Goal: Task Accomplishment & Management: Complete application form

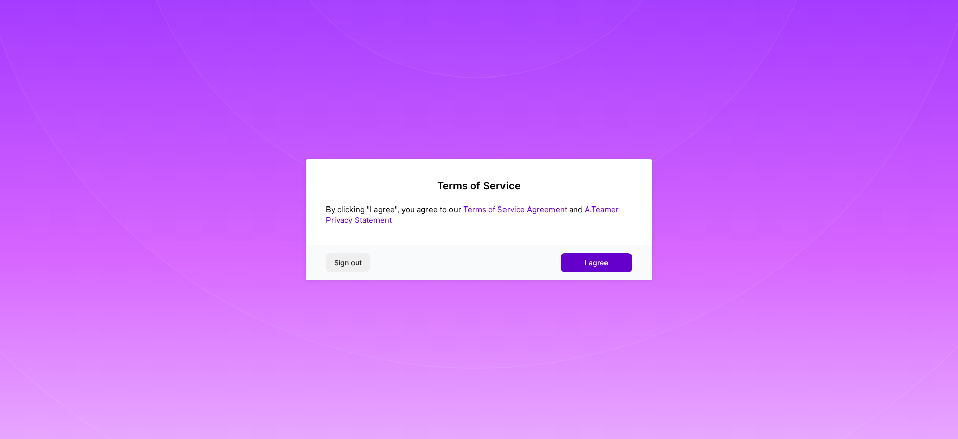
click at [589, 258] on span "I agree" at bounding box center [596, 263] width 23 height 10
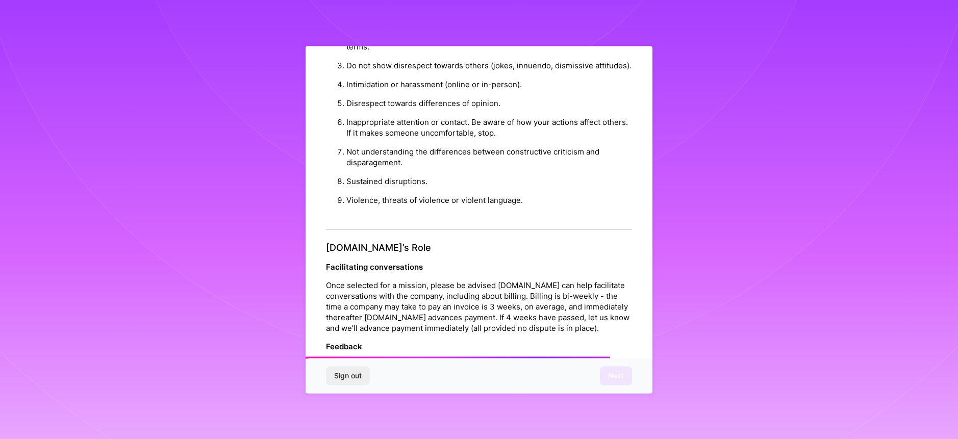
scroll to position [1099, 0]
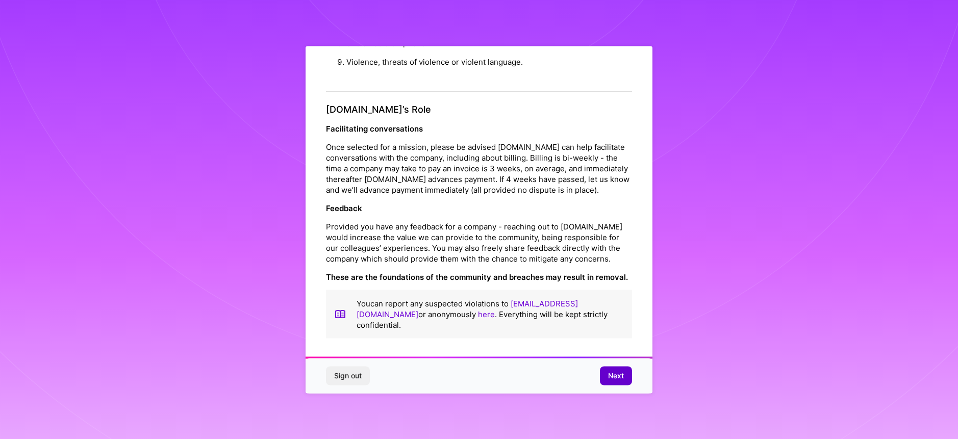
click at [611, 379] on span "Next" at bounding box center [616, 376] width 16 height 10
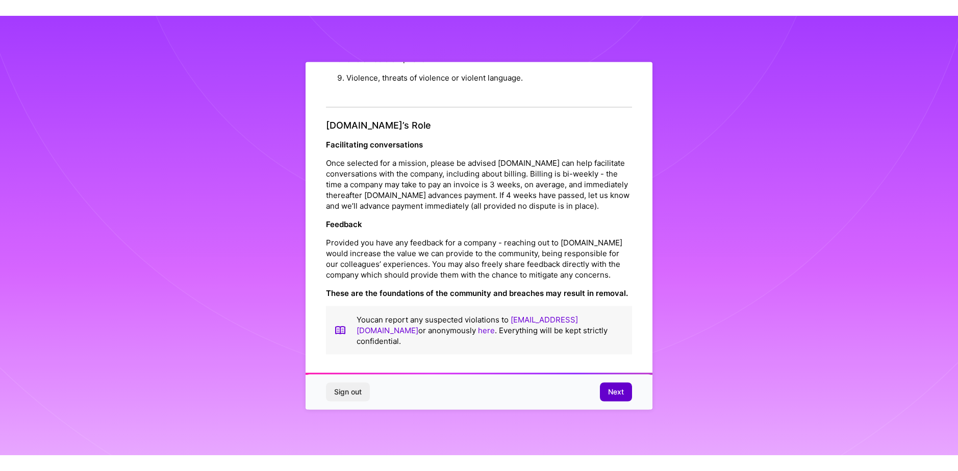
scroll to position [0, 0]
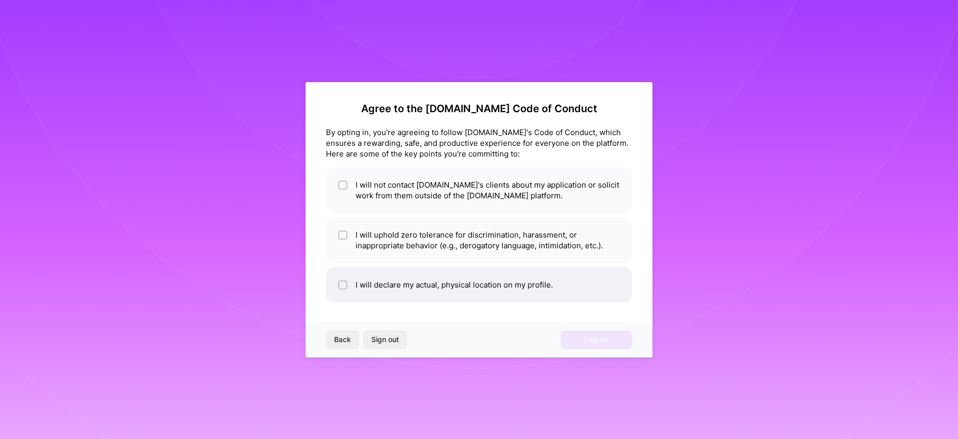
click at [474, 283] on li "I will declare my actual, physical location on my profile." at bounding box center [479, 284] width 306 height 35
checkbox input "true"
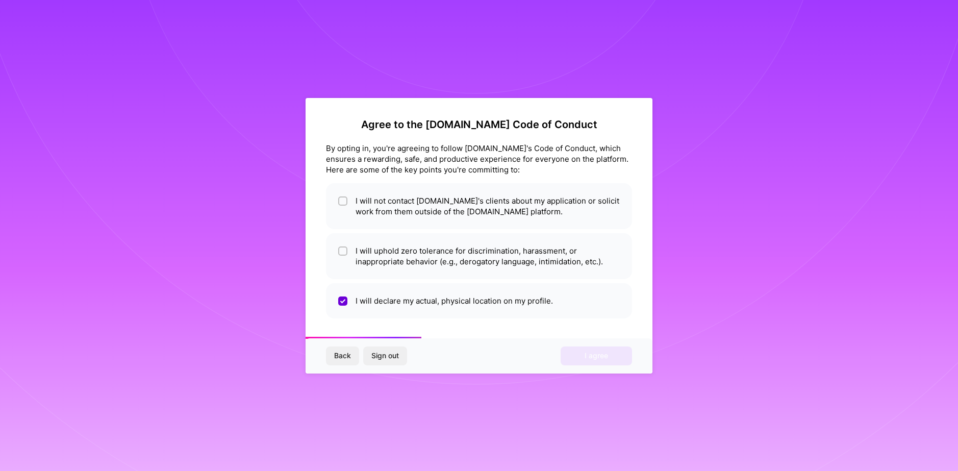
click at [611, 357] on div "Back Sign out I agree" at bounding box center [479, 355] width 347 height 35
click at [455, 256] on li "I will uphold zero tolerance for discrimination, harassment, or inappropriate b…" at bounding box center [479, 256] width 306 height 46
checkbox input "true"
click at [438, 214] on li "I will not contact [DOMAIN_NAME]'s clients about my application or solicit work…" at bounding box center [479, 206] width 306 height 46
checkbox input "true"
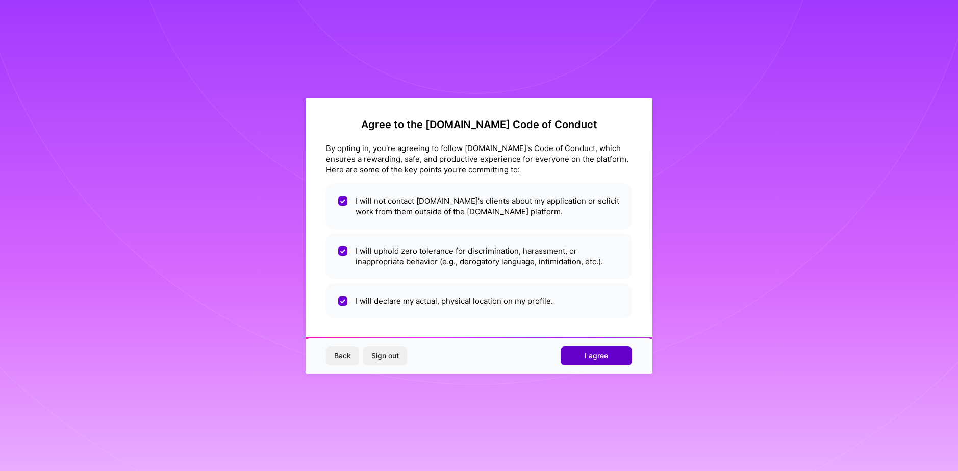
click at [599, 350] on span "I agree" at bounding box center [596, 355] width 23 height 10
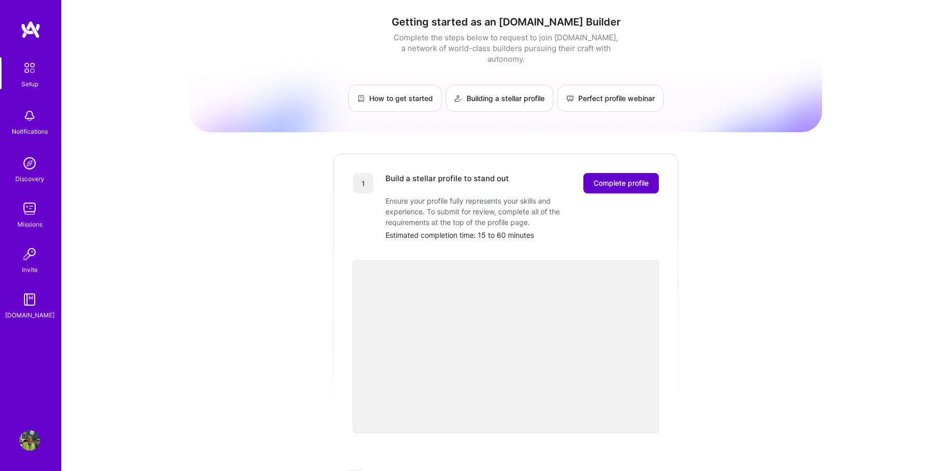
click at [633, 178] on span "Complete profile" at bounding box center [621, 183] width 55 height 10
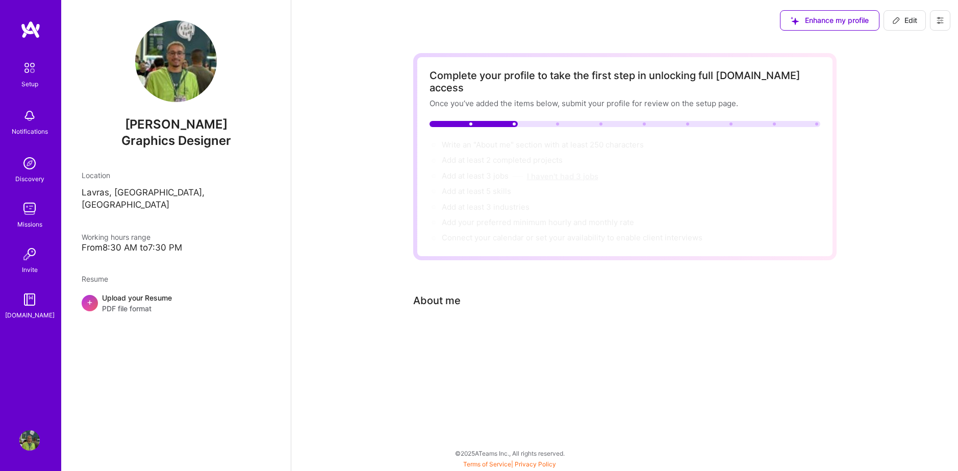
click at [559, 171] on button "I haven't had 3 jobs" at bounding box center [562, 176] width 71 height 11
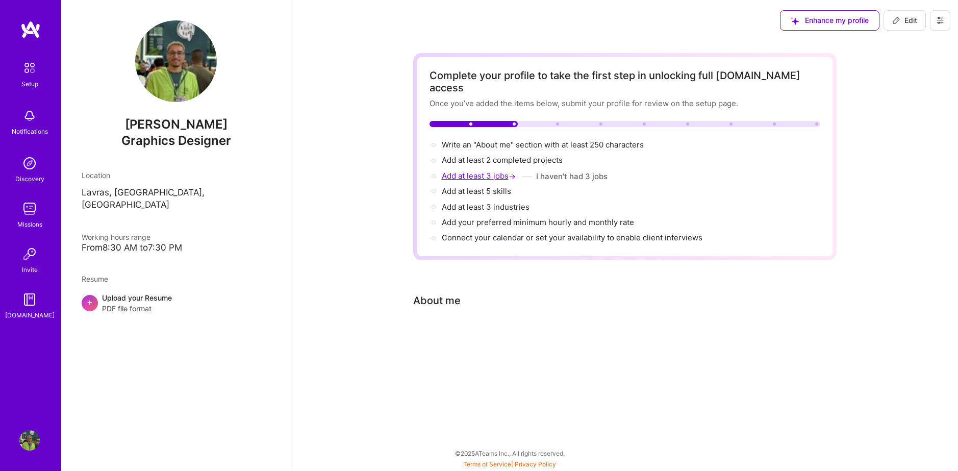
click at [487, 171] on span "Add at least 3 jobs →" at bounding box center [480, 176] width 76 height 10
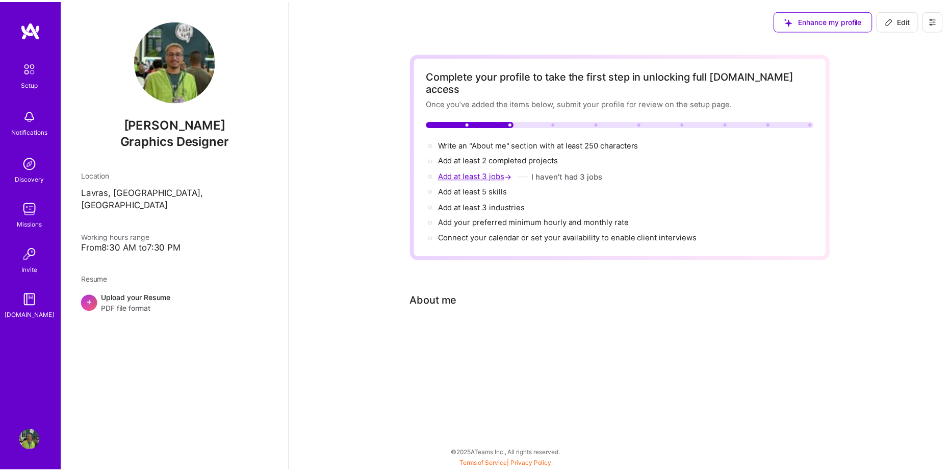
scroll to position [541, 0]
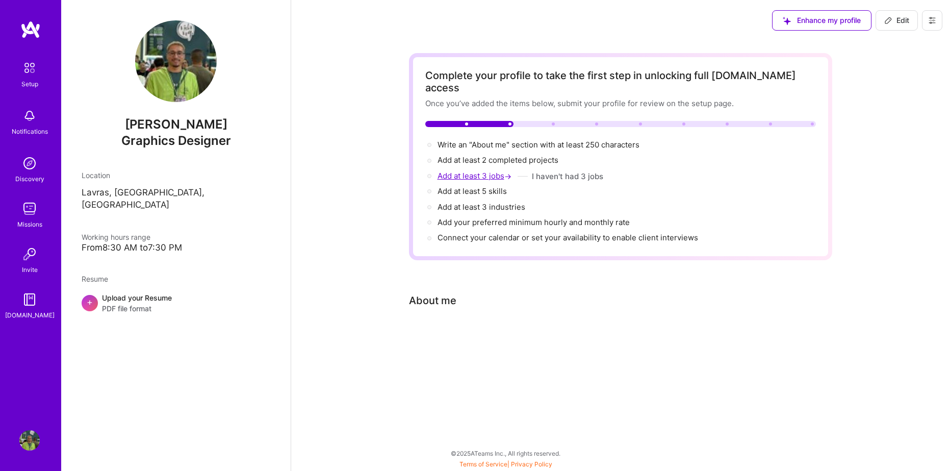
select select "US"
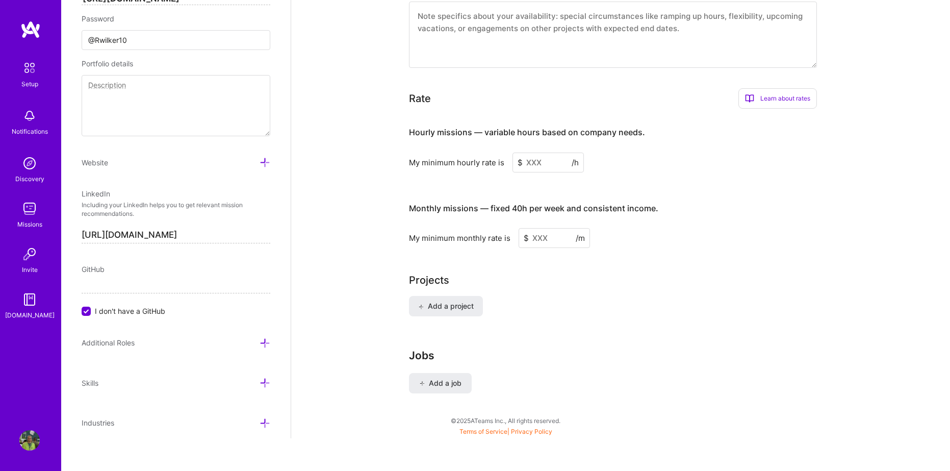
scroll to position [533, 0]
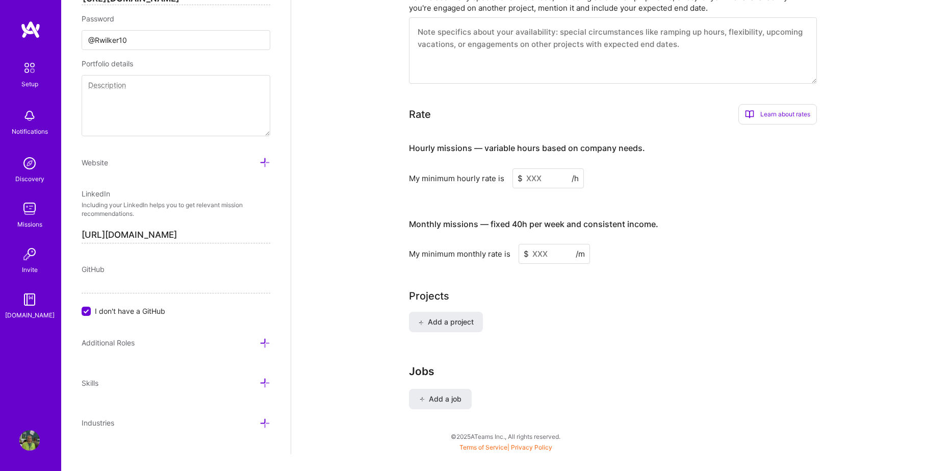
click at [539, 168] on input at bounding box center [548, 178] width 71 height 20
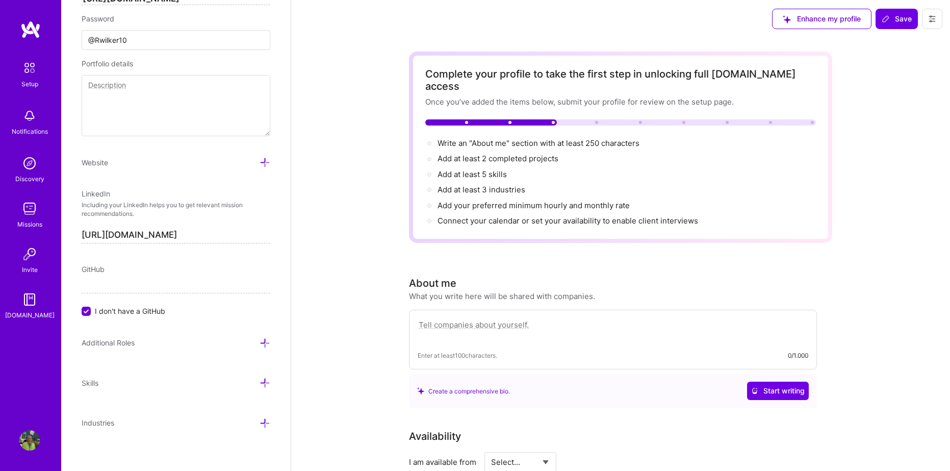
scroll to position [0, 0]
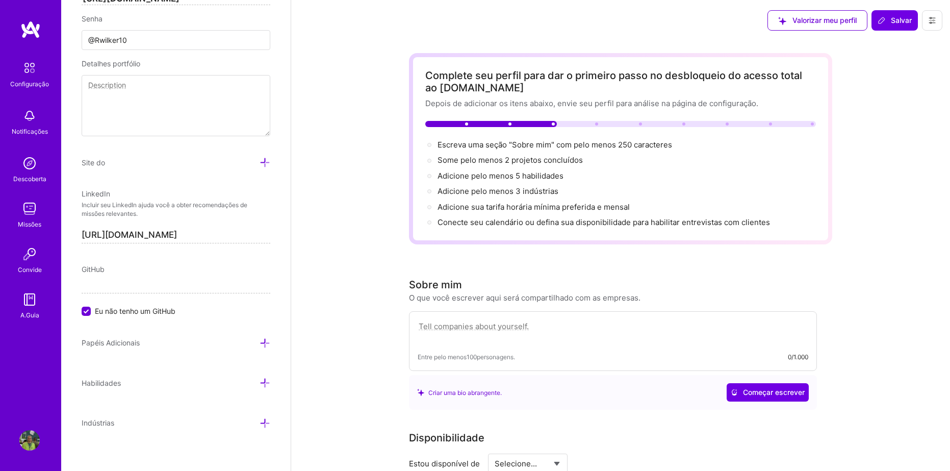
click at [552, 139] on div "Escreva uma seção "Sobre mim" com pelo menos 250 caracteres →" at bounding box center [556, 144] width 237 height 11
click at [557, 148] on span "Escreva uma seção "Sobre mim" com pelo menos 250 caracteres →" at bounding box center [561, 145] width 246 height 10
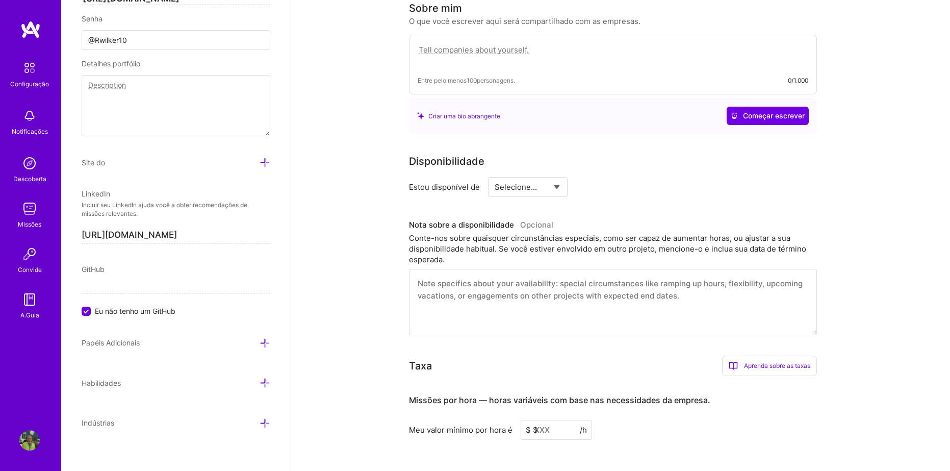
scroll to position [277, 0]
click at [472, 56] on textarea at bounding box center [613, 54] width 391 height 23
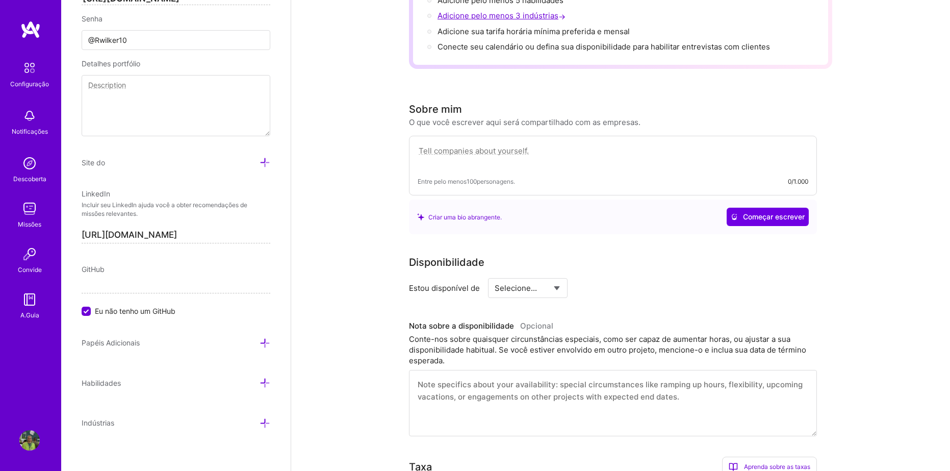
scroll to position [175, 0]
paste textarea "My name is [PERSON_NAME], I currently work as a graphic designer but I am train…"
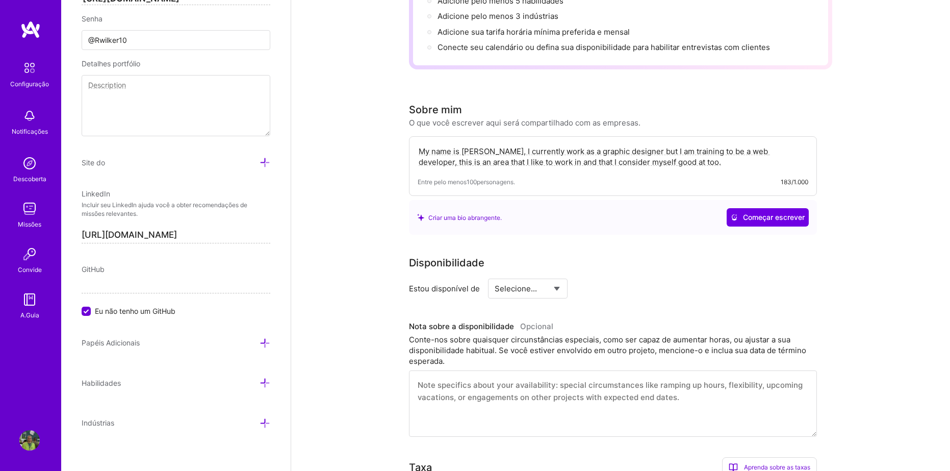
type textarea "My name is [PERSON_NAME], I currently work as a graphic designer but I am train…"
click at [571, 214] on div "Criar uma bio abrangente. Começar escrever" at bounding box center [613, 217] width 392 height 18
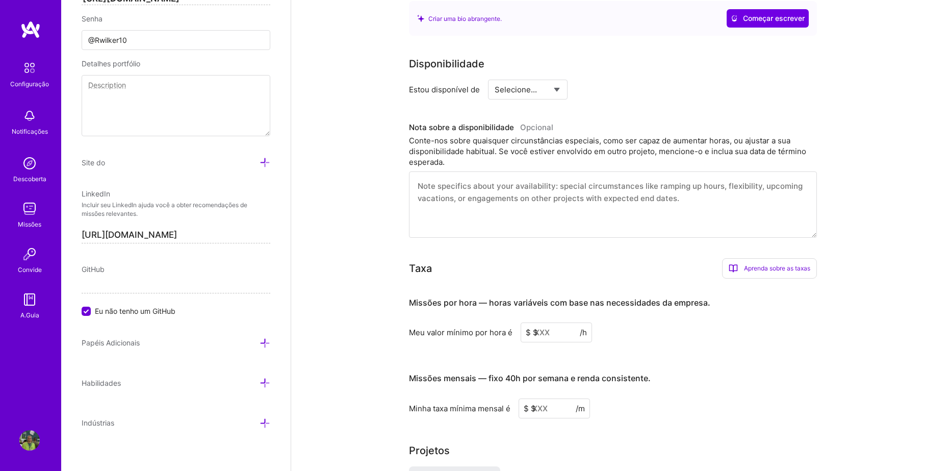
scroll to position [379, 0]
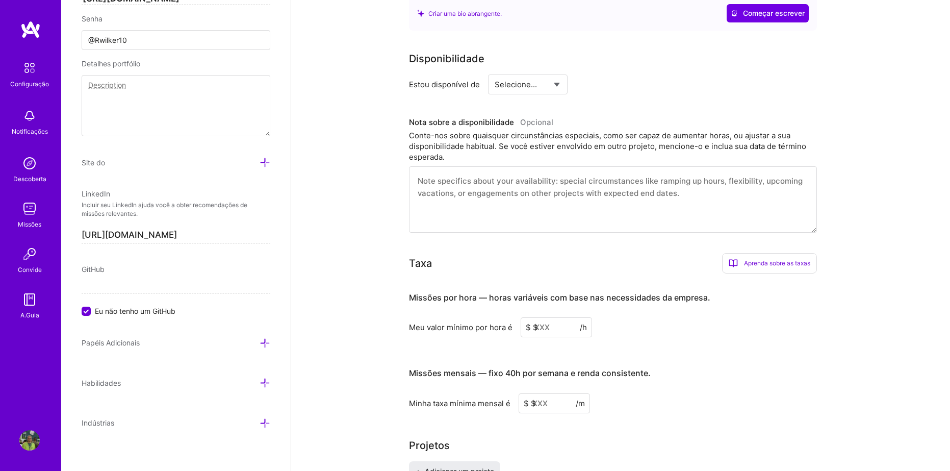
click at [504, 182] on textarea at bounding box center [613, 199] width 408 height 66
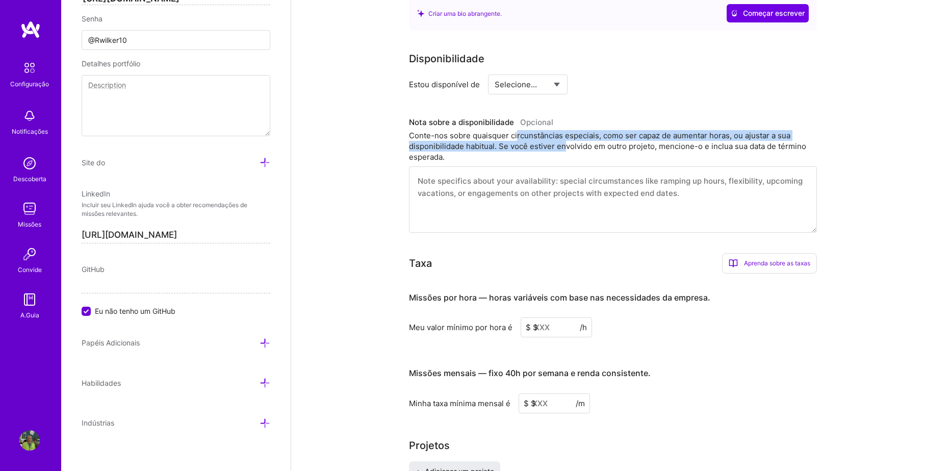
drag, startPoint x: 516, startPoint y: 137, endPoint x: 564, endPoint y: 149, distance: 49.0
click at [564, 149] on div "Conte-nos sobre quaisquer circunstâncias especiais, como ser capaz de aumentar …" at bounding box center [613, 146] width 408 height 32
drag, startPoint x: 628, startPoint y: 135, endPoint x: 753, endPoint y: 146, distance: 126.0
click at [753, 146] on div "Conte-nos sobre quaisquer circunstâncias especiais, como ser capaz de aumentar …" at bounding box center [613, 146] width 408 height 32
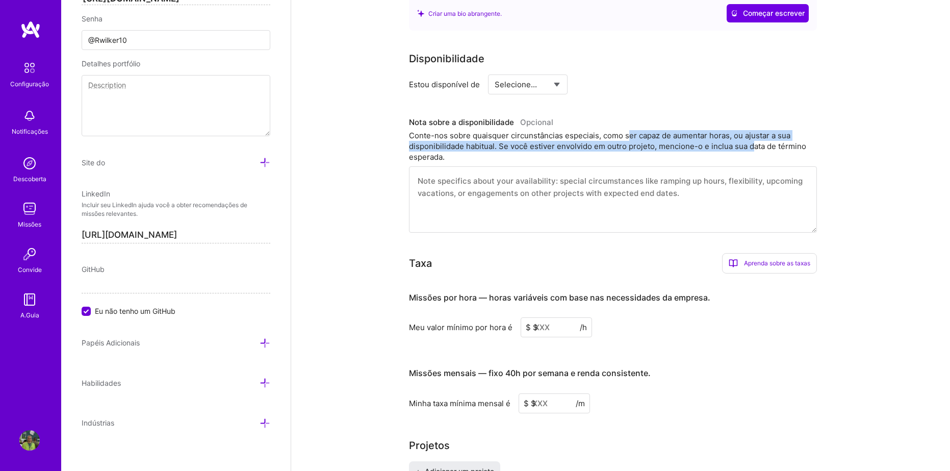
click at [753, 146] on div "Conte-nos sobre quaisquer circunstâncias especiais, como ser capaz de aumentar …" at bounding box center [613, 146] width 408 height 32
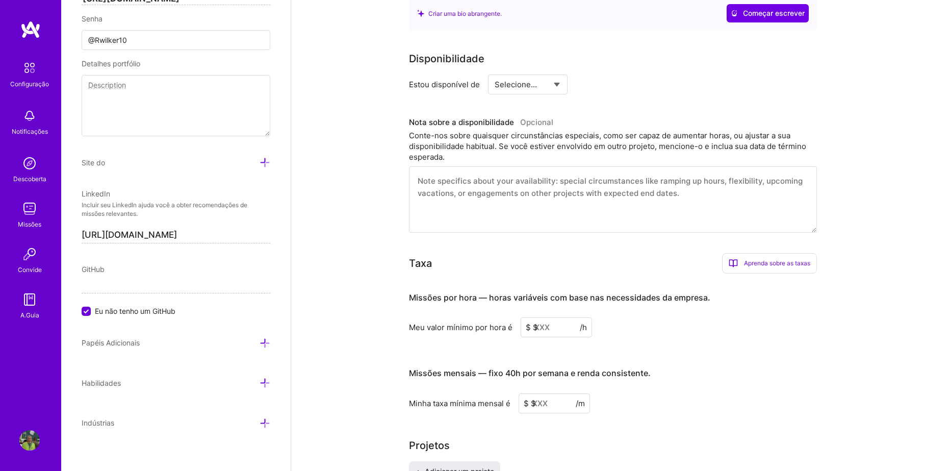
click at [580, 189] on textarea at bounding box center [613, 199] width 408 height 66
click at [549, 317] on input at bounding box center [556, 327] width 71 height 20
click at [549, 322] on input at bounding box center [556, 327] width 71 height 20
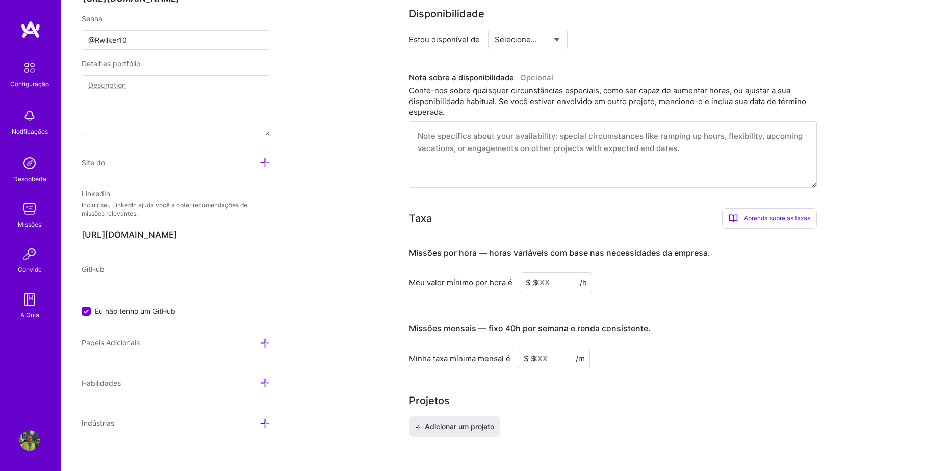
scroll to position [430, 0]
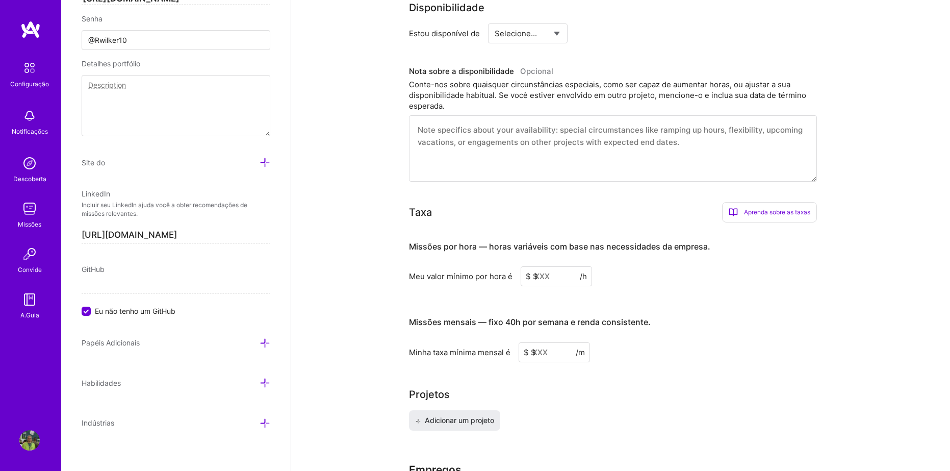
click at [549, 273] on input at bounding box center [556, 276] width 71 height 20
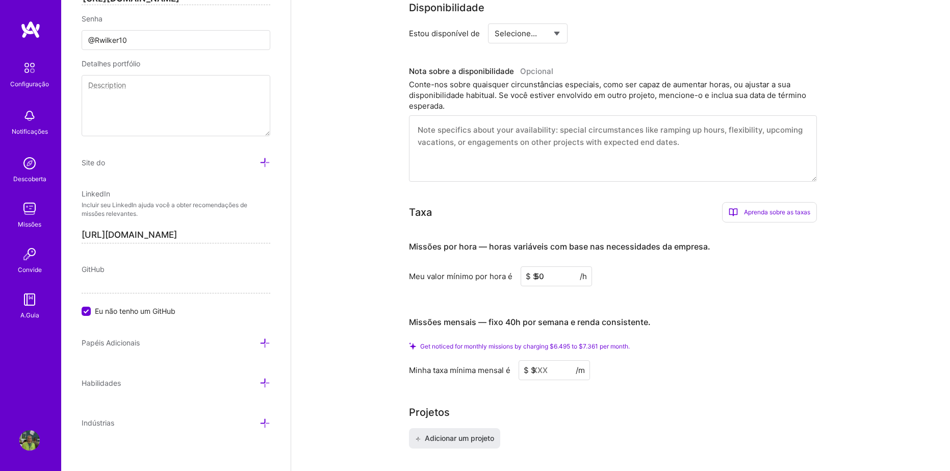
type input "5"
click at [547, 272] on input "10" at bounding box center [556, 276] width 71 height 20
type input "1"
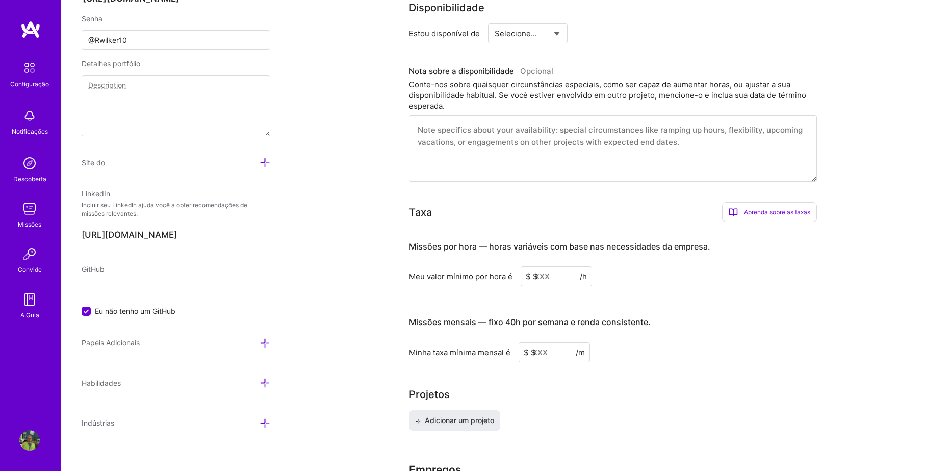
type input "5"
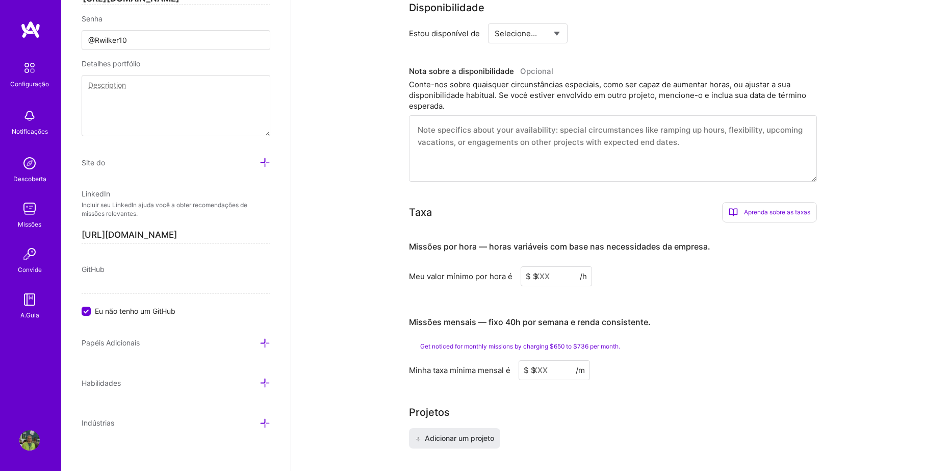
type input "6"
type input "1"
type input "20"
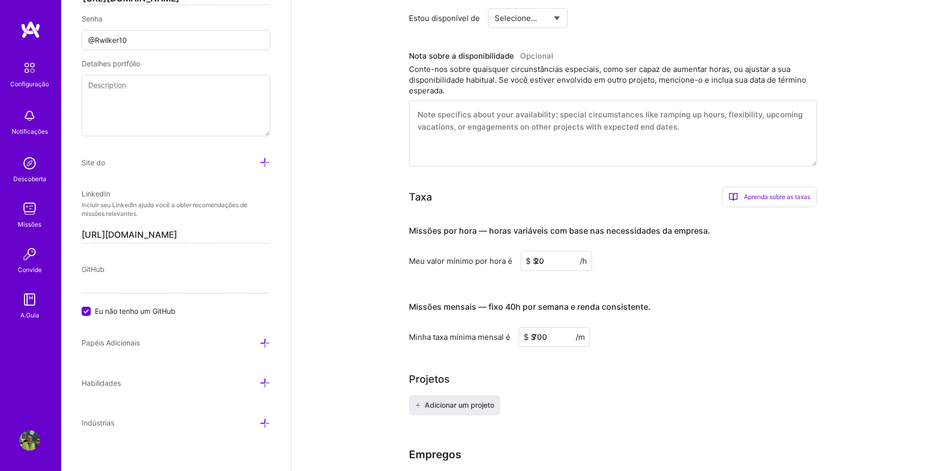
type input "700"
drag, startPoint x: 545, startPoint y: 257, endPoint x: 505, endPoint y: 253, distance: 40.5
click at [505, 253] on div "Meu valor mínimo por hora é $ $ 20 /h" at bounding box center [613, 261] width 408 height 20
type input "20"
drag, startPoint x: 499, startPoint y: 322, endPoint x: 488, endPoint y: 321, distance: 11.3
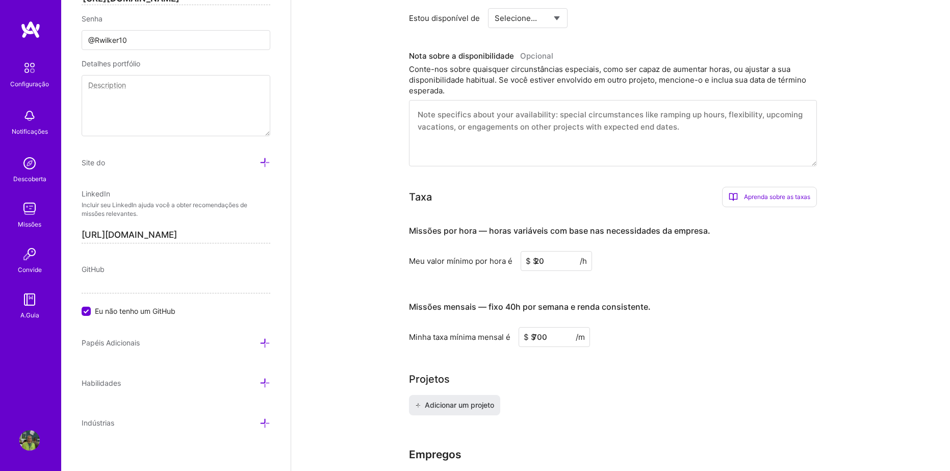
click at [488, 327] on div "Minha taxa mínima mensal é $ $ 700 /m" at bounding box center [613, 337] width 408 height 20
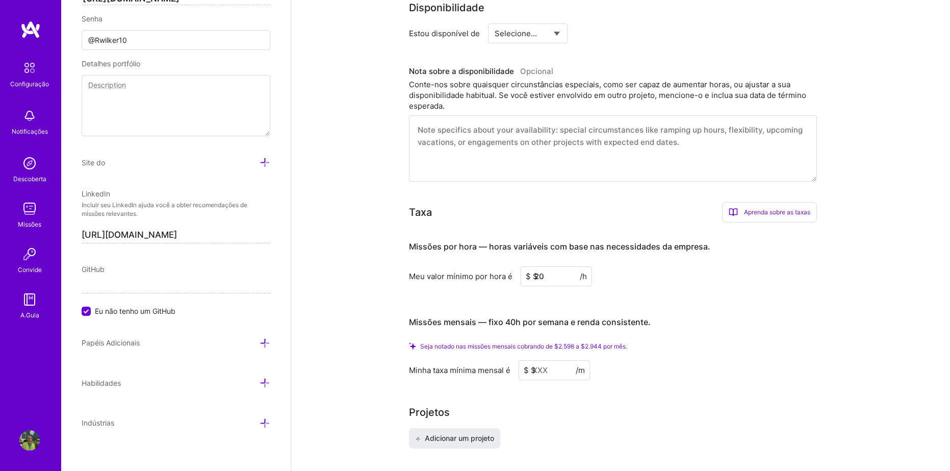
click at [565, 266] on input "20" at bounding box center [556, 276] width 71 height 20
type input "2"
type input "3"
type input "5"
type input "30"
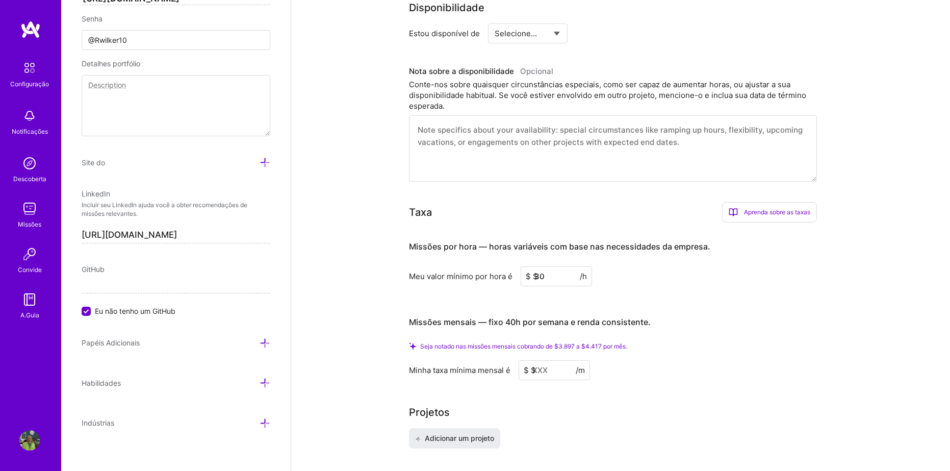
drag, startPoint x: 552, startPoint y: 270, endPoint x: 520, endPoint y: 265, distance: 32.1
click at [521, 266] on input "30" at bounding box center [556, 276] width 71 height 20
click at [634, 342] on div "Seja notado nas missões mensais cobrando de $3.897 a $4.417 por mês. Minha taxa…" at bounding box center [613, 361] width 408 height 38
click at [546, 360] on input at bounding box center [554, 370] width 71 height 20
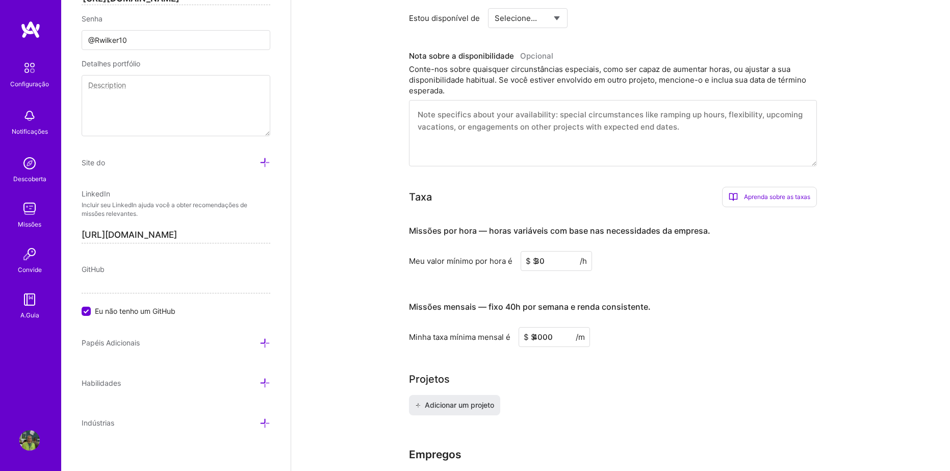
click at [560, 343] on div "Complete seu perfil para dar o primeiro passo no desbloqueio do acesso total ao…" at bounding box center [620, 67] width 423 height 889
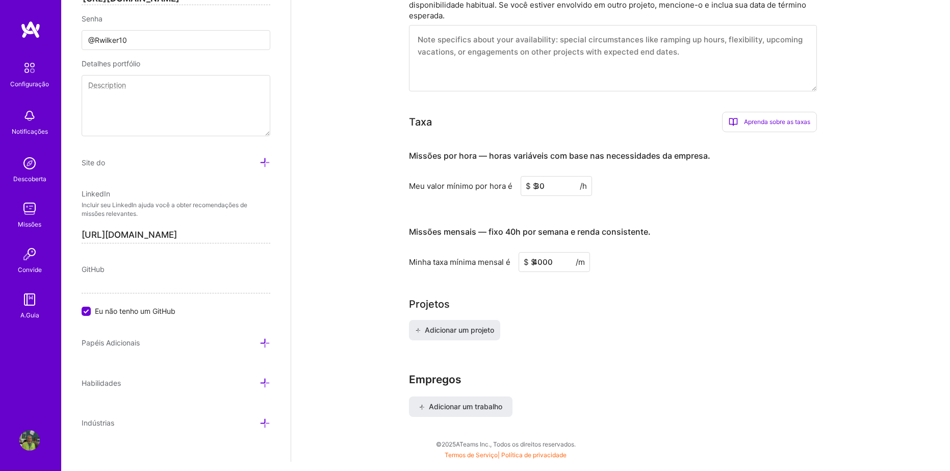
scroll to position [532, 0]
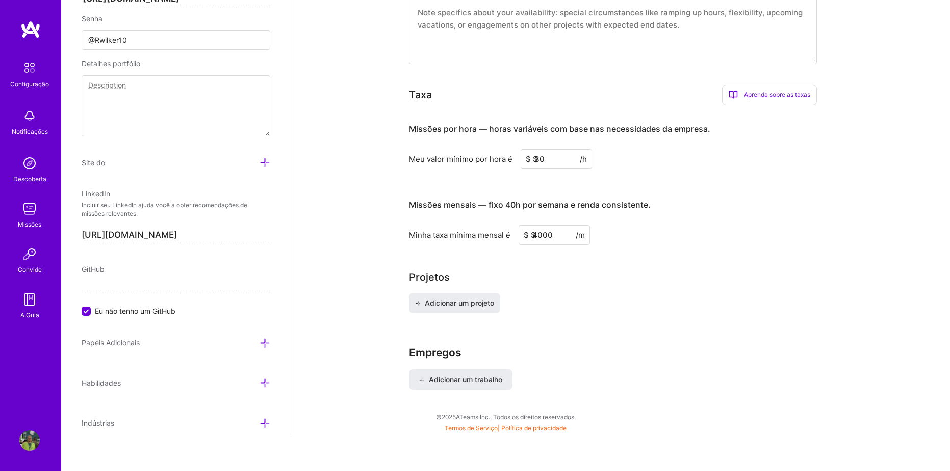
drag, startPoint x: 543, startPoint y: 216, endPoint x: 522, endPoint y: 214, distance: 21.0
click at [522, 225] on input "4000" at bounding box center [554, 235] width 71 height 20
type input "3000"
click at [468, 298] on span "Adicionar um projeto" at bounding box center [454, 303] width 79 height 10
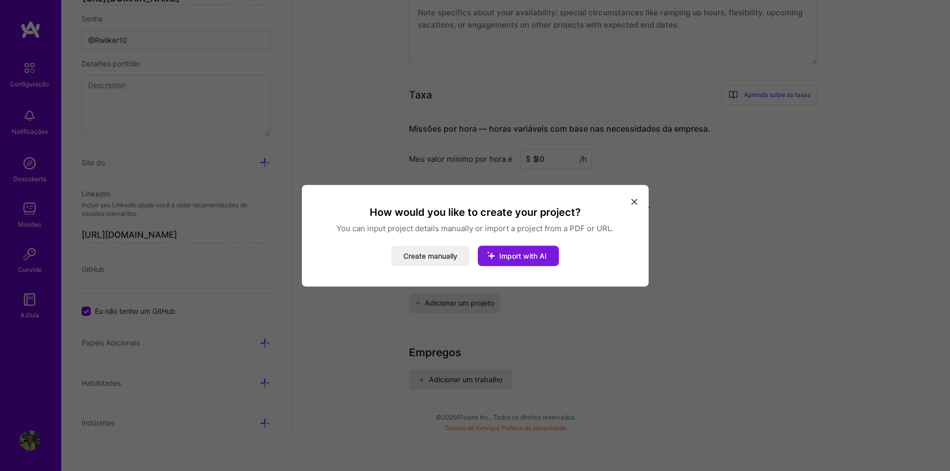
click at [516, 258] on span "Import with AI" at bounding box center [522, 255] width 47 height 9
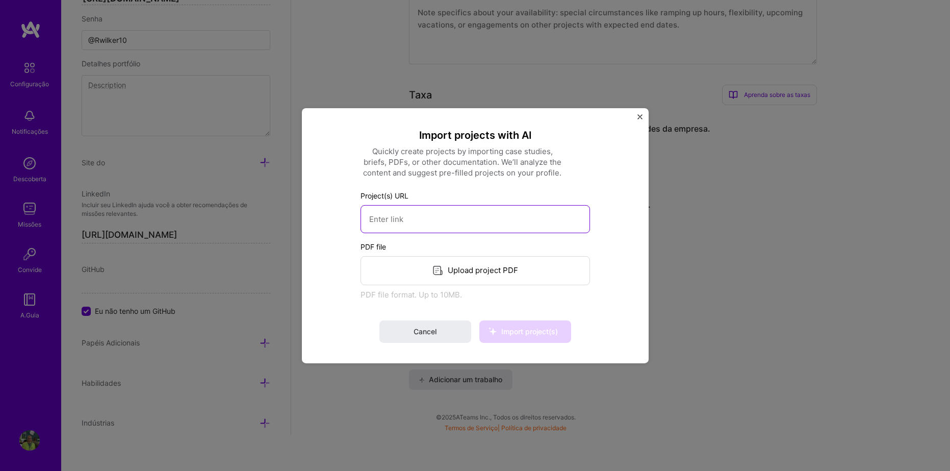
click at [448, 216] on input at bounding box center [476, 219] width 230 height 28
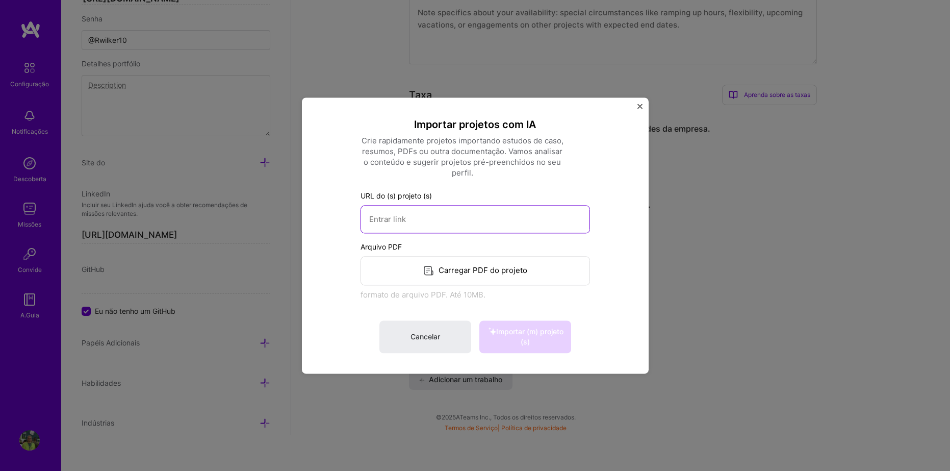
paste input "[URL][DOMAIN_NAME]"
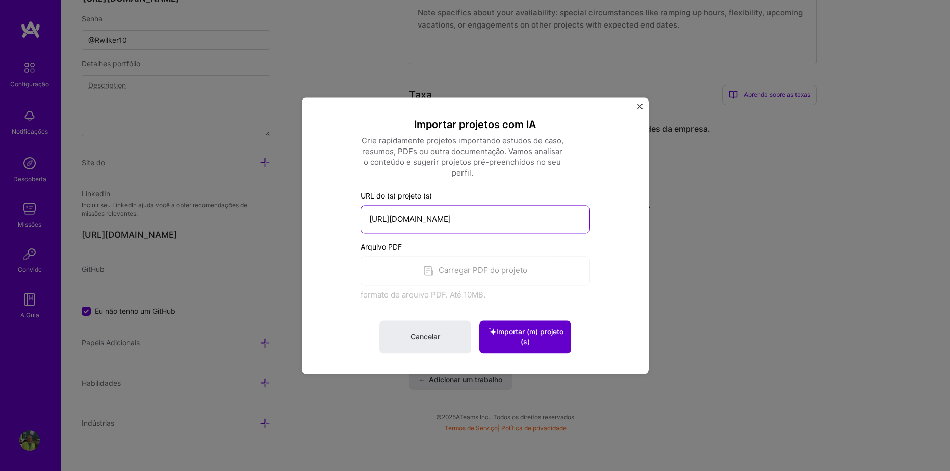
type input "[URL][DOMAIN_NAME]"
click at [537, 339] on span "Importar (m) projeto (s)" at bounding box center [526, 336] width 80 height 20
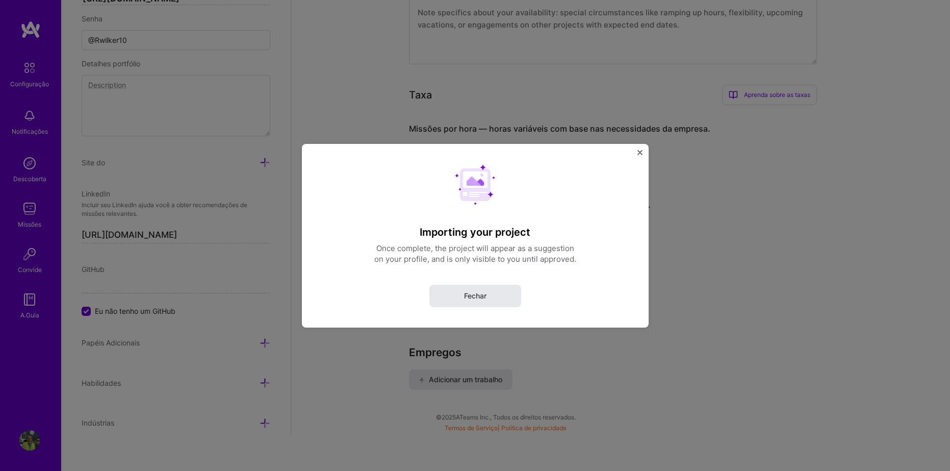
click at [489, 292] on button "Fechar" at bounding box center [476, 295] width 92 height 22
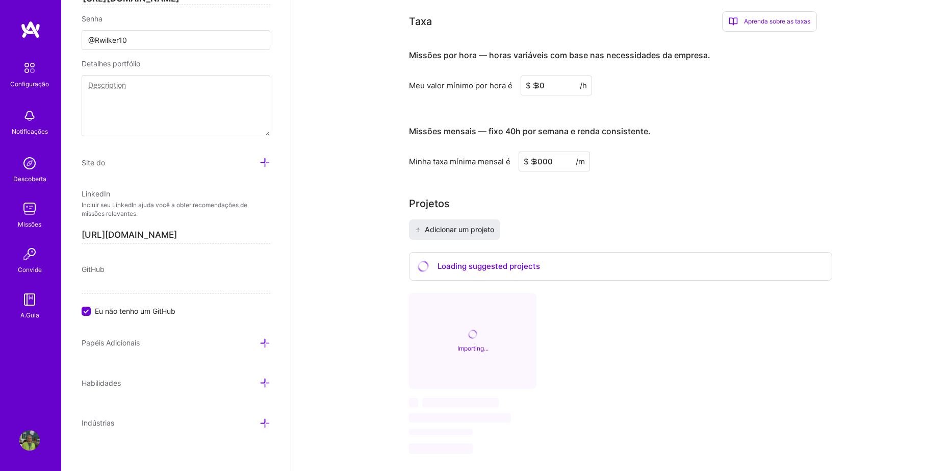
scroll to position [634, 0]
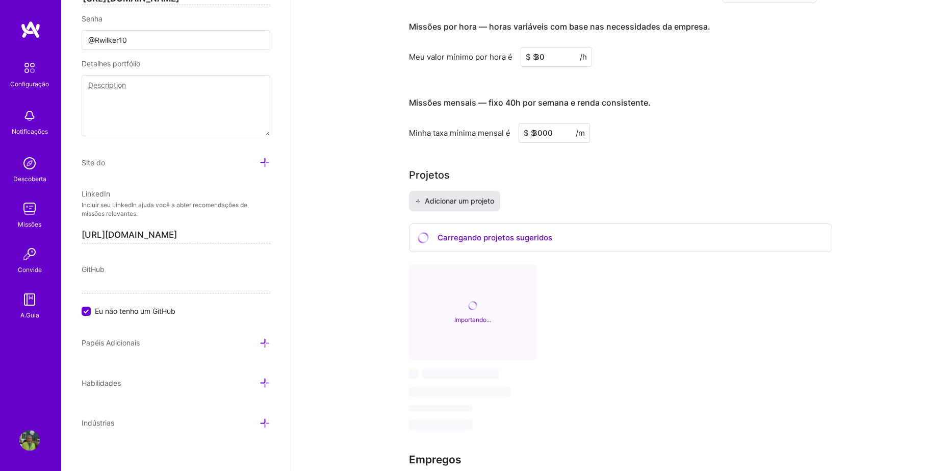
click at [476, 196] on span "Adicionar um projeto" at bounding box center [454, 201] width 79 height 10
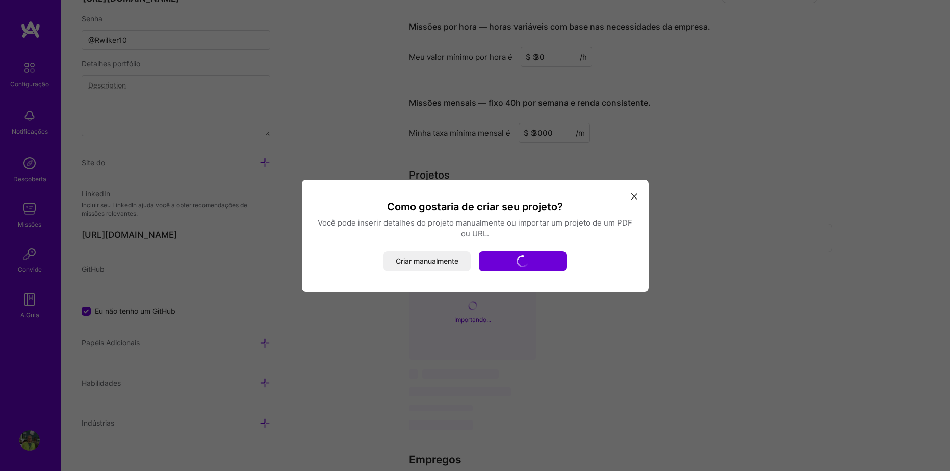
click at [694, 146] on div "Como gostaria de criar seu projeto? Você pode inserir detalhes do projeto manua…" at bounding box center [475, 235] width 950 height 471
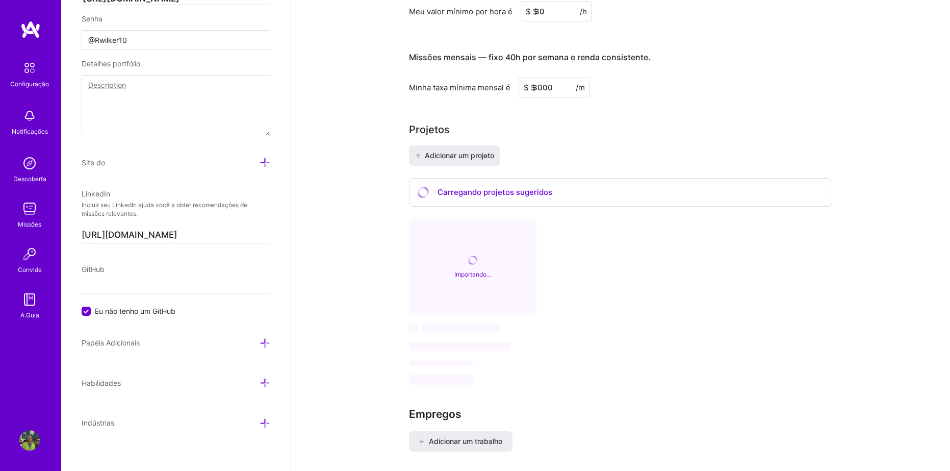
scroll to position [689, 0]
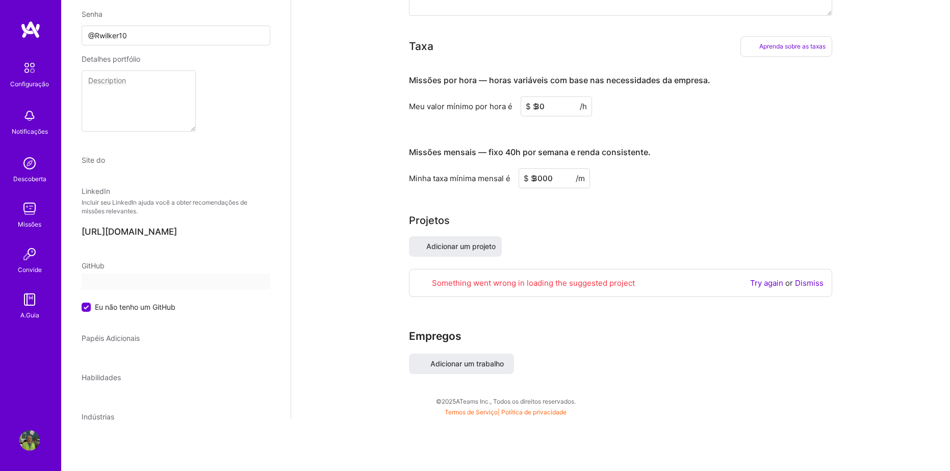
select select "US"
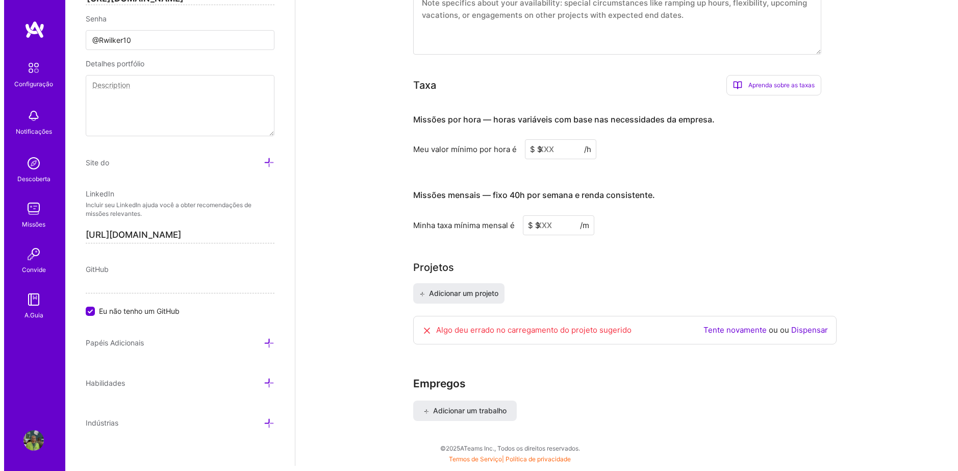
scroll to position [596, 0]
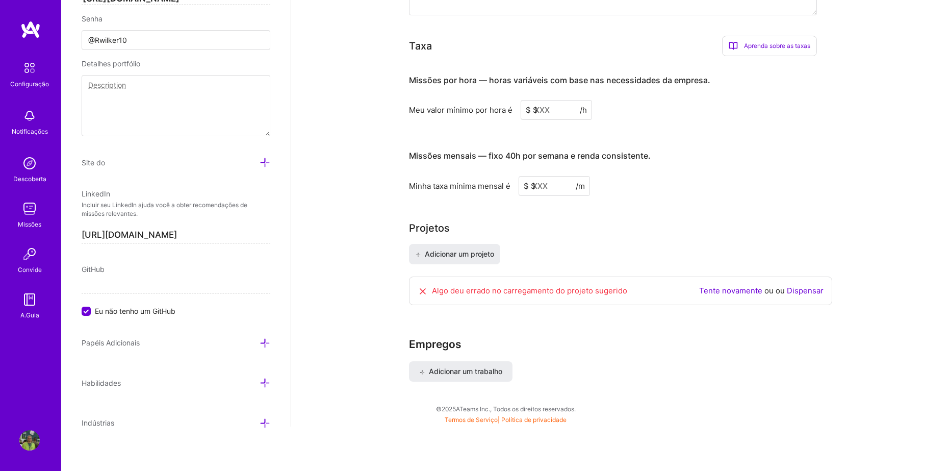
click at [810, 286] on link "Dispensar" at bounding box center [805, 291] width 37 height 10
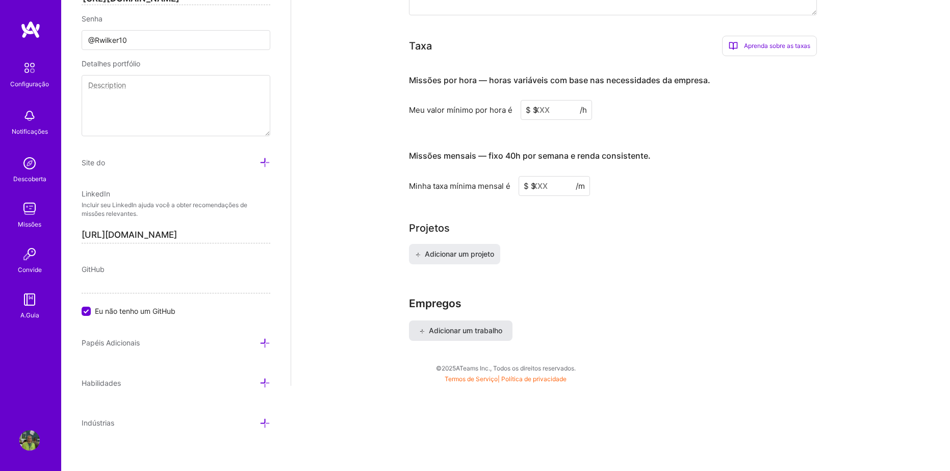
click at [484, 325] on span "Adicionar um trabalho" at bounding box center [460, 330] width 83 height 10
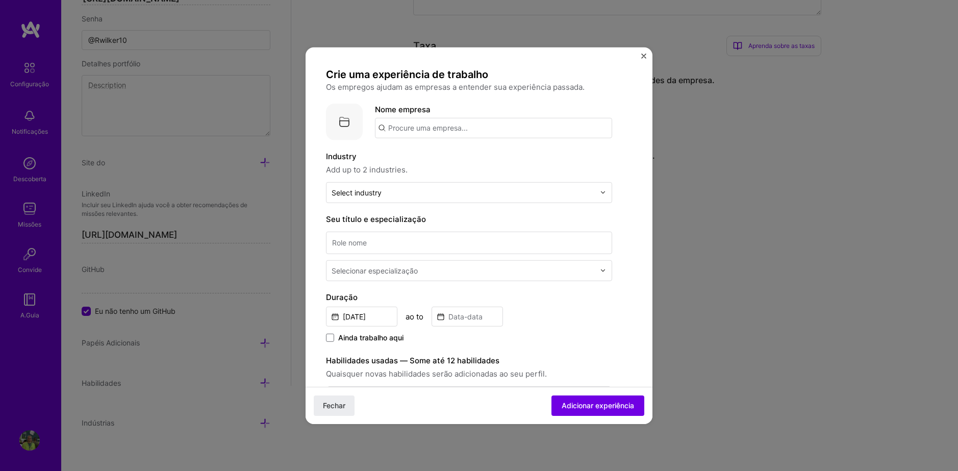
click at [455, 136] on input "text" at bounding box center [493, 127] width 237 height 20
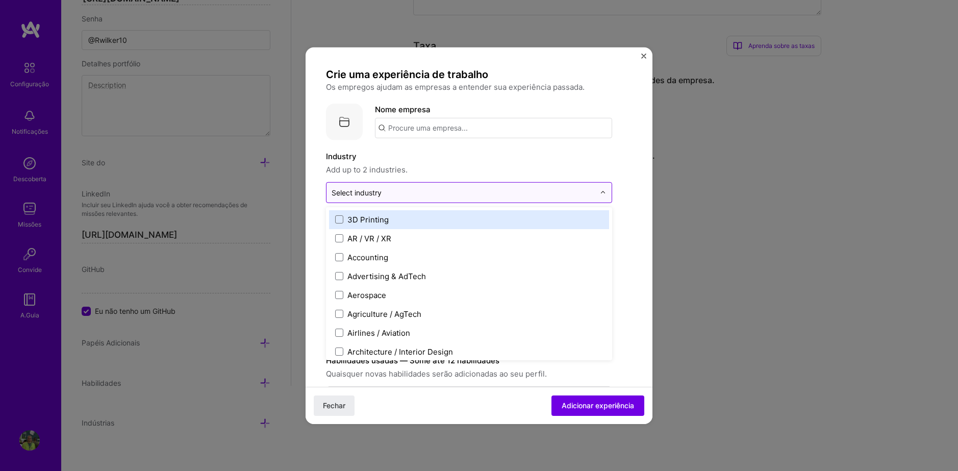
click at [431, 193] on input "text" at bounding box center [463, 192] width 263 height 11
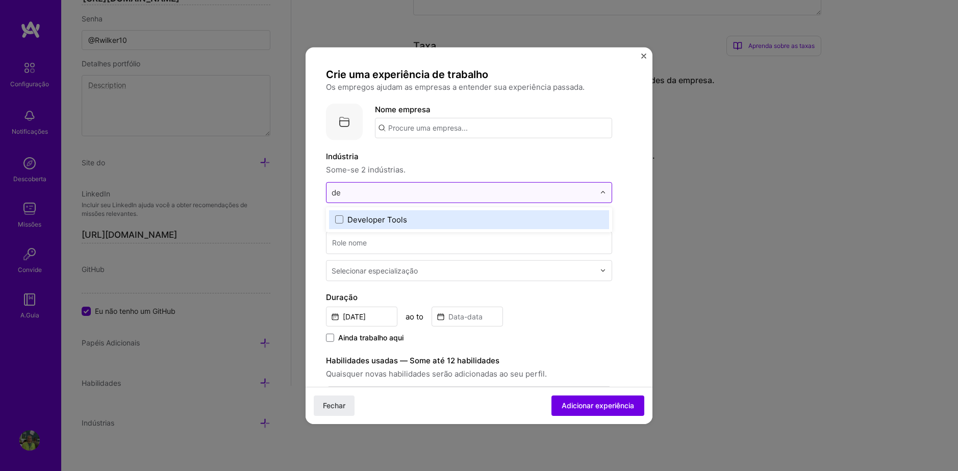
type input "d"
type input "desig"
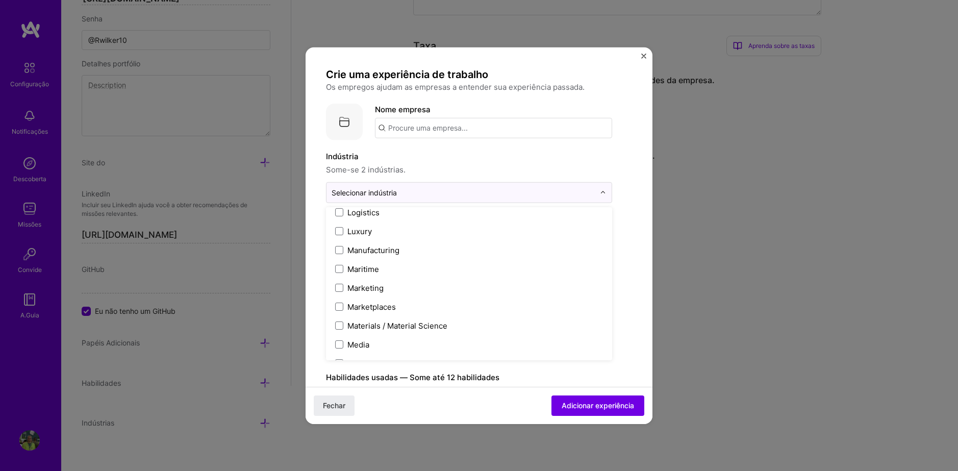
scroll to position [1455, 0]
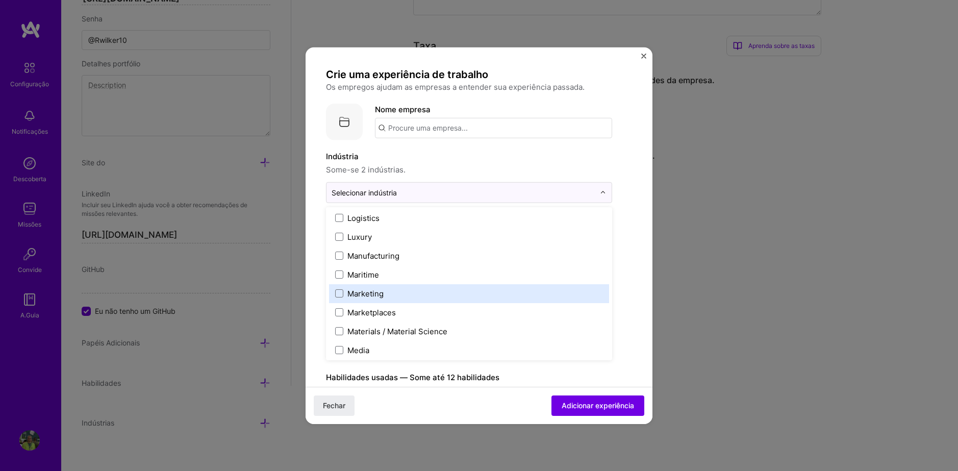
click at [404, 296] on label "Marketing" at bounding box center [469, 293] width 268 height 11
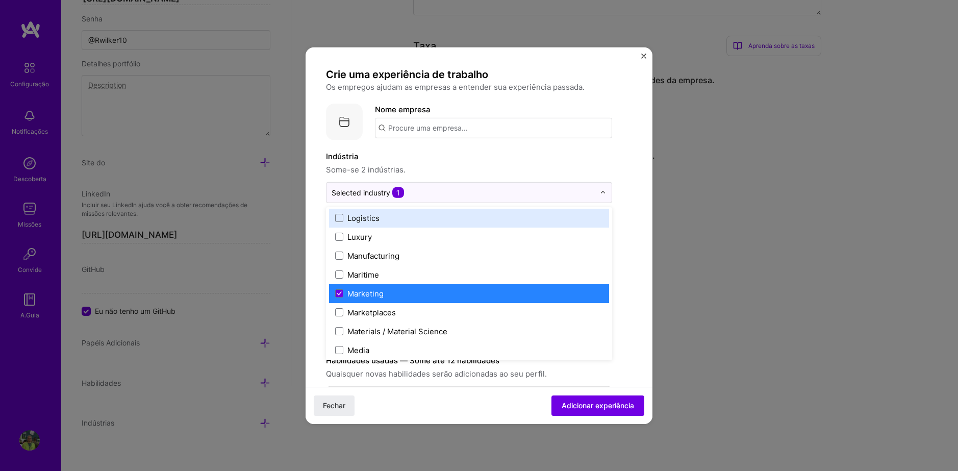
click at [445, 159] on label "Indústria" at bounding box center [469, 156] width 286 height 12
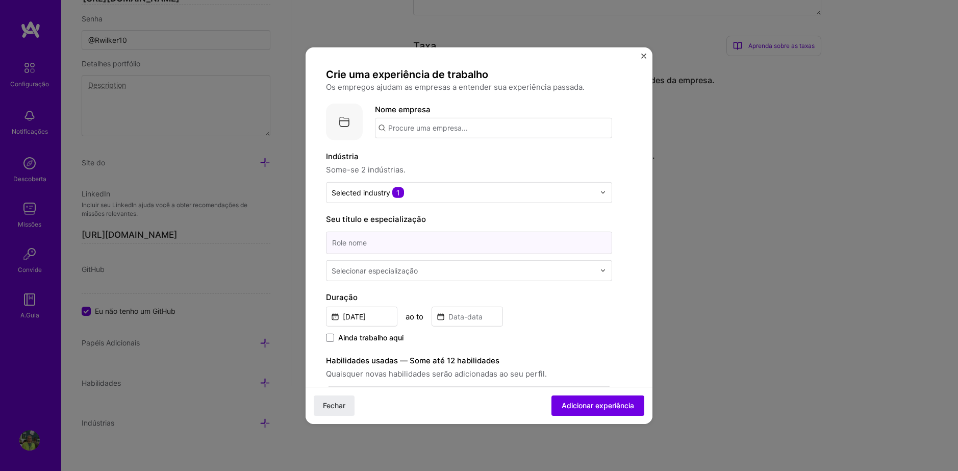
click at [381, 244] on input at bounding box center [469, 242] width 286 height 22
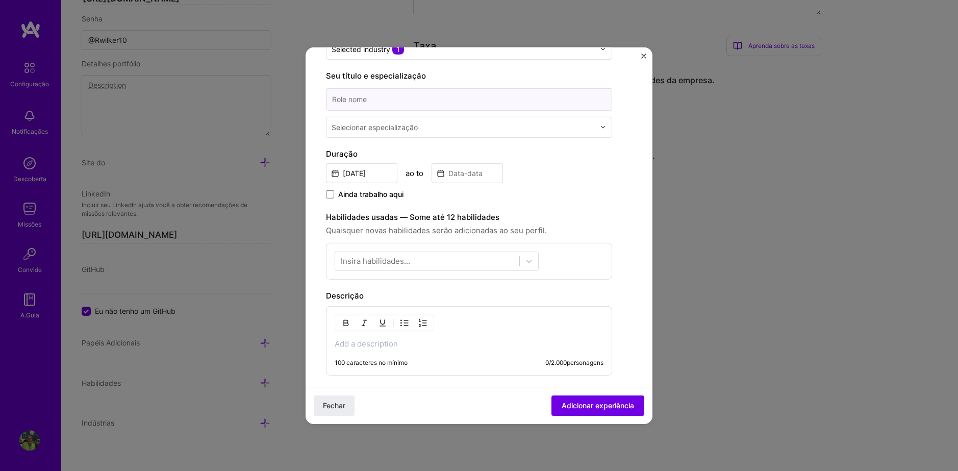
scroll to position [0, 0]
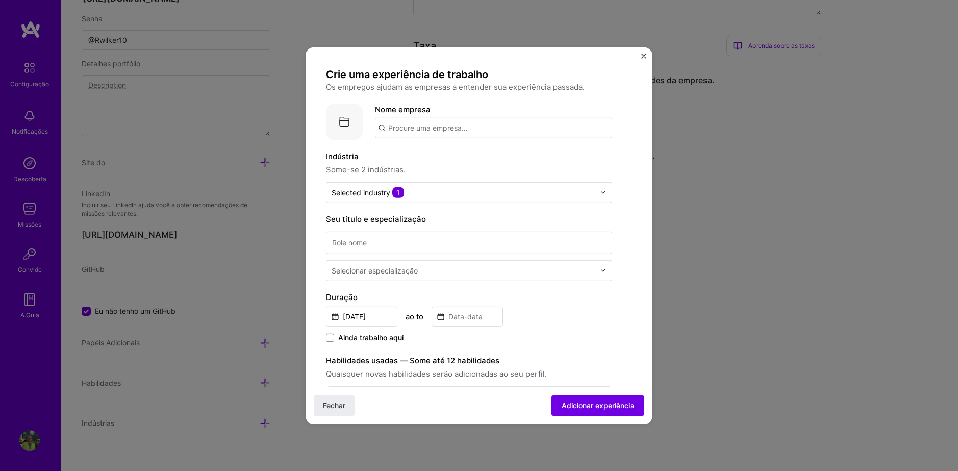
click at [425, 118] on input "text" at bounding box center [493, 127] width 237 height 20
type input "v"
type input "Vida Veg"
click at [385, 247] on input at bounding box center [469, 242] width 286 height 22
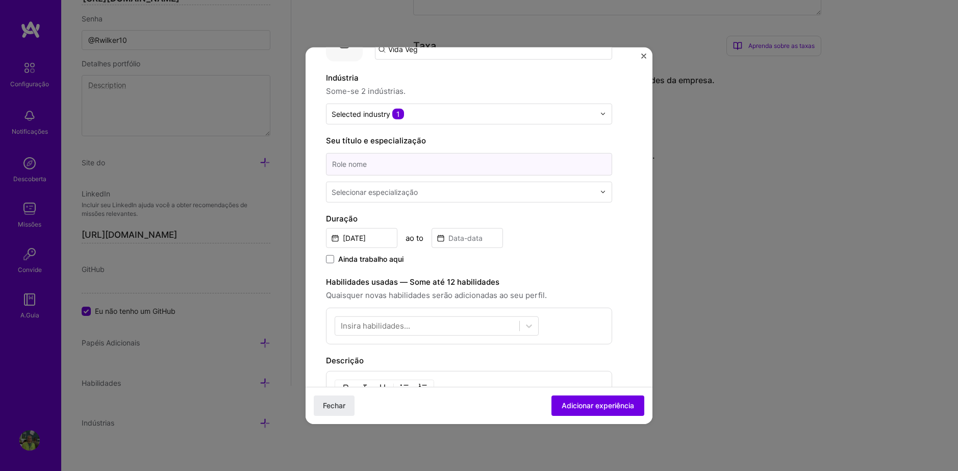
scroll to position [102, 0]
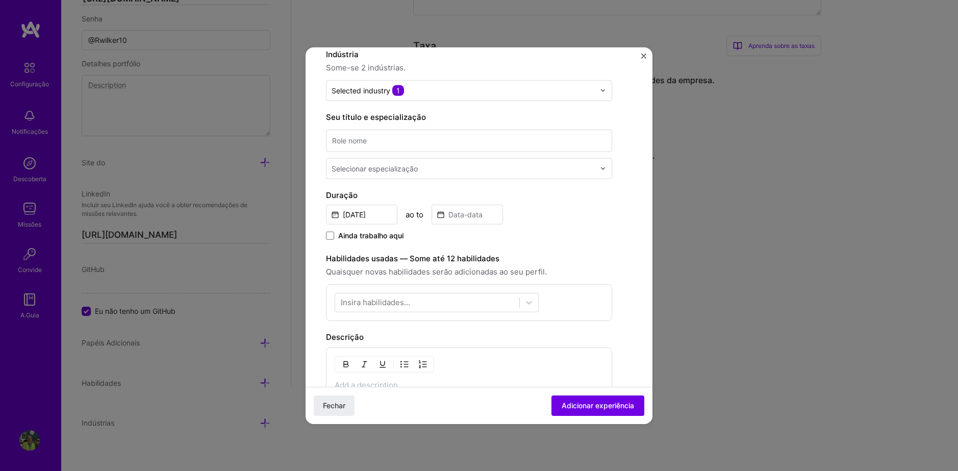
click at [363, 166] on div "Selecionar especialização" at bounding box center [375, 168] width 86 height 11
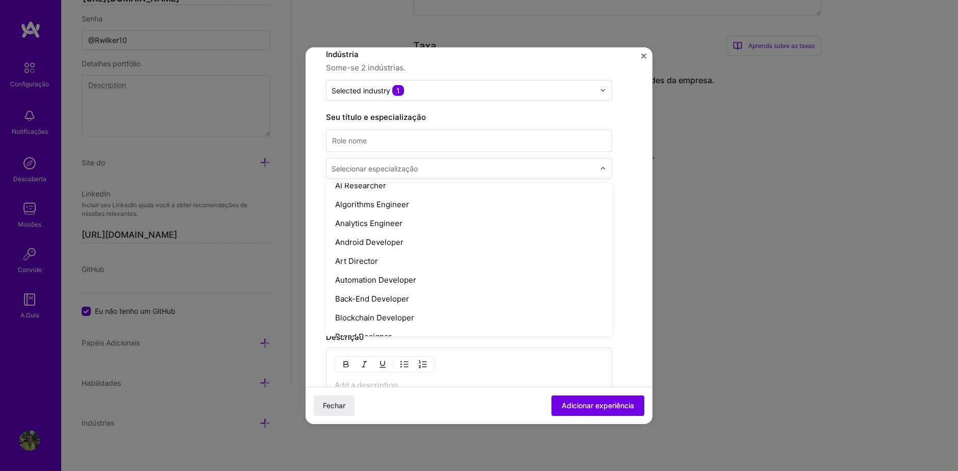
scroll to position [0, 0]
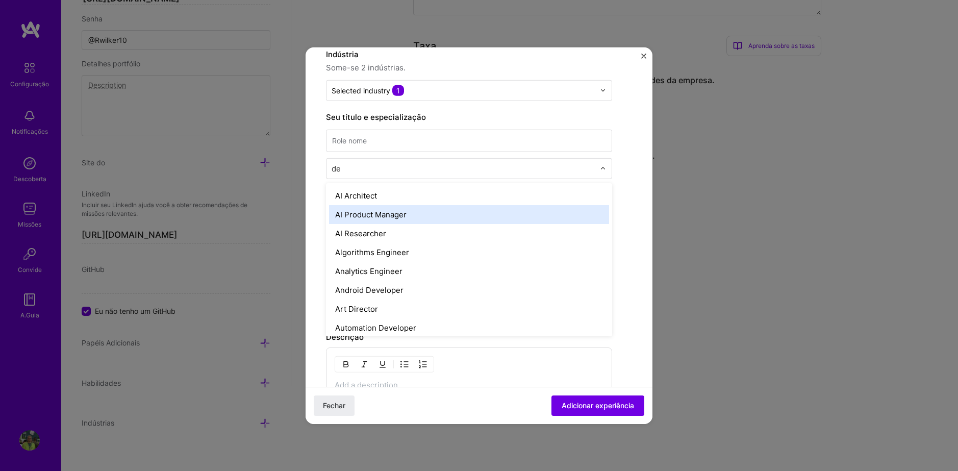
type input "des"
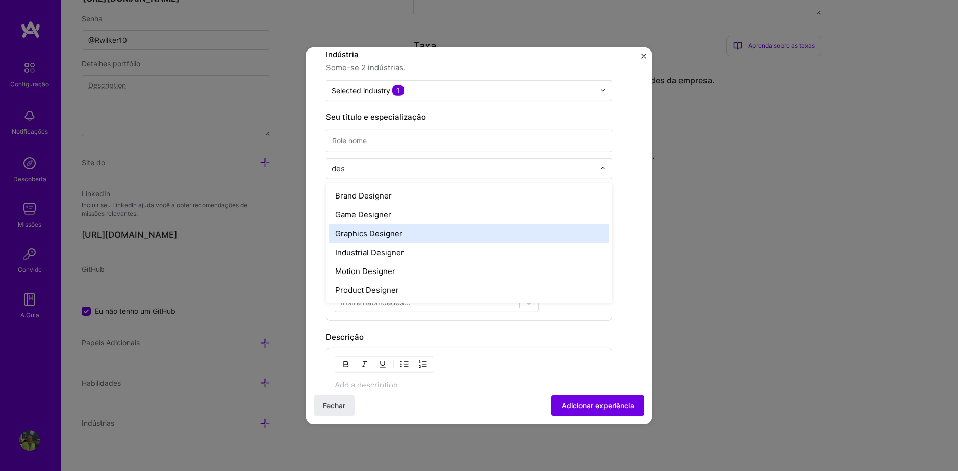
click at [391, 231] on div "Graphics Designer" at bounding box center [469, 232] width 280 height 19
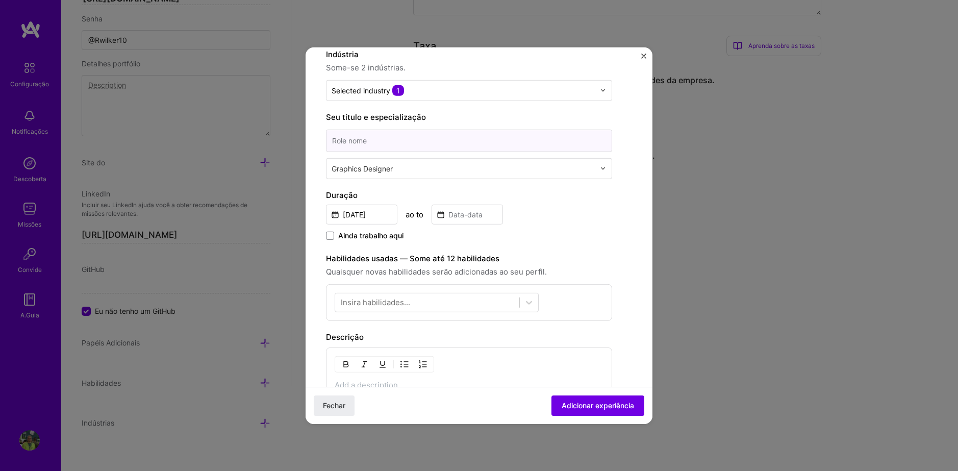
click at [368, 140] on input at bounding box center [469, 140] width 286 height 22
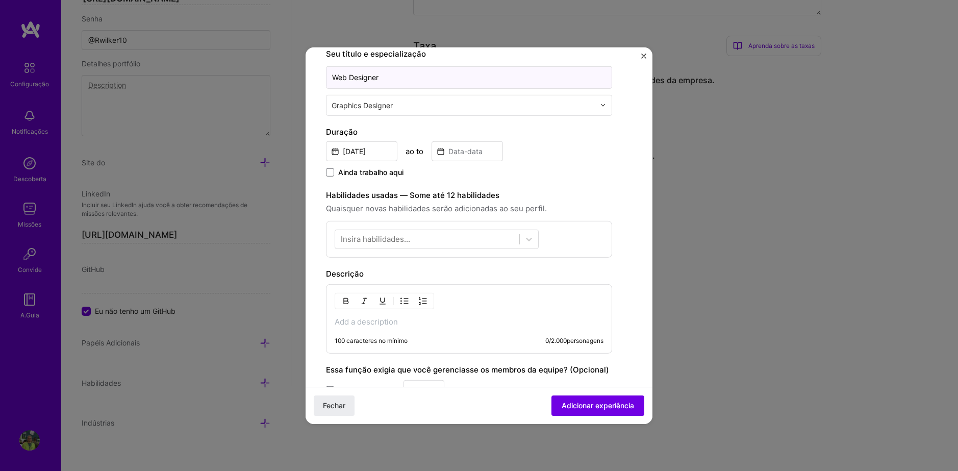
scroll to position [204, 0]
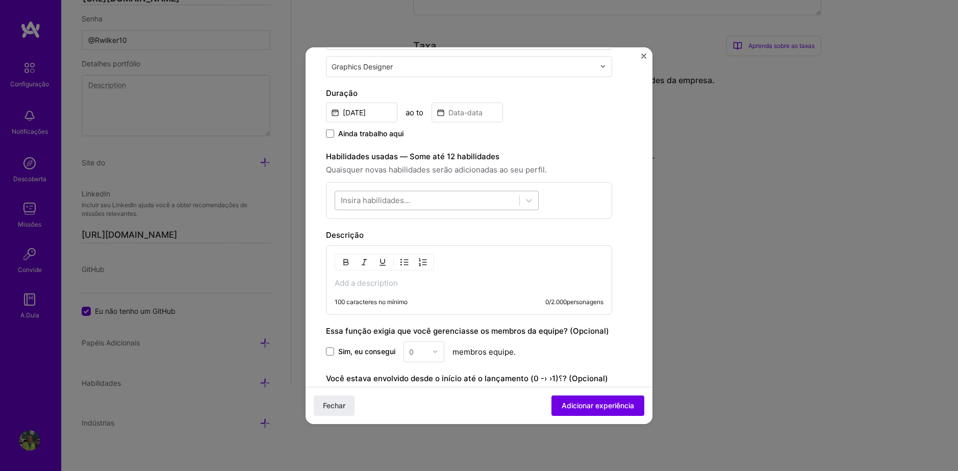
type input "Web Designer"
click at [403, 207] on div at bounding box center [427, 200] width 184 height 17
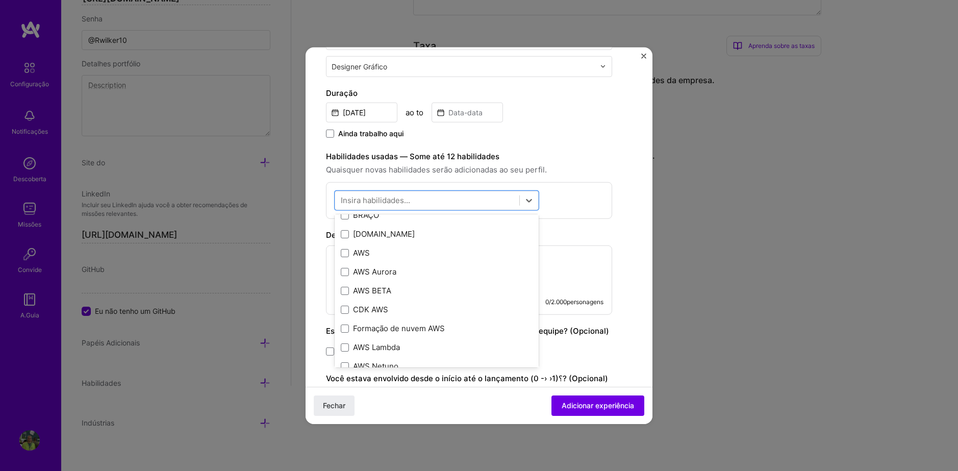
scroll to position [153, 0]
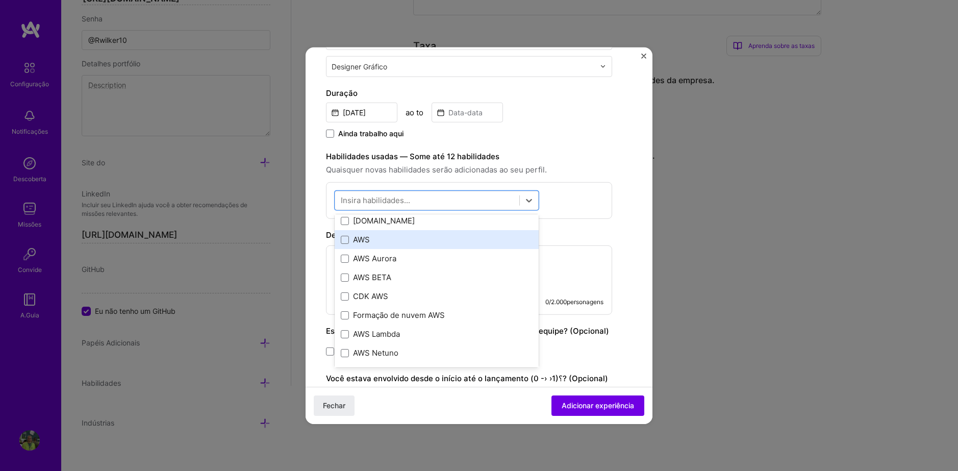
click at [390, 245] on div "AWS" at bounding box center [437, 239] width 192 height 11
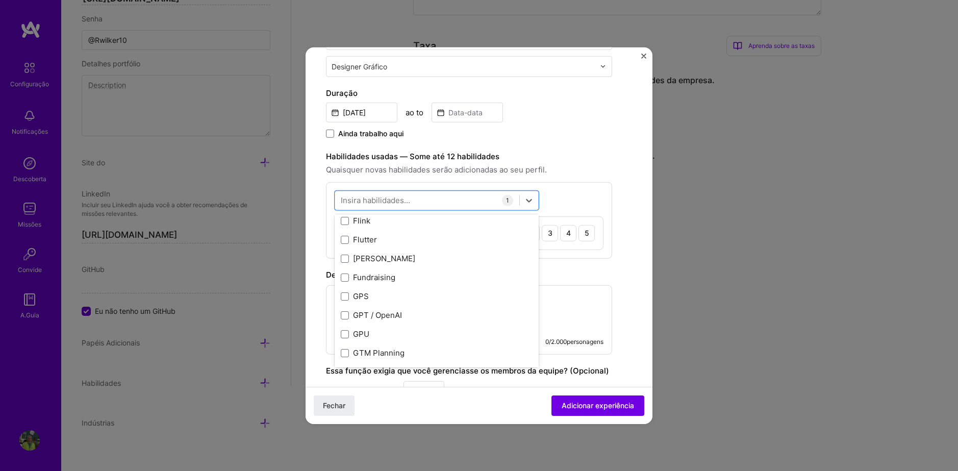
scroll to position [2551, 0]
click at [421, 268] on div "Figma" at bounding box center [437, 265] width 192 height 11
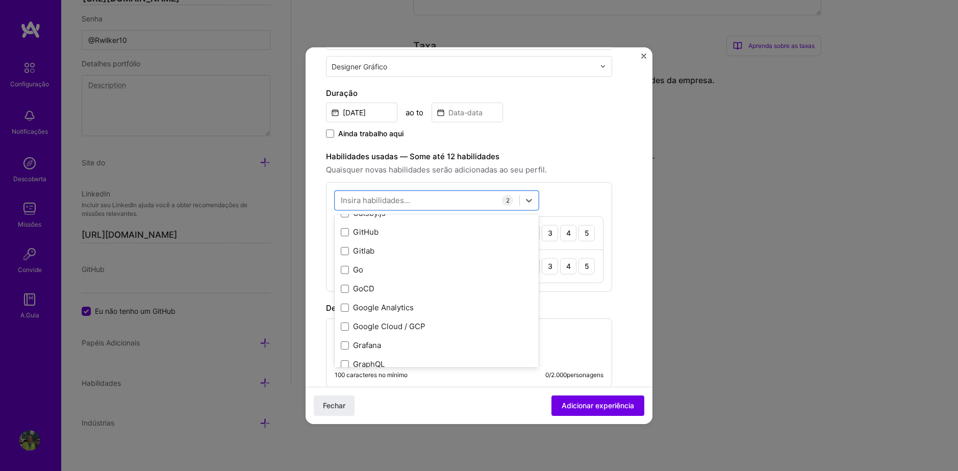
scroll to position [2755, 0]
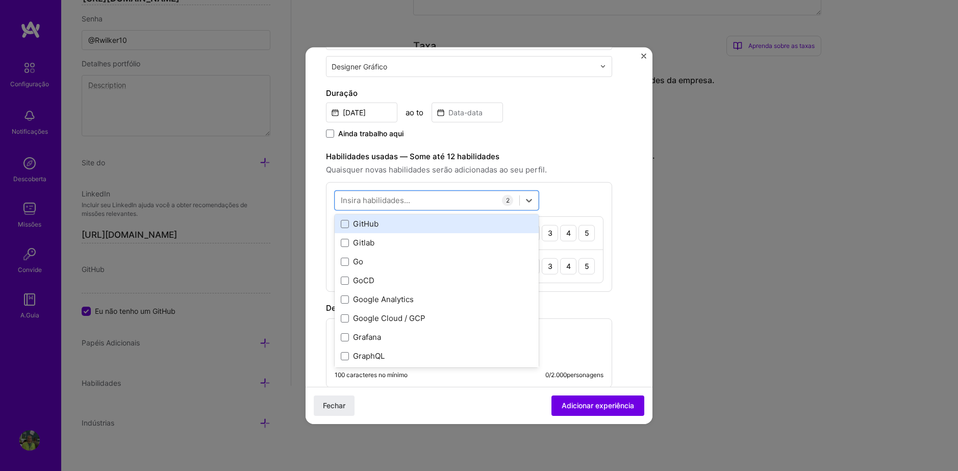
click at [395, 223] on div "GitHub" at bounding box center [437, 223] width 192 height 11
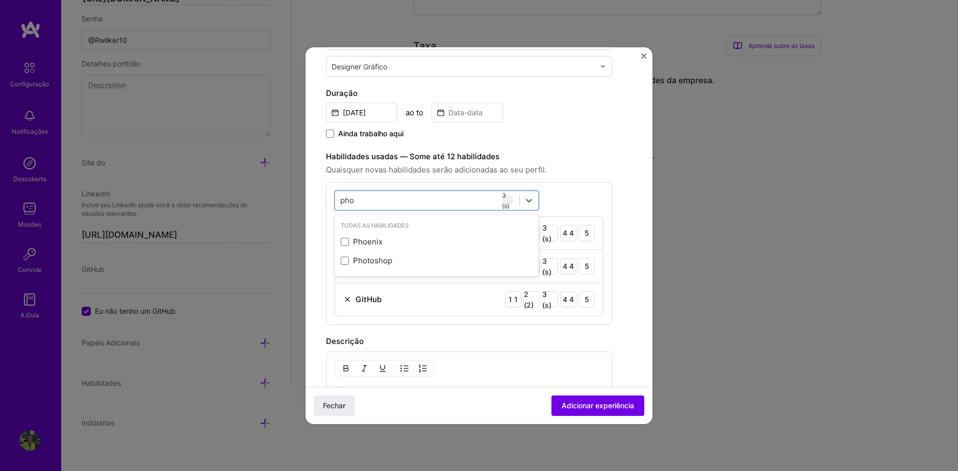
scroll to position [0, 0]
click at [395, 261] on div "O Photoshop" at bounding box center [437, 260] width 192 height 11
click at [374, 206] on div "pho pho" at bounding box center [427, 200] width 184 height 17
click at [369, 202] on div "pho pho" at bounding box center [427, 200] width 184 height 17
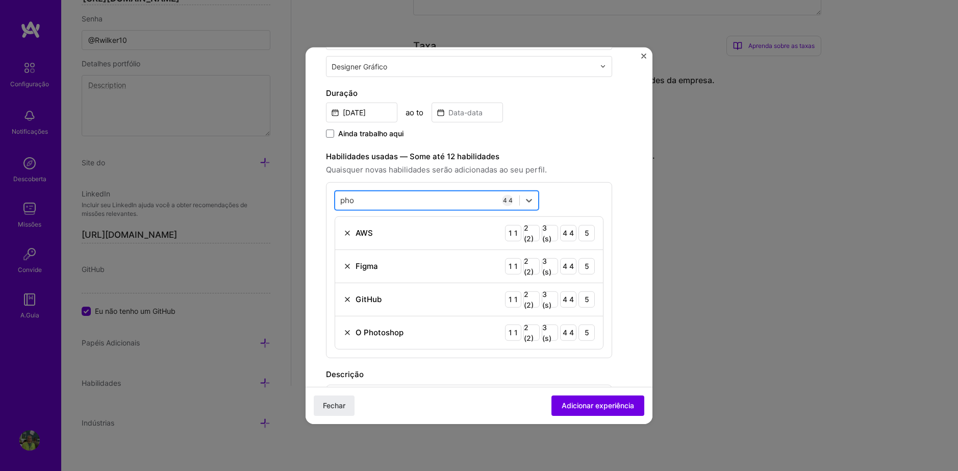
click at [369, 202] on div "pho pho" at bounding box center [427, 200] width 184 height 17
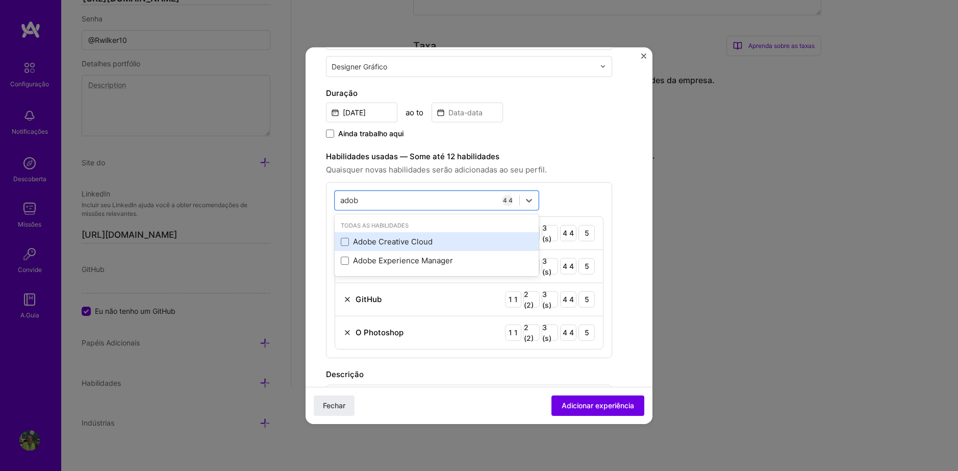
click at [397, 238] on div "Adobe Creative Cloud" at bounding box center [437, 241] width 192 height 11
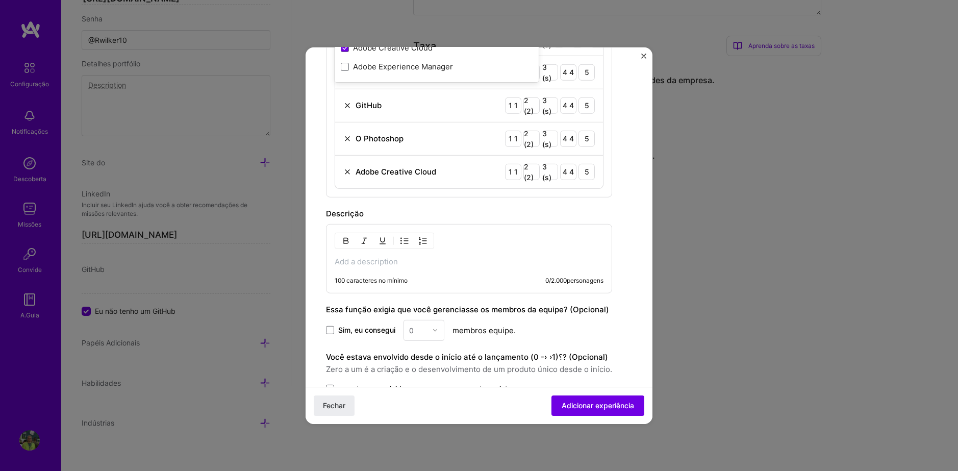
scroll to position [488, 0]
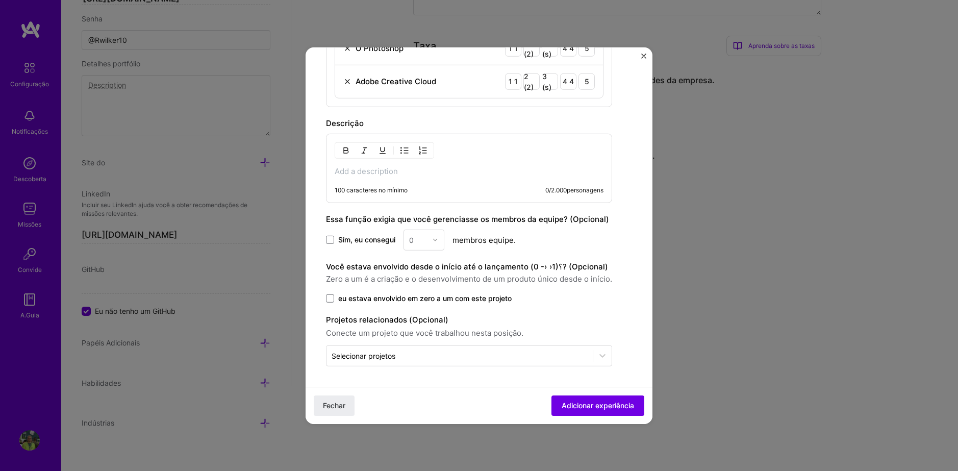
type input "adob"
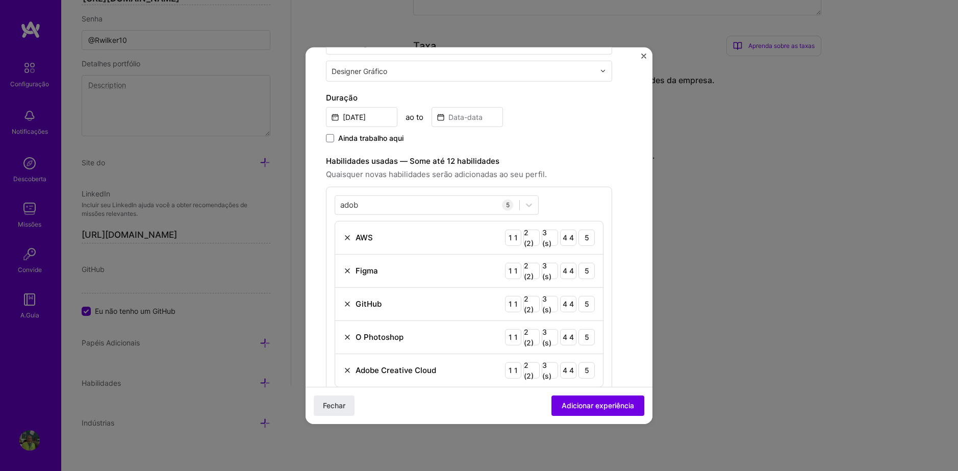
scroll to position [182, 0]
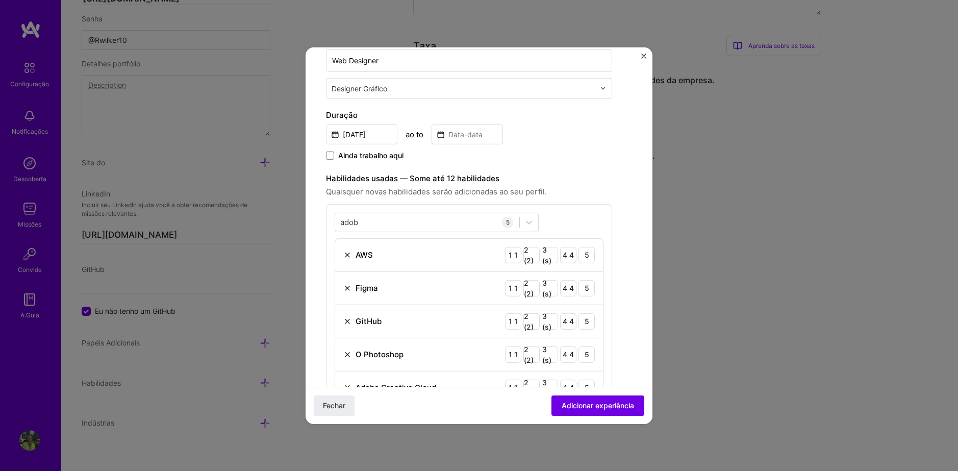
click at [368, 153] on span "Ainda trabalho aqui" at bounding box center [370, 155] width 65 height 10
click at [0, 0] on input "Ainda trabalho aqui" at bounding box center [0, 0] width 0 height 0
click at [348, 131] on input "[DATE]" at bounding box center [361, 134] width 71 height 20
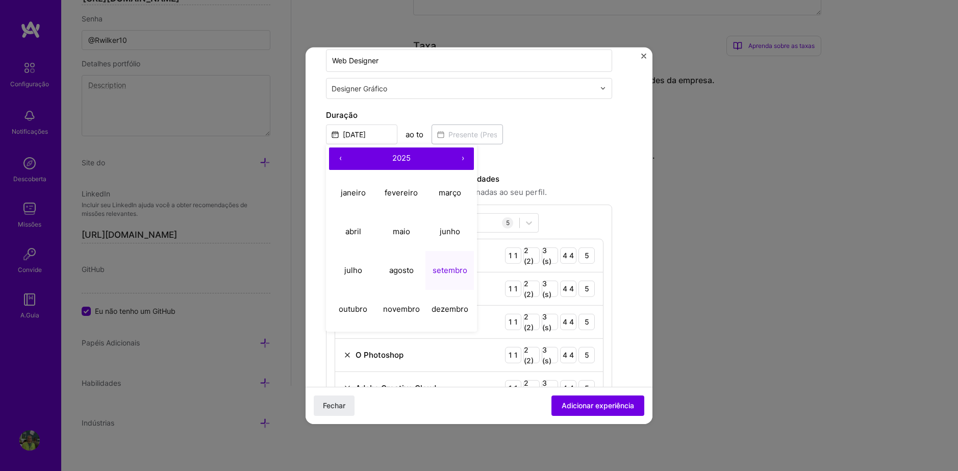
click at [342, 160] on button "‹" at bounding box center [340, 158] width 22 height 22
click at [403, 230] on abbr "maio" at bounding box center [401, 232] width 17 height 10
type input "[DATE]"
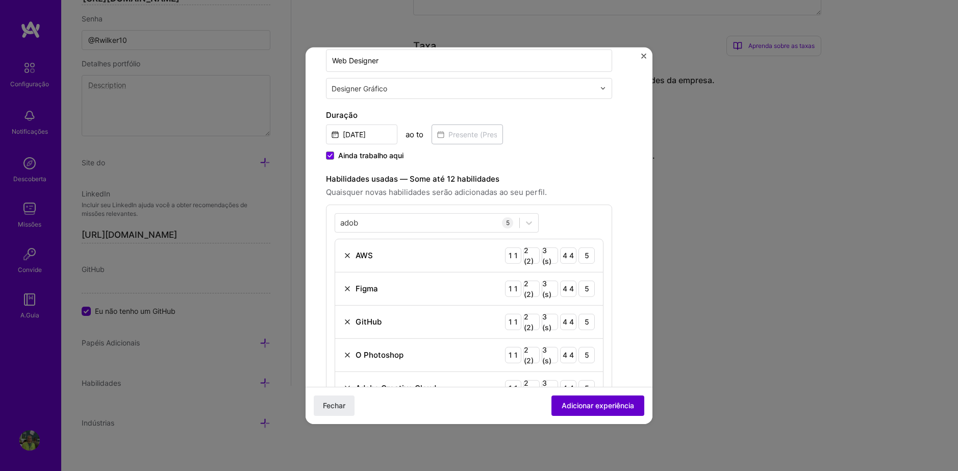
click at [599, 405] on span "Adicionar experiência" at bounding box center [598, 405] width 72 height 10
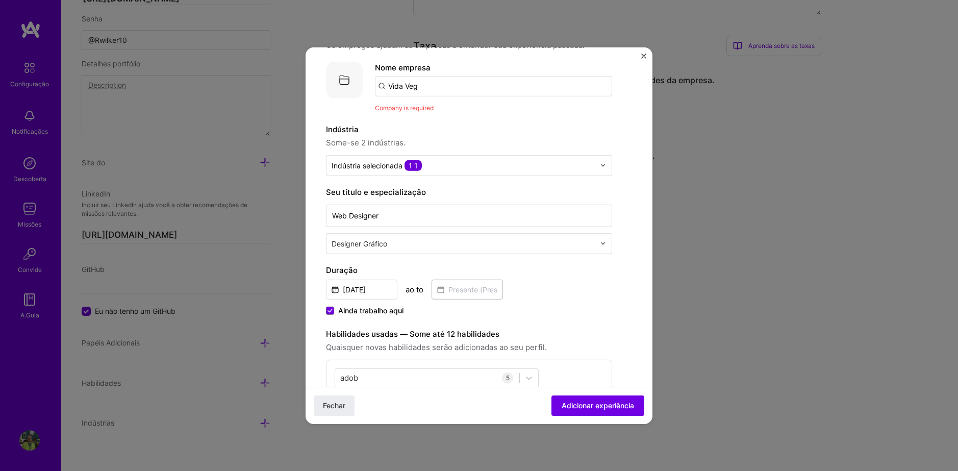
scroll to position [0, 0]
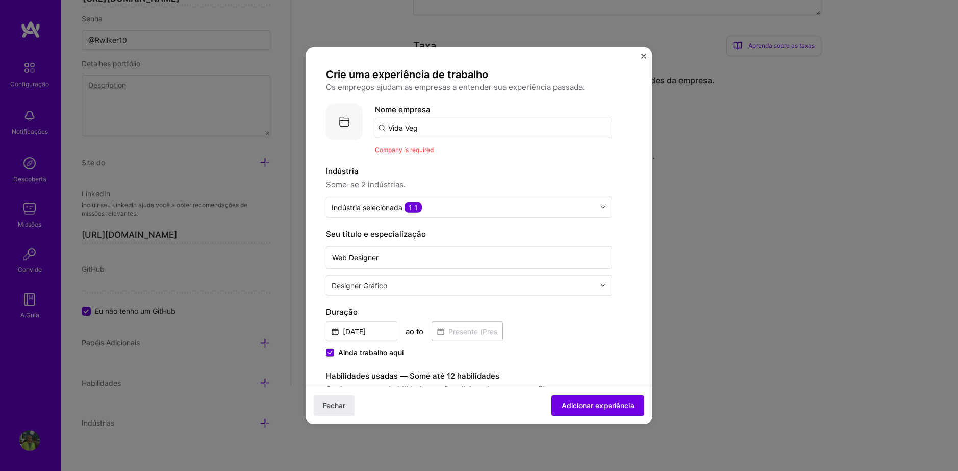
click at [440, 126] on input "Vida Veg" at bounding box center [493, 127] width 237 height 20
drag, startPoint x: 432, startPoint y: 127, endPoint x: 358, endPoint y: 121, distance: 74.7
click at [358, 121] on div "Logotipo empresa Nome empresa Vida Veg Company is required" at bounding box center [469, 129] width 286 height 52
click at [360, 121] on img at bounding box center [344, 121] width 37 height 37
type input "vida veg"
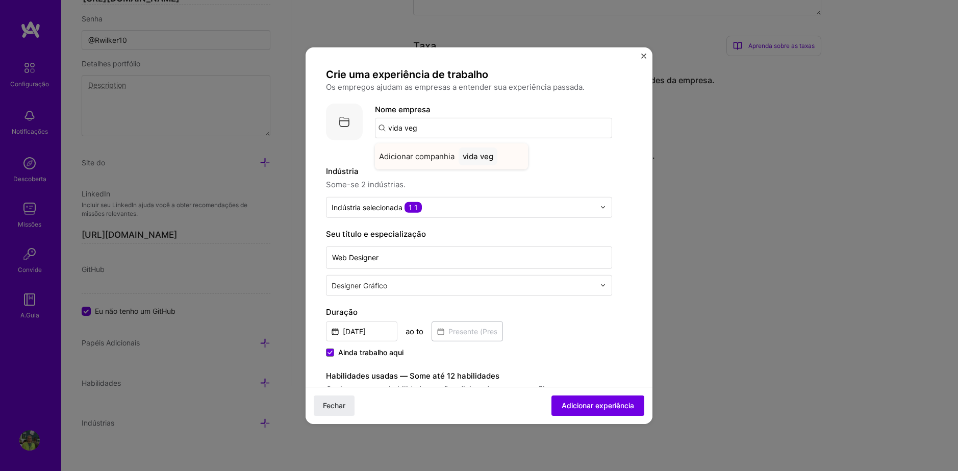
click at [465, 156] on div "vida veg" at bounding box center [478, 156] width 39 height 18
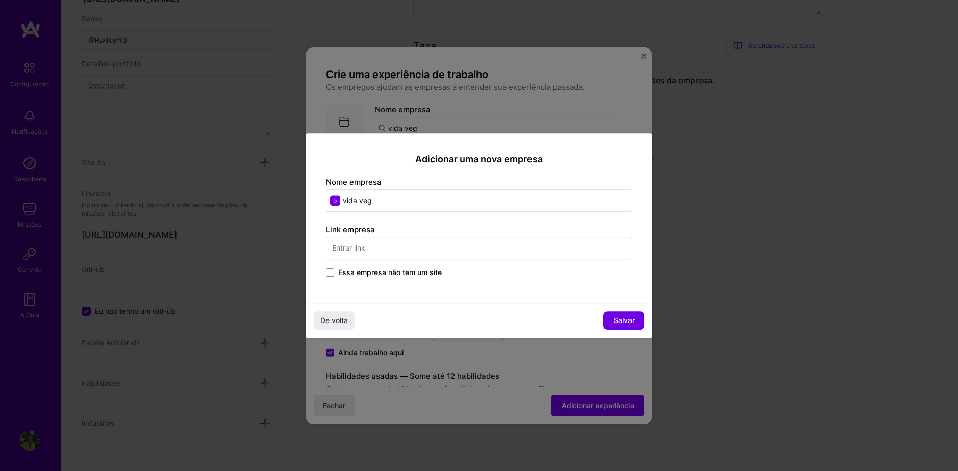
click at [399, 252] on input "text" at bounding box center [479, 248] width 306 height 22
type input "[DOMAIN_NAME]"
drag, startPoint x: 386, startPoint y: 206, endPoint x: 292, endPoint y: 187, distance: 95.3
click at [292, 187] on div "Adicionar uma nova empresa Nome empresa vida veg Link empresa [DOMAIN_NAME] Ess…" at bounding box center [479, 235] width 958 height 471
type input "Vida Veg"
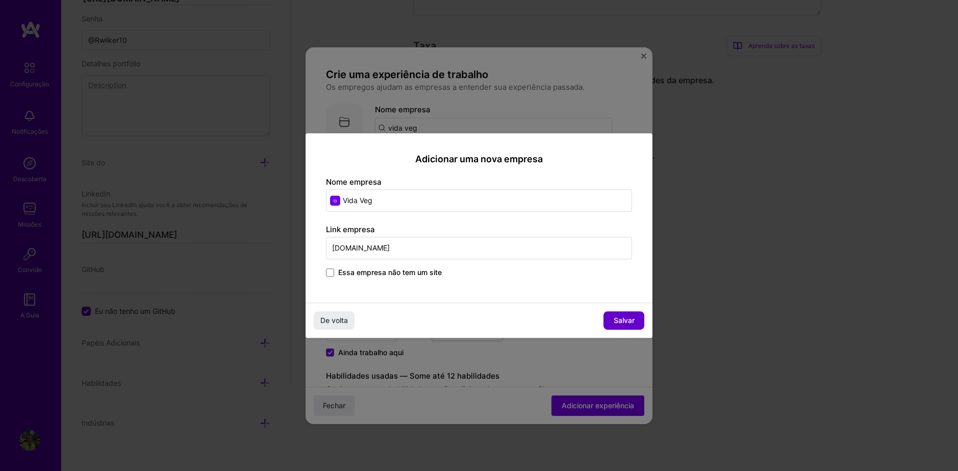
click at [621, 319] on span "Salvar" at bounding box center [624, 320] width 21 height 10
type input "Vida Veg"
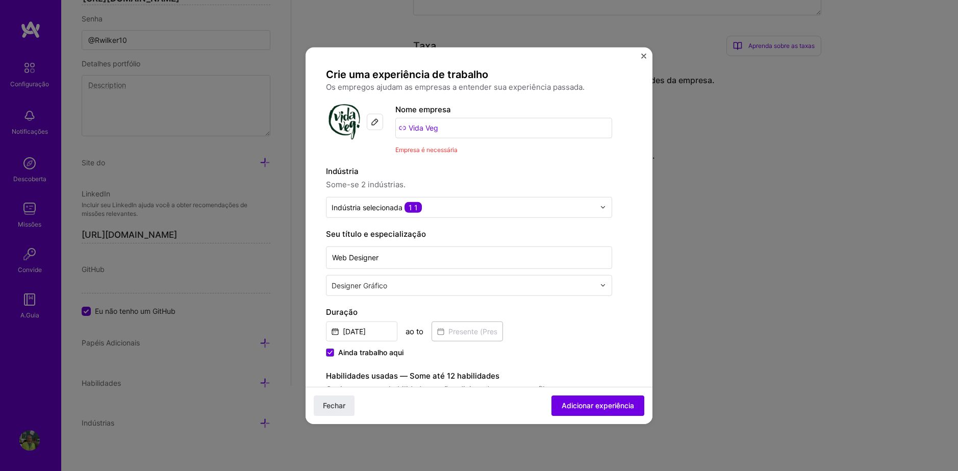
click at [435, 150] on span "Empresa é necessária" at bounding box center [426, 149] width 62 height 8
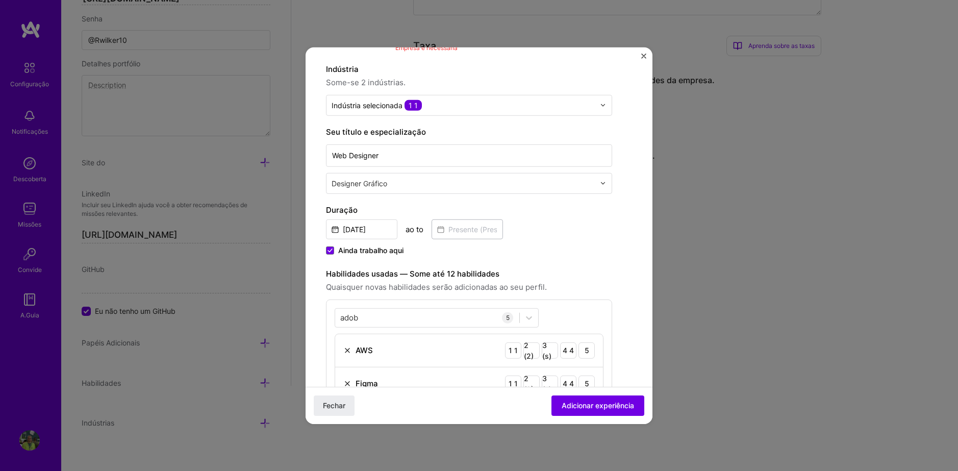
click at [613, 394] on div "Fechar Adicionar experiência" at bounding box center [479, 405] width 347 height 37
click at [613, 404] on span "Adicionar experiência" at bounding box center [598, 405] width 72 height 10
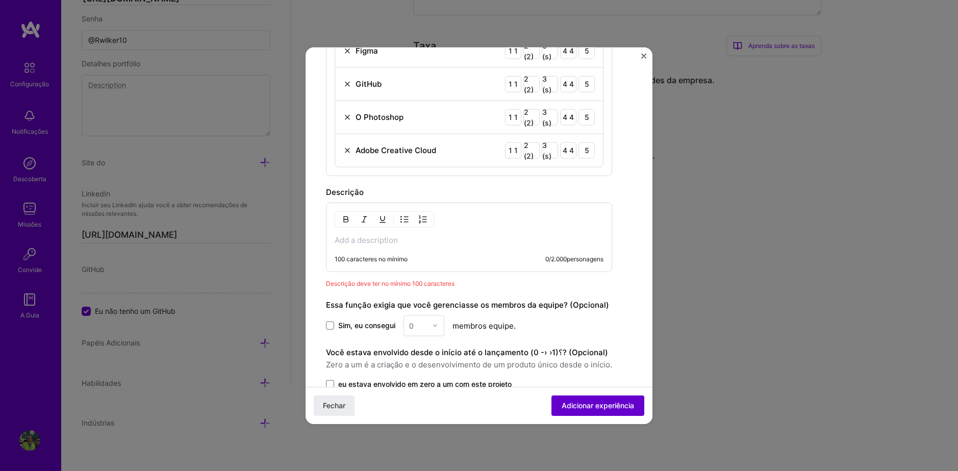
scroll to position [506, 0]
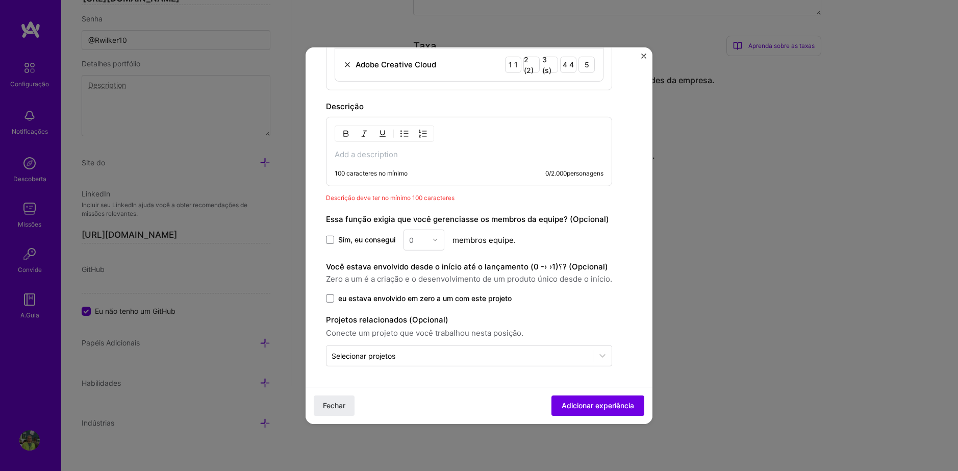
click at [413, 157] on p at bounding box center [469, 154] width 269 height 10
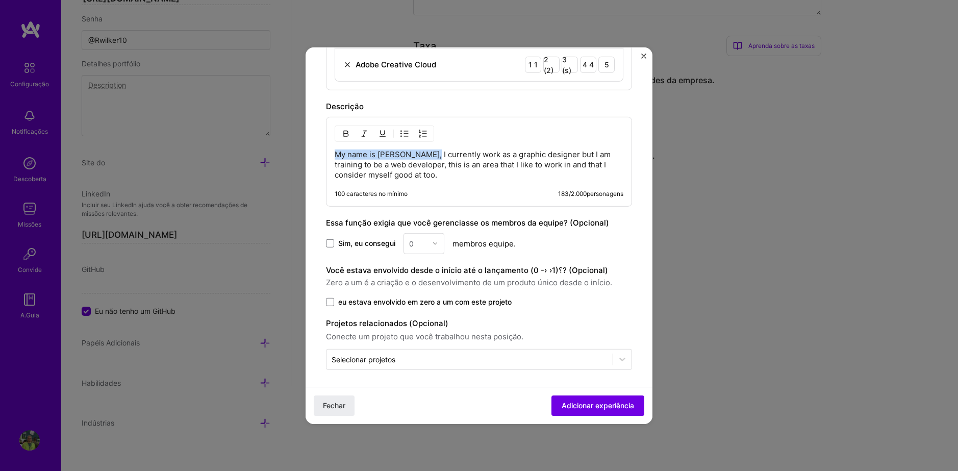
drag, startPoint x: 428, startPoint y: 154, endPoint x: 323, endPoint y: 145, distance: 104.9
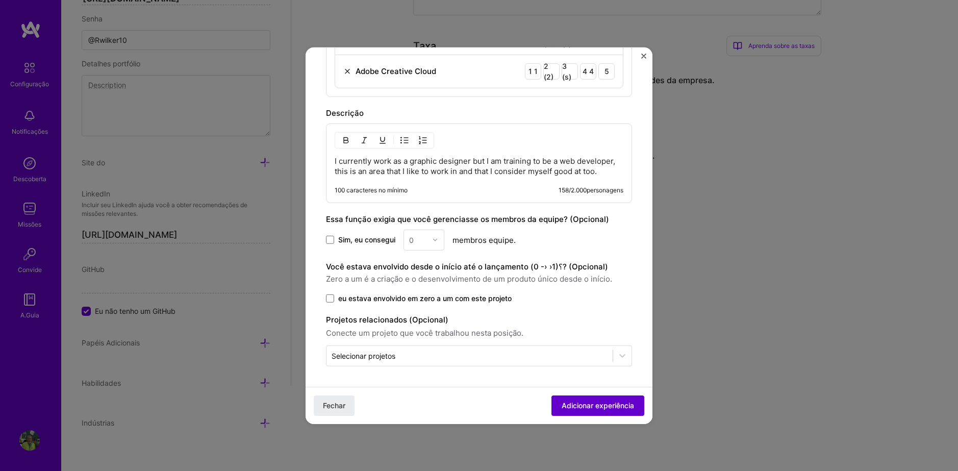
click at [597, 407] on span "Adicionar experiência" at bounding box center [598, 405] width 72 height 10
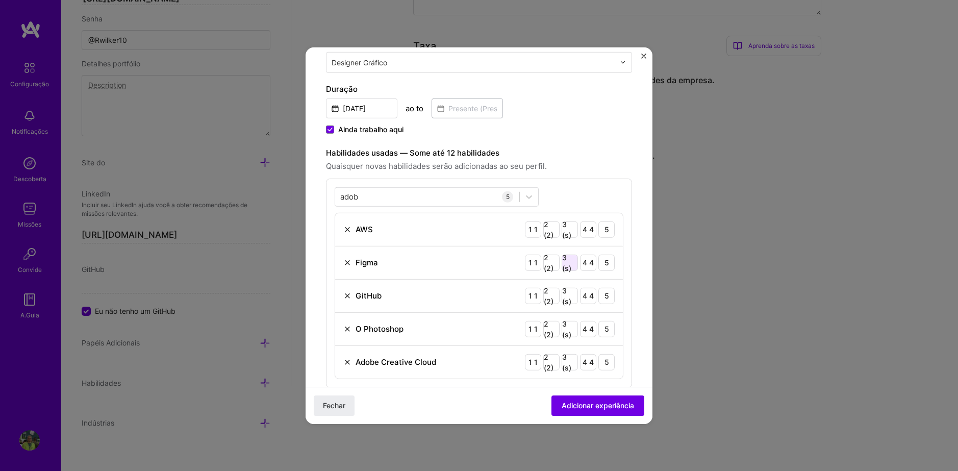
scroll to position [206, 0]
click at [600, 233] on div "5" at bounding box center [606, 231] width 16 height 16
click at [598, 264] on div "5" at bounding box center [606, 265] width 16 height 16
click at [598, 300] on div "5" at bounding box center [606, 298] width 16 height 16
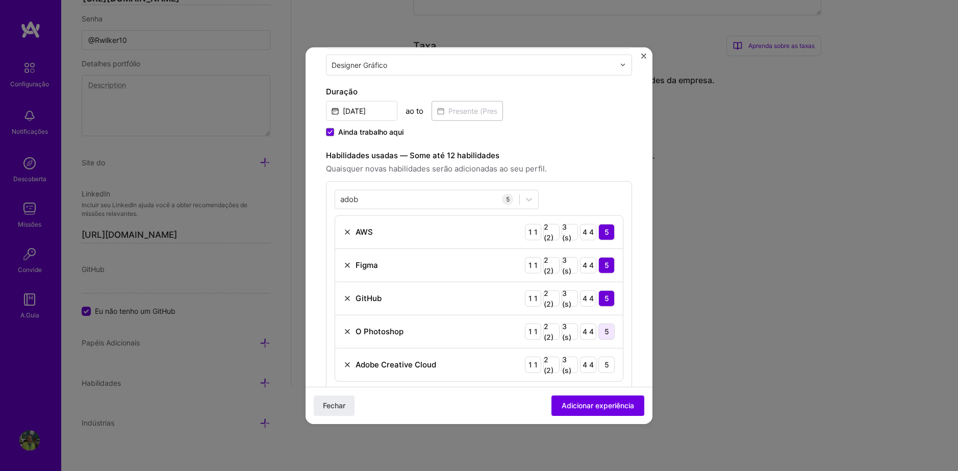
click at [601, 331] on div "5" at bounding box center [606, 331] width 16 height 16
click at [599, 364] on div "5" at bounding box center [606, 364] width 16 height 16
click at [596, 400] on span "Adicionar experiência" at bounding box center [598, 405] width 72 height 10
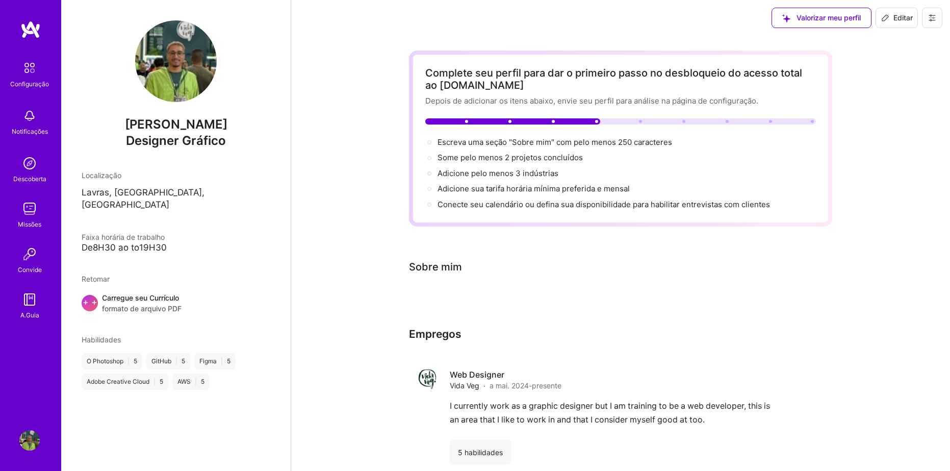
scroll to position [0, 0]
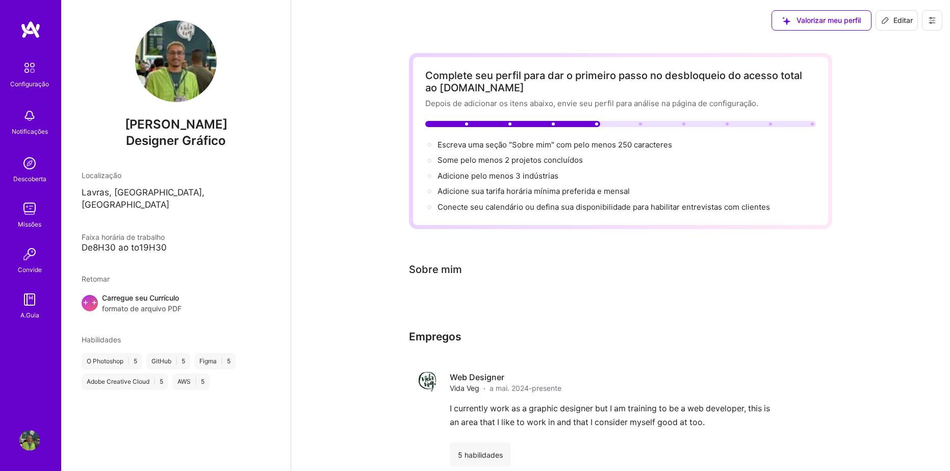
click at [27, 62] on img at bounding box center [29, 67] width 21 height 21
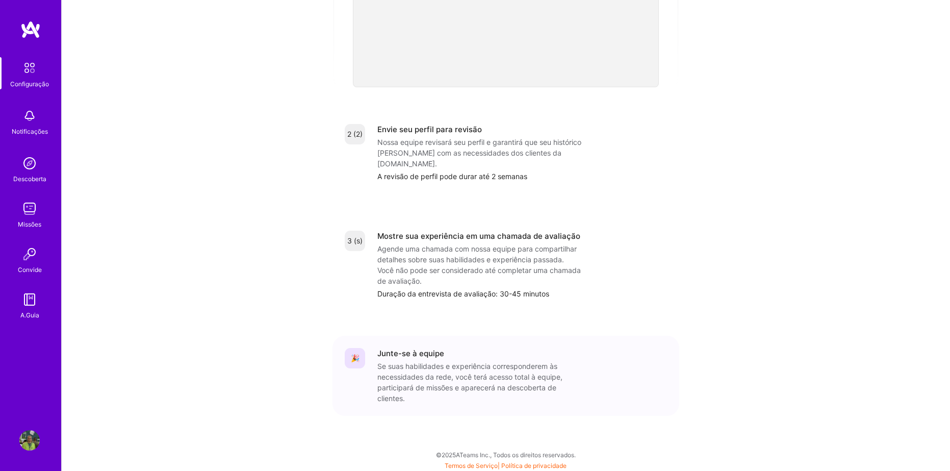
scroll to position [347, 0]
click at [30, 15] on div "Configuração Notificações Descoberta Missões Convide A.Guia Perfil" at bounding box center [30, 235] width 61 height 471
click at [30, 25] on img at bounding box center [30, 29] width 20 height 18
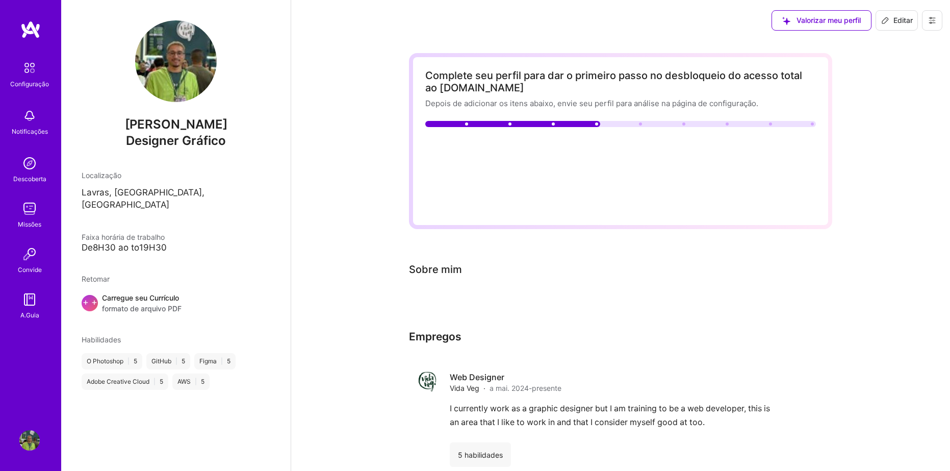
click at [510, 174] on span "Adicione pelo menos 3 indústrias →" at bounding box center [503, 176] width 130 height 10
select select "US"
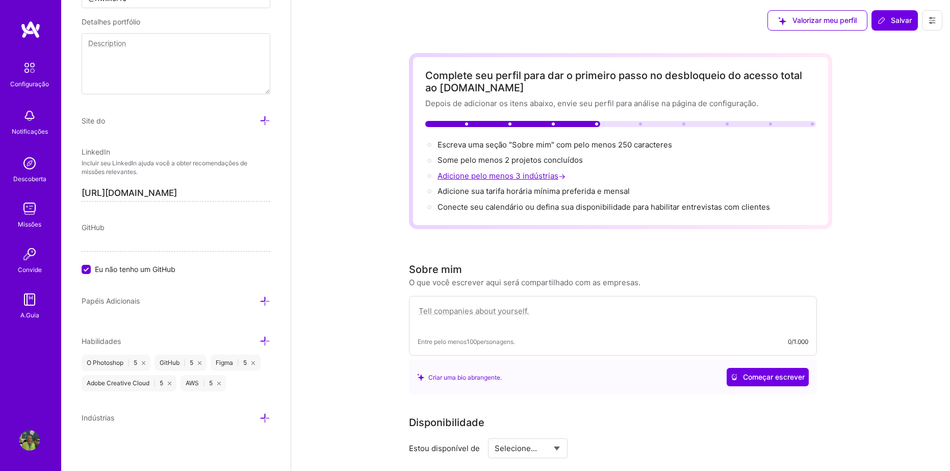
scroll to position [585, 0]
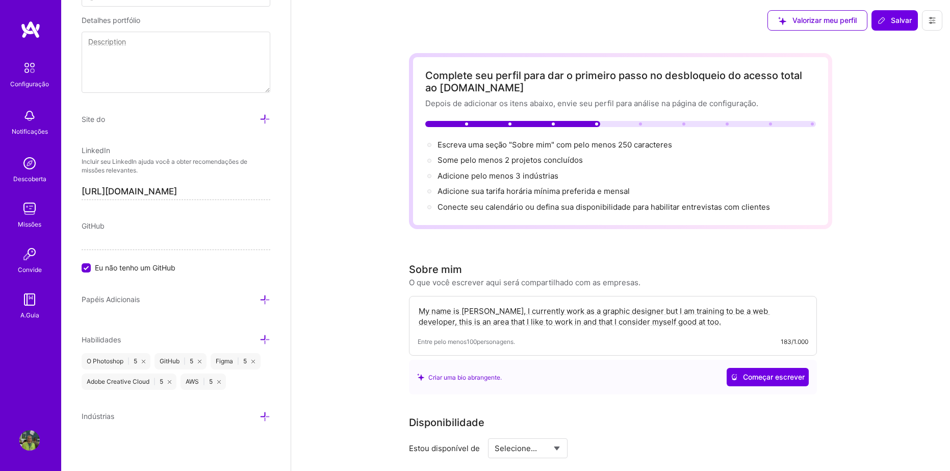
type textarea "My name is [PERSON_NAME], I currently work as a graphic designer but I am train…"
click at [810, 316] on div "Meu nome é [PERSON_NAME], atualmente trabalho como designer gráfico mas estou t…" at bounding box center [613, 326] width 408 height 60
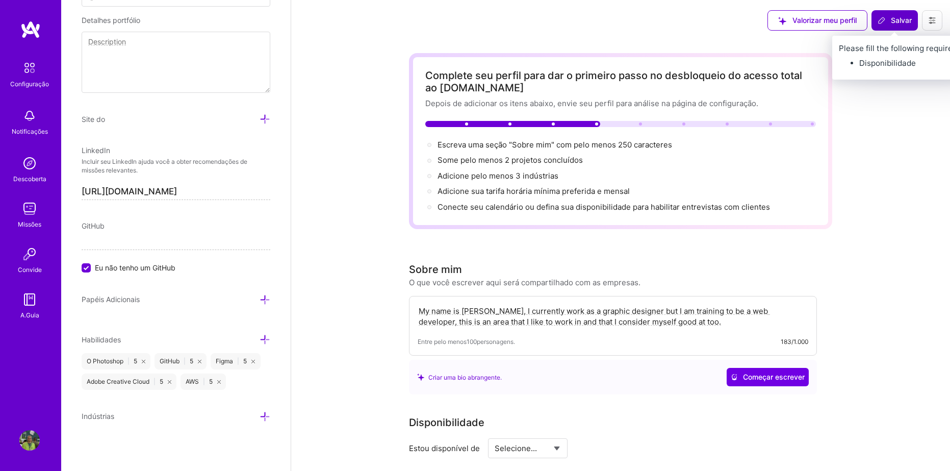
click at [896, 17] on span "Salvar" at bounding box center [895, 20] width 34 height 10
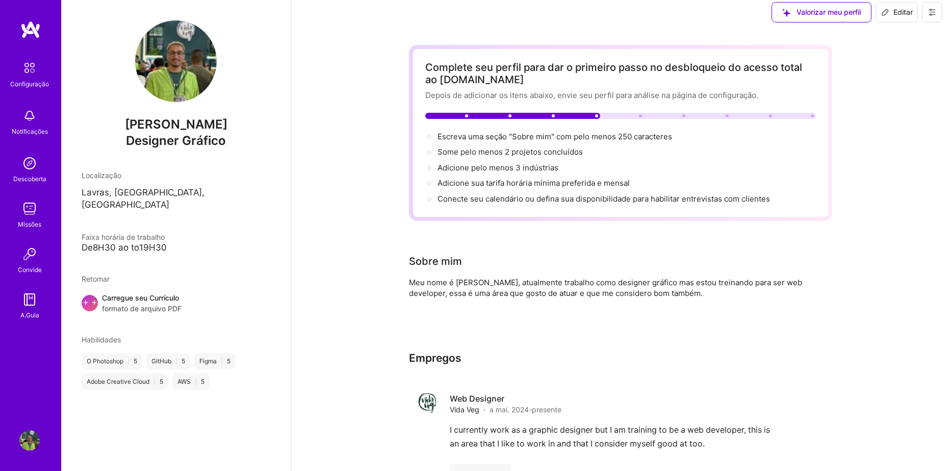
scroll to position [0, 0]
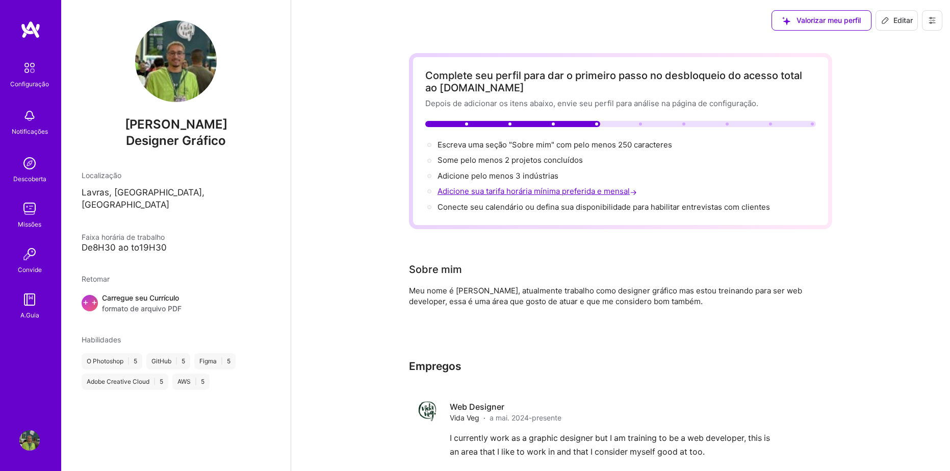
click at [518, 189] on span "Adicione sua tarifa horária mínima preferida e mensal →" at bounding box center [539, 191] width 202 height 10
select select "US"
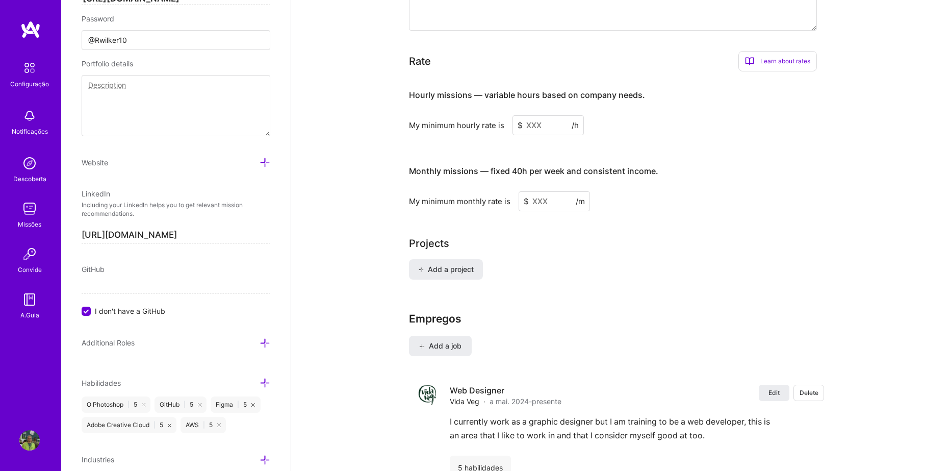
scroll to position [581, 0]
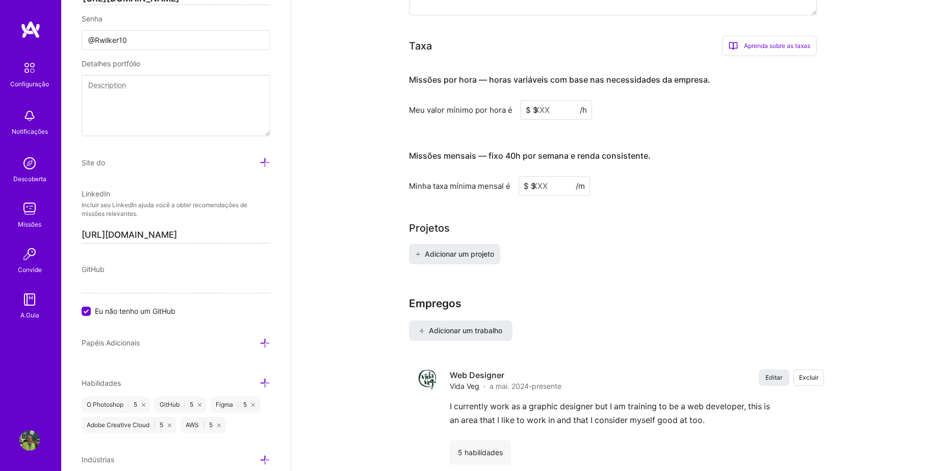
click at [536, 100] on input at bounding box center [556, 110] width 71 height 20
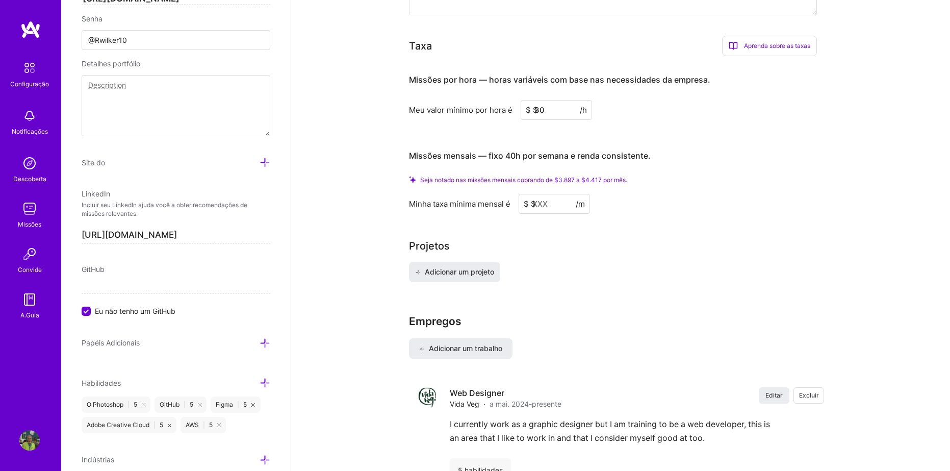
type input "30"
click at [547, 194] on input at bounding box center [554, 204] width 71 height 20
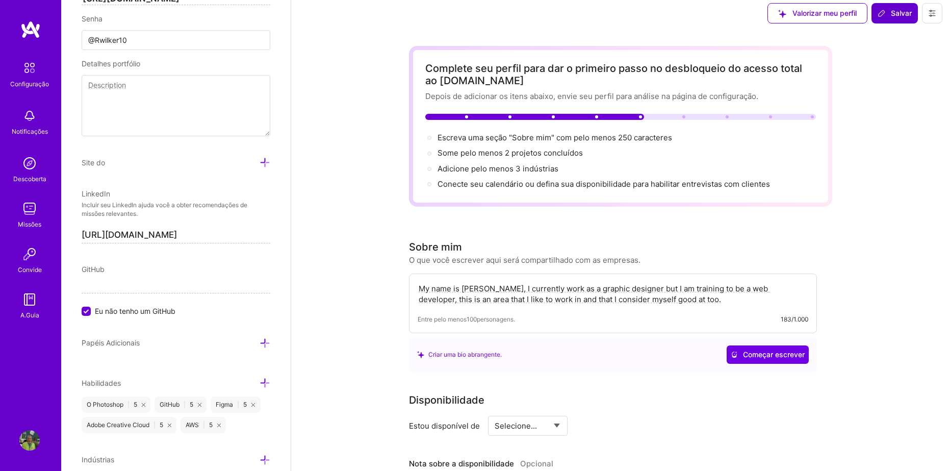
scroll to position [0, 0]
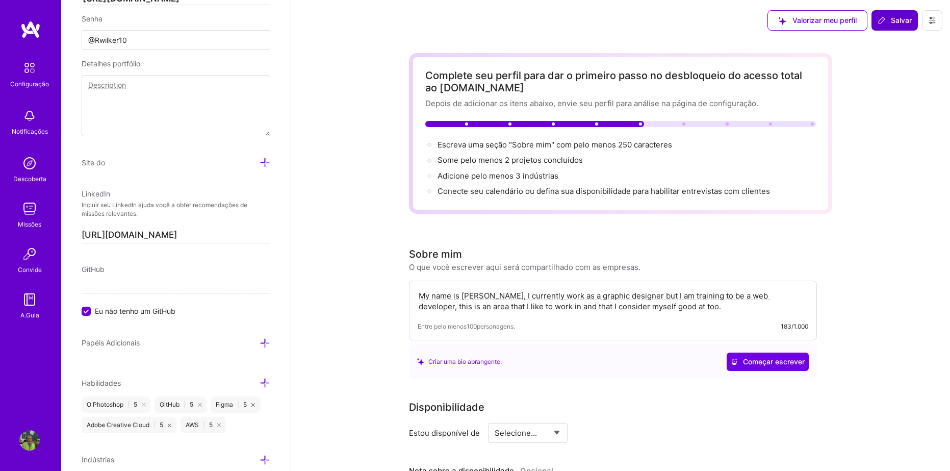
type input "3000"
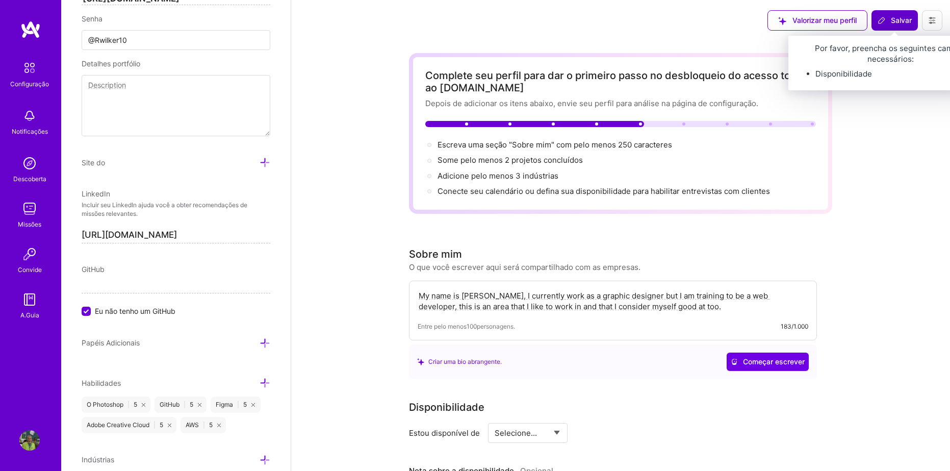
click at [896, 27] on button "Salvar" at bounding box center [895, 20] width 46 height 20
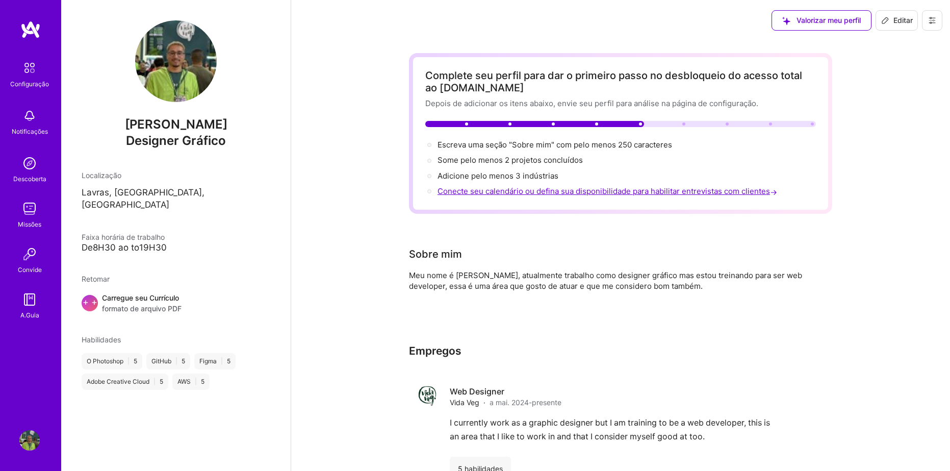
click at [515, 191] on span "Conecte seu calendário ou defina sua disponibilidade para habilitar entrevistas…" at bounding box center [609, 191] width 342 height 10
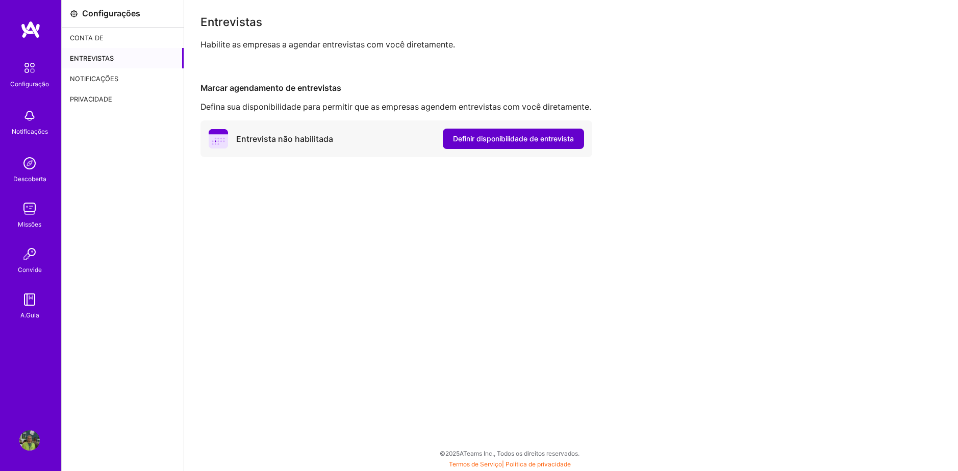
click at [557, 140] on span "Definir disponibilidade de entrevista" at bounding box center [513, 139] width 121 height 10
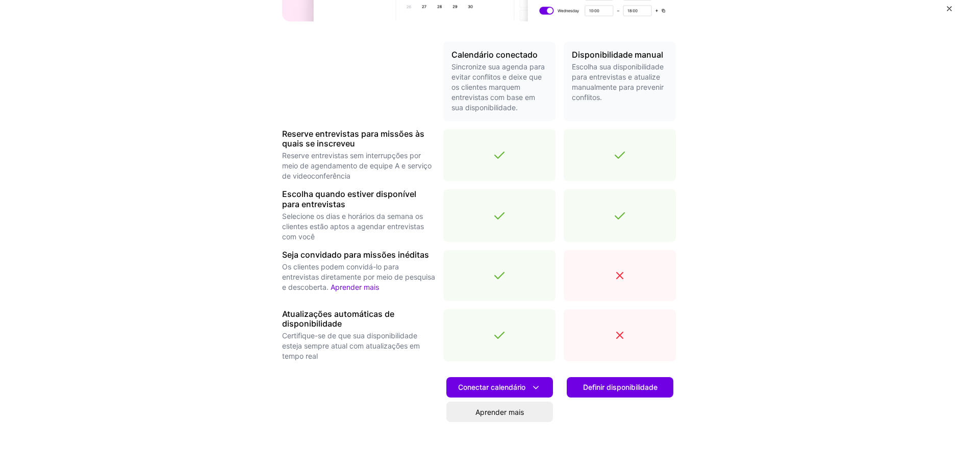
scroll to position [269, 0]
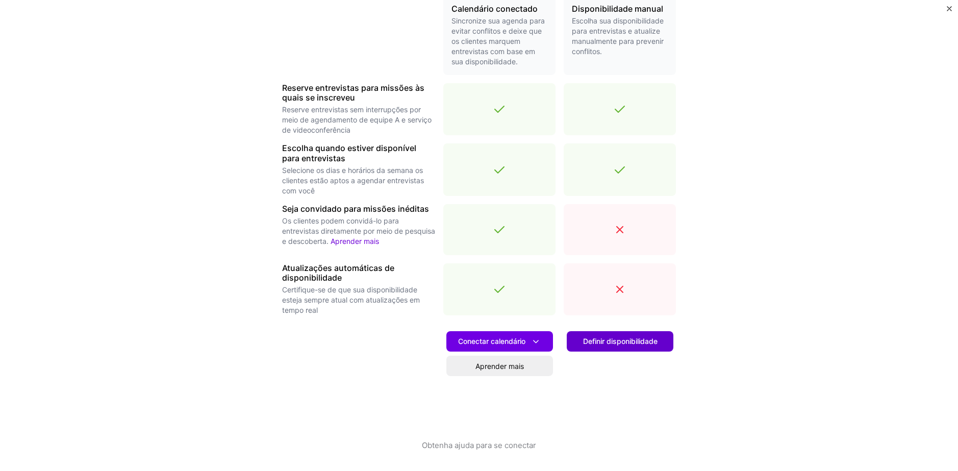
click at [613, 344] on span "Definir disponibilidade" at bounding box center [620, 341] width 74 height 10
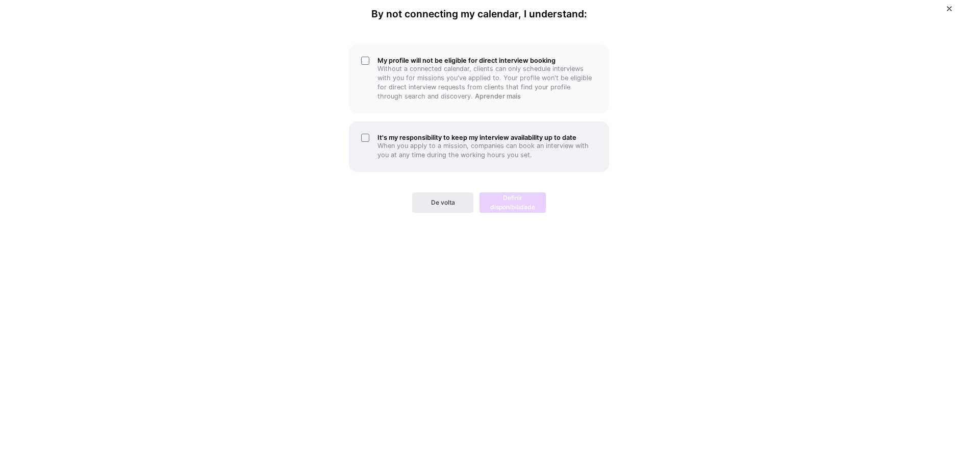
click at [440, 134] on h5 "It's my responsibility to keep my interview availability up to date" at bounding box center [487, 138] width 219 height 8
click at [527, 177] on div "De volta Definir disponibilidade" at bounding box center [479, 194] width 260 height 37
click at [468, 76] on p "Without a connected calendar, clients can only schedule interviews with you for…" at bounding box center [487, 82] width 219 height 37
click at [521, 193] on span "Definir disponibilidade" at bounding box center [513, 202] width 46 height 18
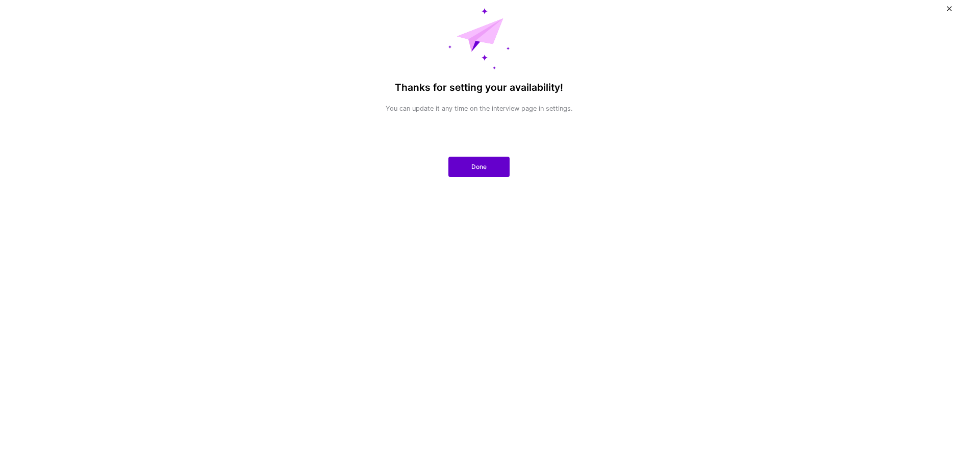
click at [491, 159] on button "Done" at bounding box center [478, 167] width 61 height 20
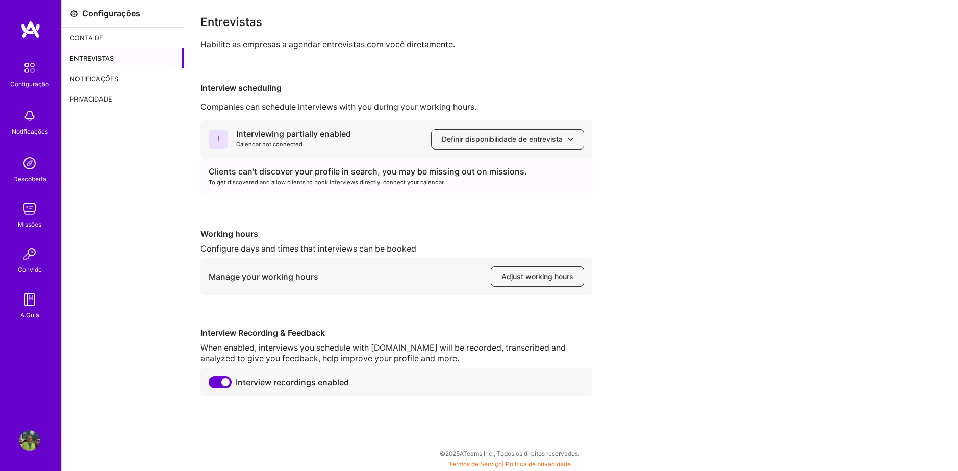
click at [22, 31] on img at bounding box center [30, 29] width 20 height 18
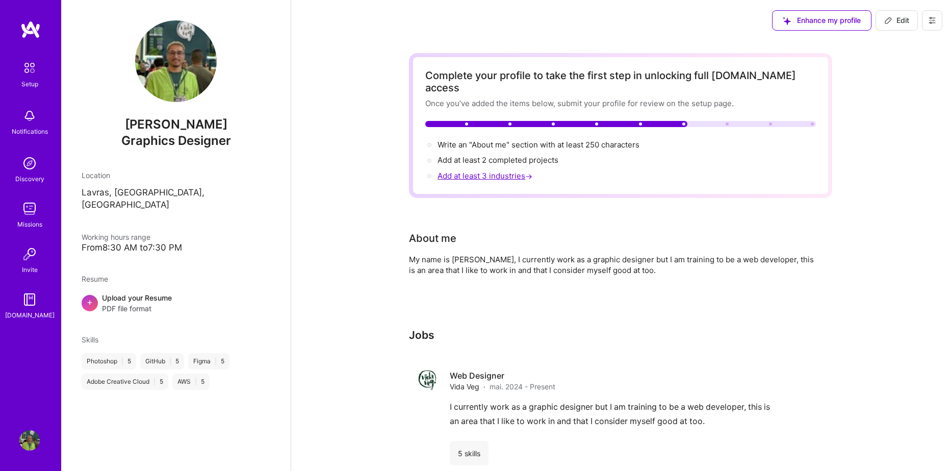
click at [475, 171] on span "Add at least 3 industries →" at bounding box center [486, 176] width 97 height 10
select select "US"
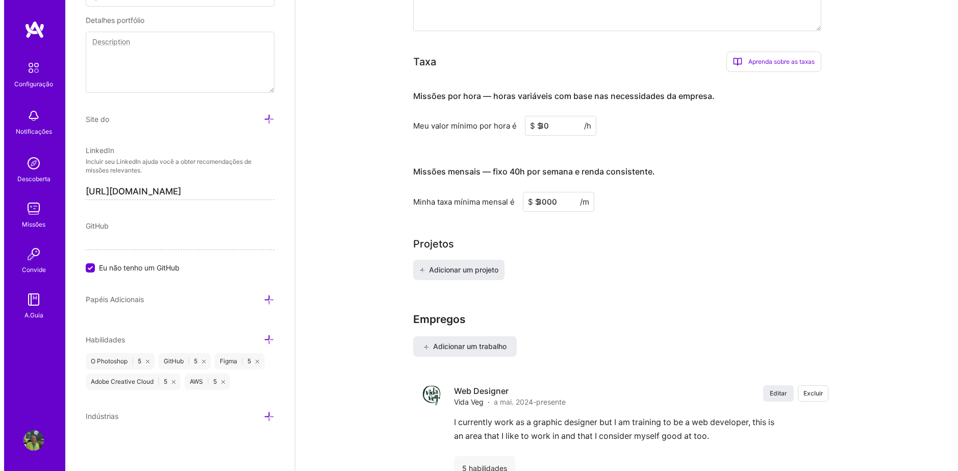
scroll to position [561, 0]
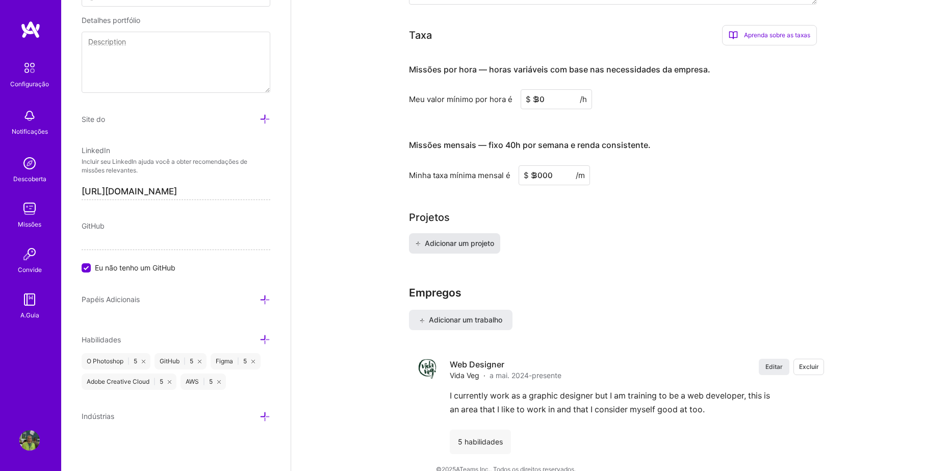
click at [461, 238] on span "Adicionar um projeto" at bounding box center [454, 243] width 79 height 10
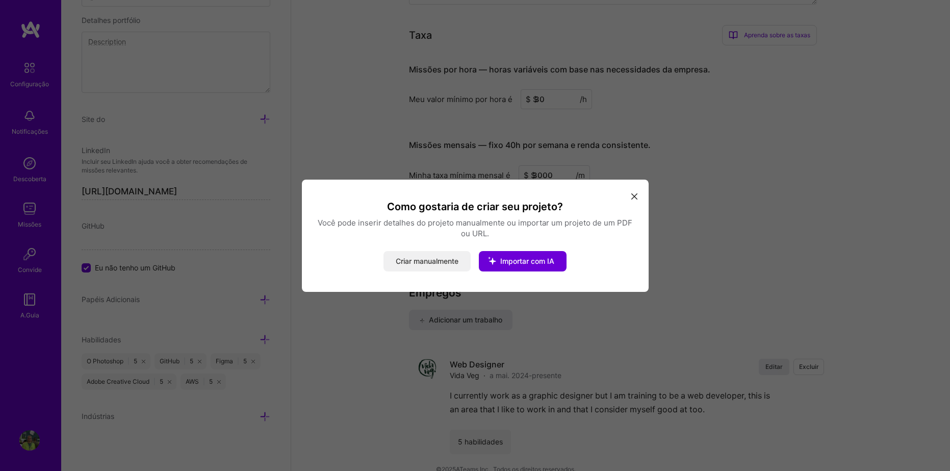
click at [425, 259] on button "Criar manualmente" at bounding box center [427, 261] width 87 height 20
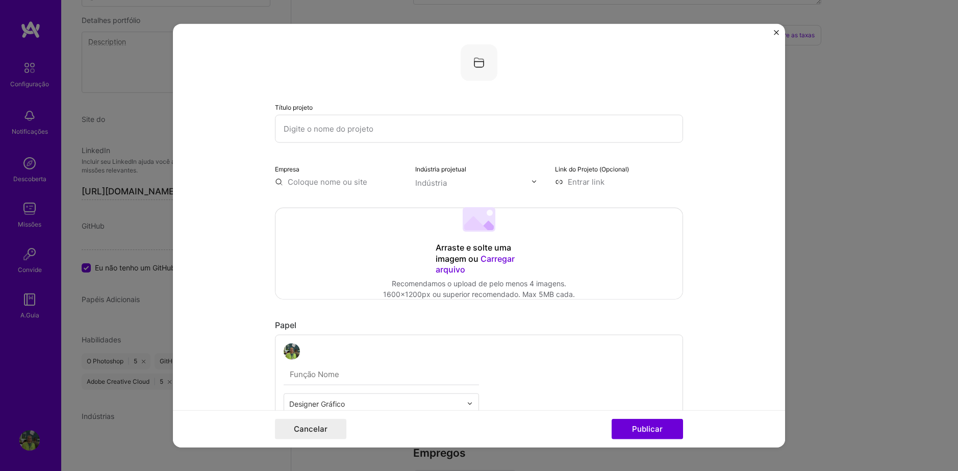
click at [457, 251] on div "Arraste e solte uma imagem ou Carregar arquivo" at bounding box center [479, 259] width 87 height 34
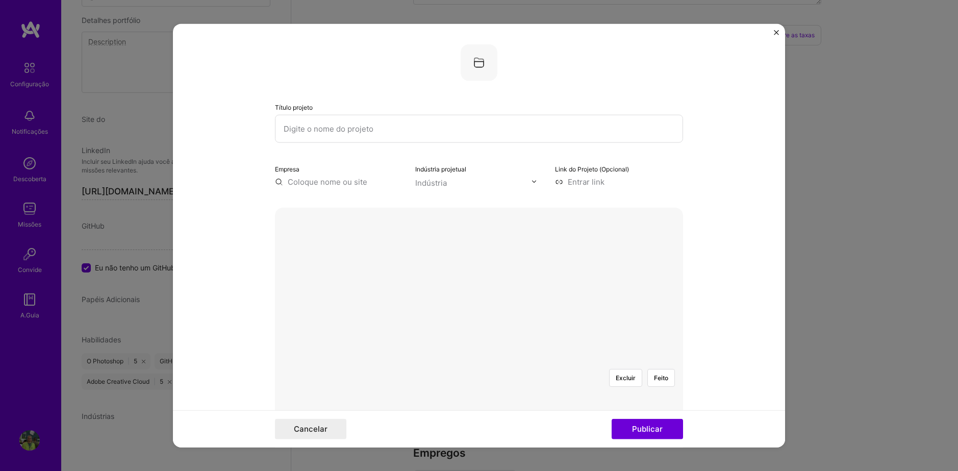
click at [356, 130] on input "text" at bounding box center [479, 128] width 408 height 28
type input "Social Media - [GEOGRAPHIC_DATA] x Eua"
click at [354, 176] on input "text" at bounding box center [339, 181] width 128 height 11
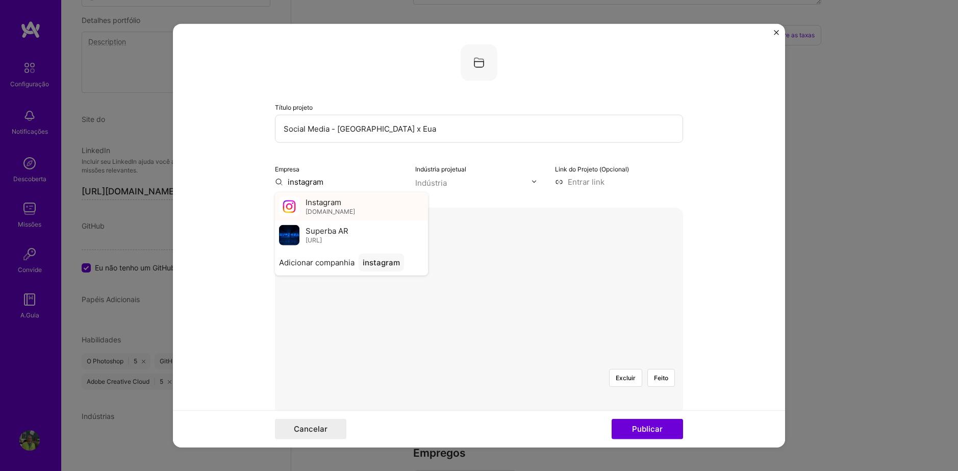
click at [331, 210] on span "[DOMAIN_NAME]" at bounding box center [330, 212] width 49 height 8
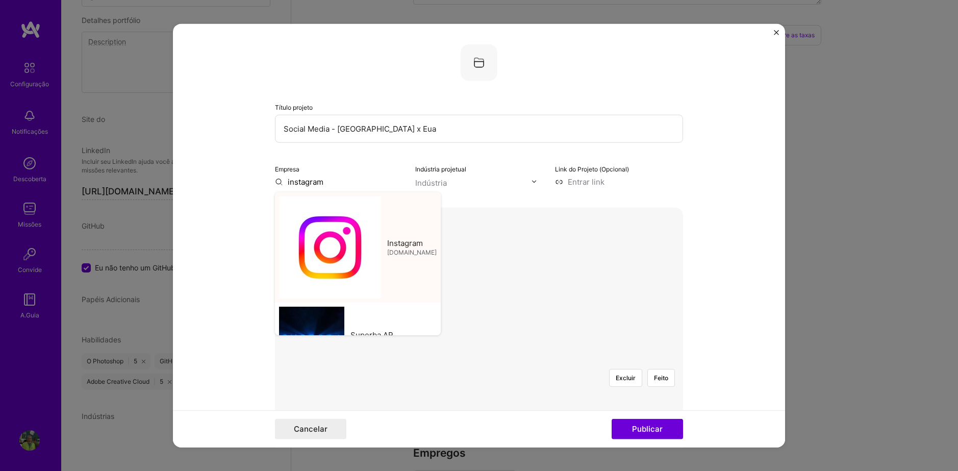
type input "Instagram"
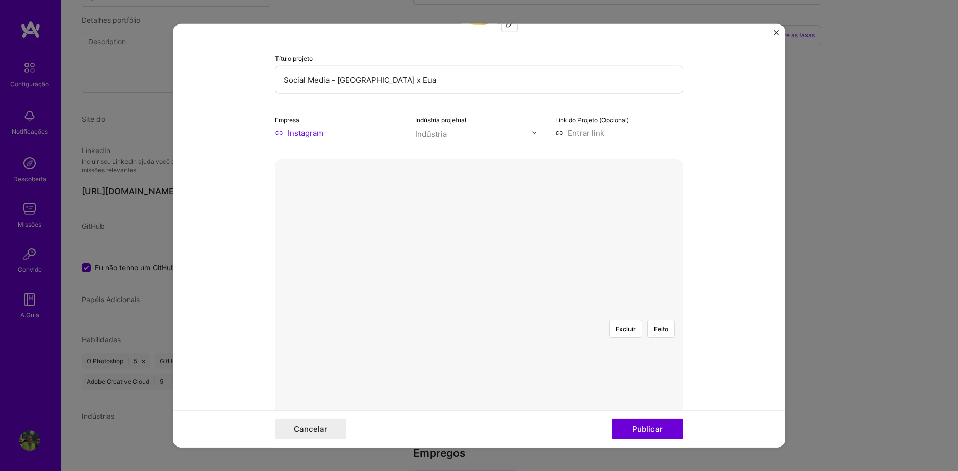
scroll to position [51, 0]
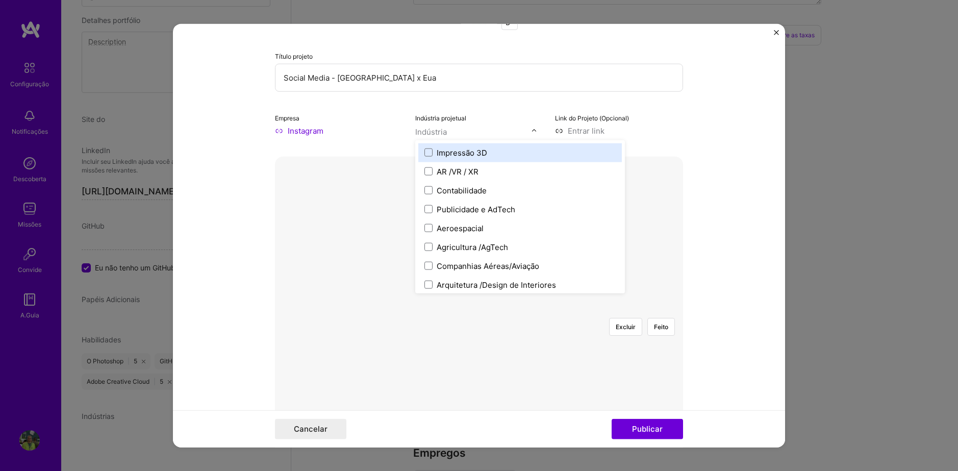
click at [451, 135] on input "text" at bounding box center [473, 131] width 116 height 11
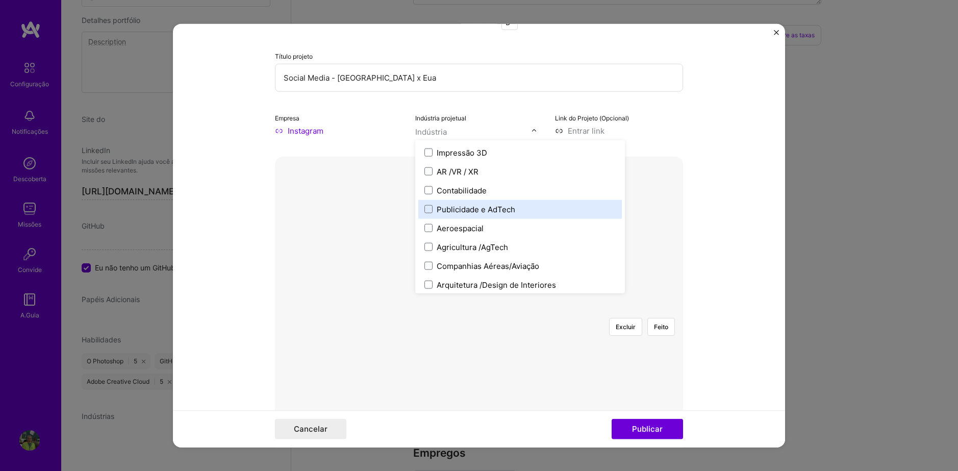
click at [494, 209] on div "Publicidade e AdTech" at bounding box center [476, 209] width 79 height 11
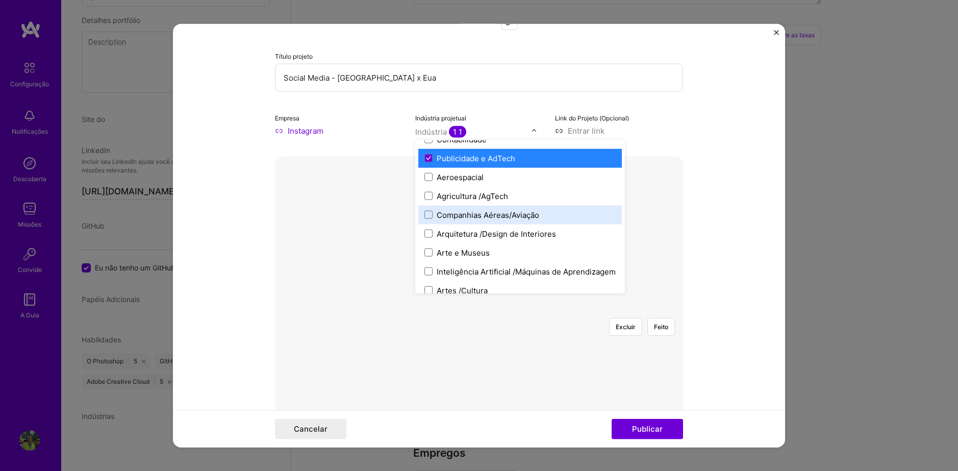
click at [491, 213] on div "Companhias Aéreas/Aviação" at bounding box center [488, 214] width 103 height 11
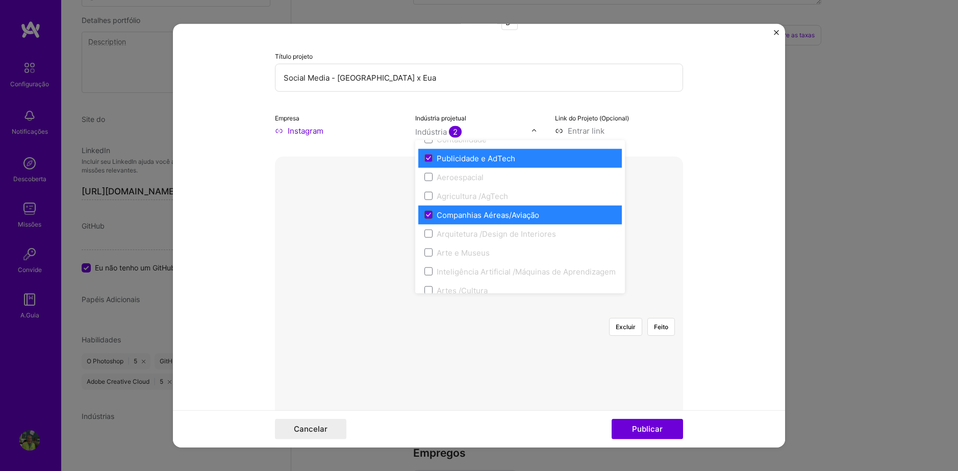
click at [426, 213] on icon at bounding box center [428, 215] width 5 height 4
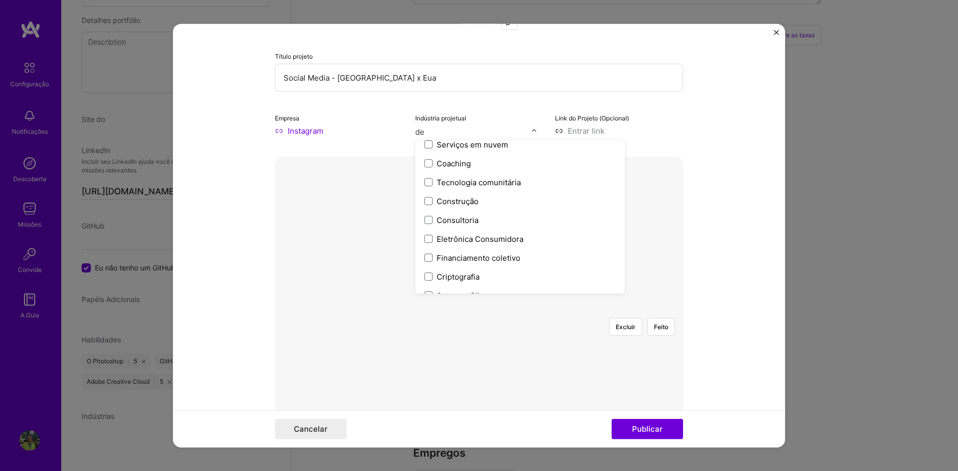
scroll to position [0, 0]
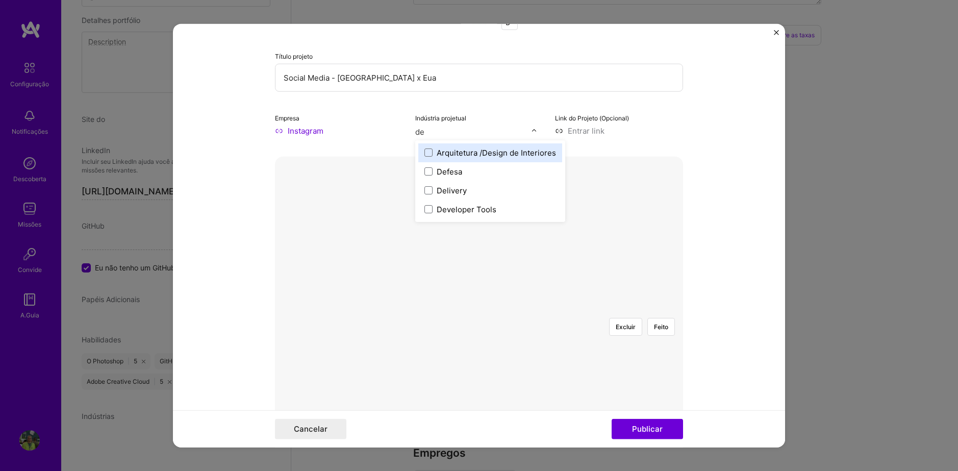
type input "d"
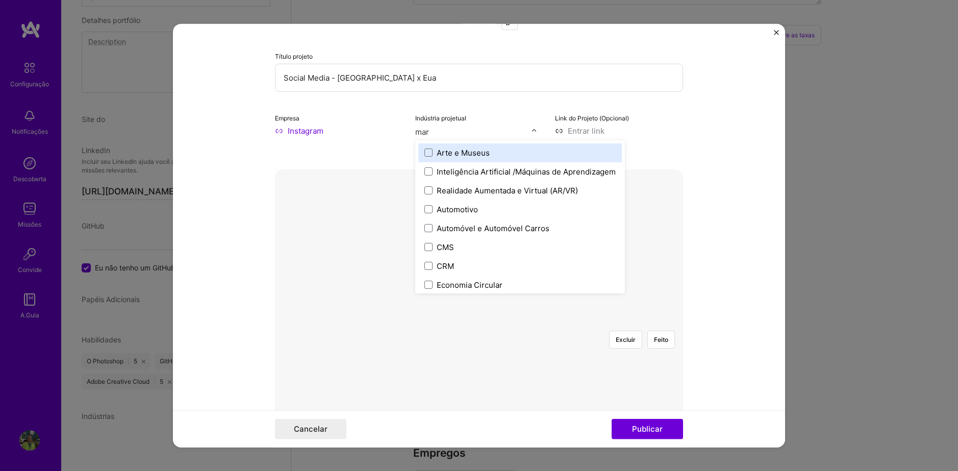
type input "mark"
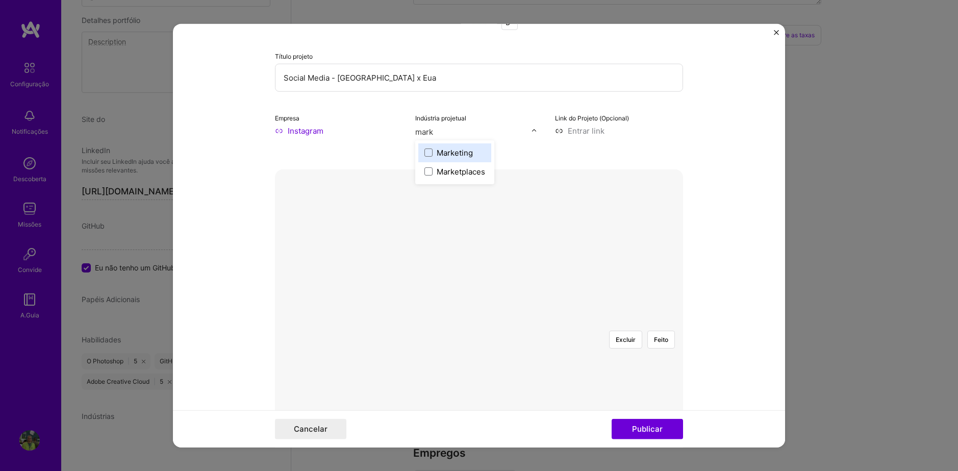
click at [449, 157] on div "Marketing" at bounding box center [455, 152] width 36 height 11
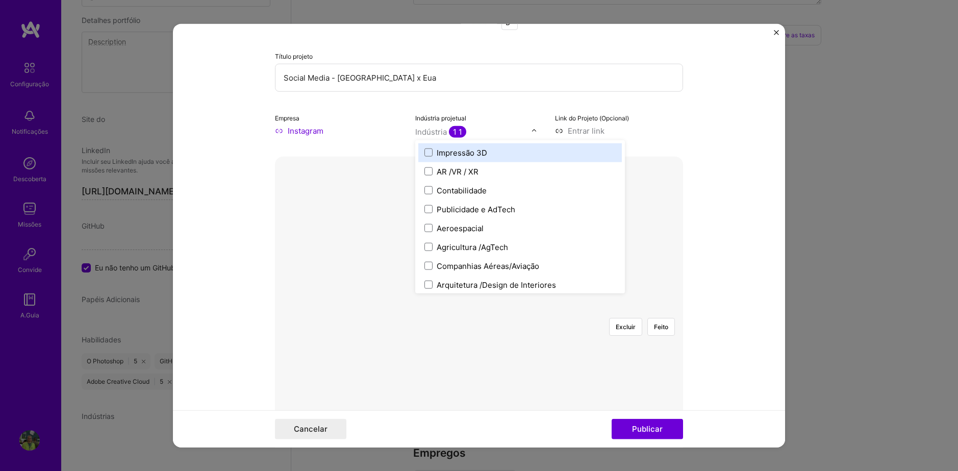
click at [649, 119] on div "Link do Projeto (Opcional)" at bounding box center [619, 124] width 128 height 24
click at [503, 132] on input "text" at bounding box center [473, 131] width 116 height 11
click at [504, 130] on input "text" at bounding box center [473, 131] width 116 height 11
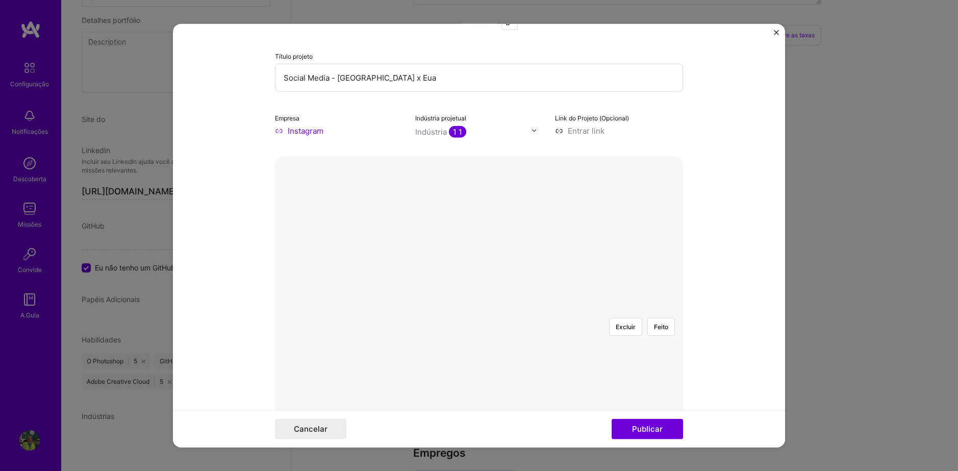
click at [597, 129] on input at bounding box center [619, 130] width 128 height 11
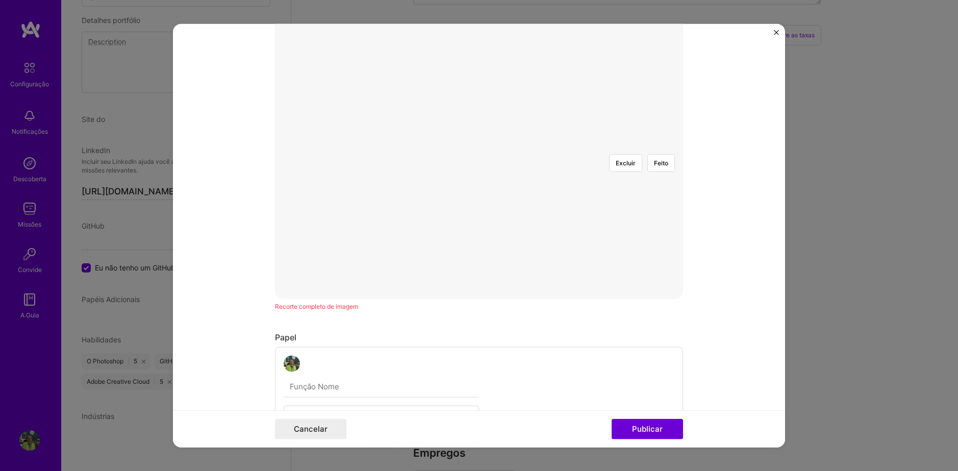
scroll to position [255, 0]
click at [537, 178] on div at bounding box center [632, 238] width 306 height 230
click at [537, 229] on div at bounding box center [632, 296] width 306 height 230
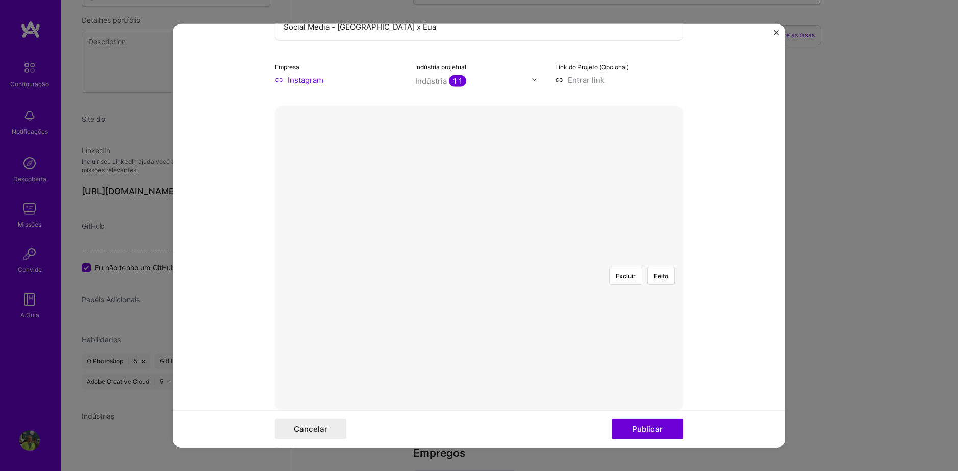
click at [535, 258] on div at bounding box center [632, 373] width 306 height 230
click at [590, 292] on div at bounding box center [614, 359] width 270 height 203
click at [507, 258] on div at bounding box center [629, 359] width 270 height 203
click at [666, 422] on button "Publicar" at bounding box center [647, 429] width 71 height 20
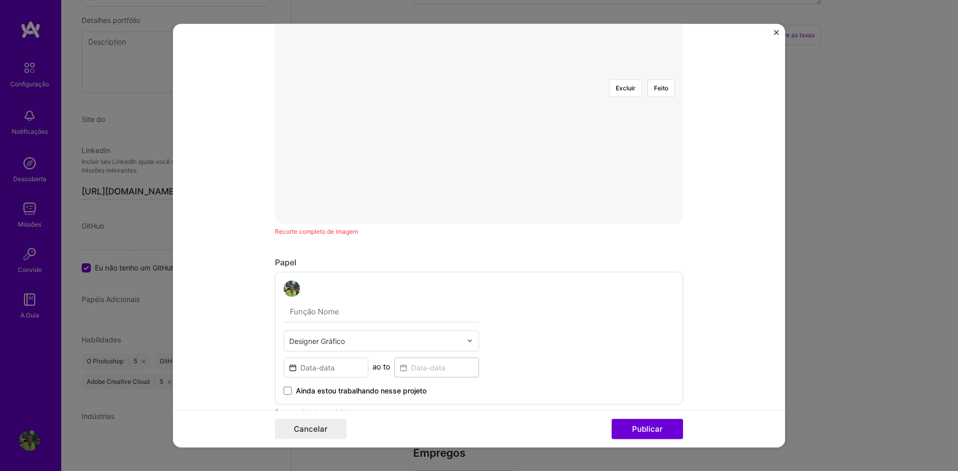
scroll to position [337, 0]
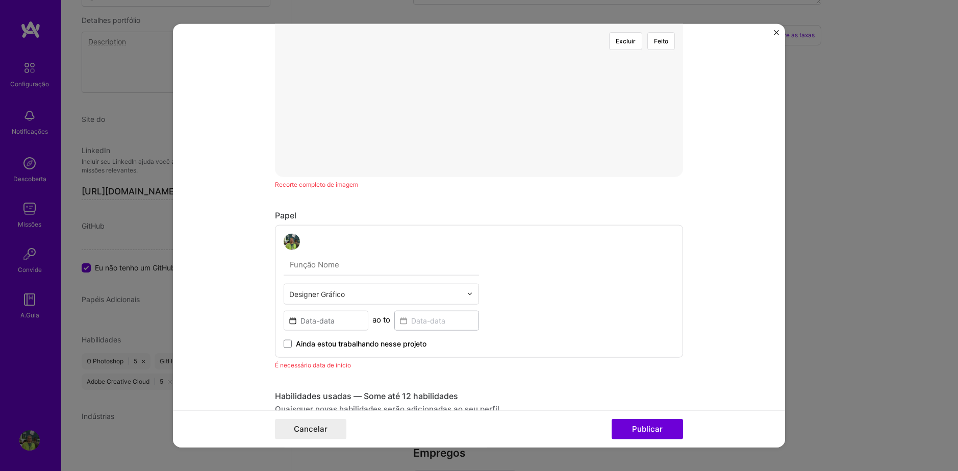
click at [347, 245] on div at bounding box center [381, 241] width 195 height 16
click at [326, 265] on input "text" at bounding box center [381, 264] width 195 height 21
click at [479, 23] on img at bounding box center [479, 23] width 0 height 0
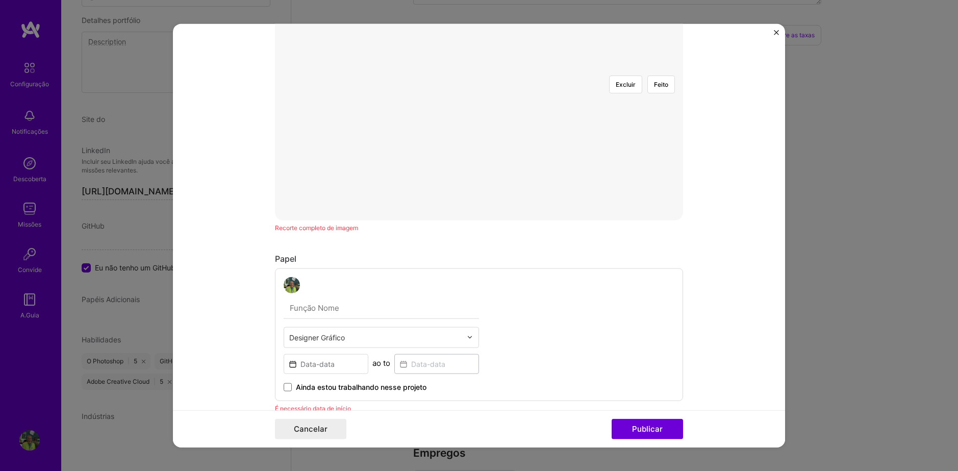
scroll to position [82, 0]
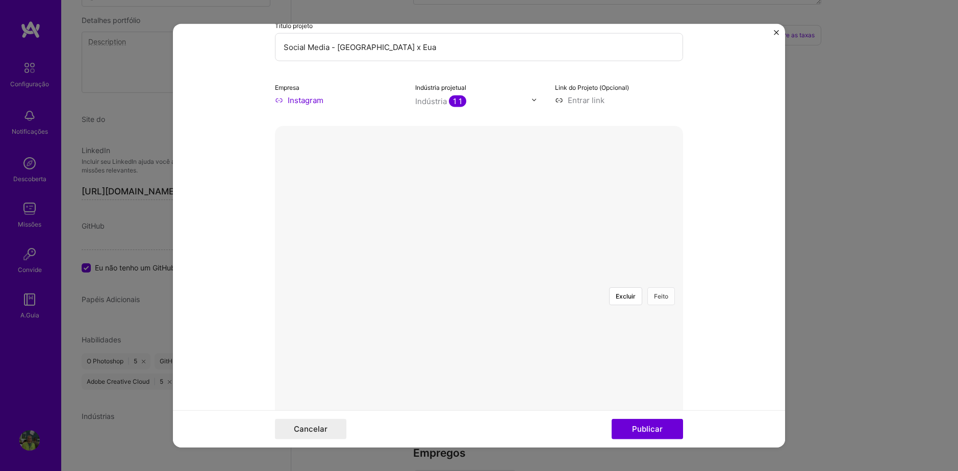
click at [664, 287] on button "Feito" at bounding box center [661, 296] width 28 height 18
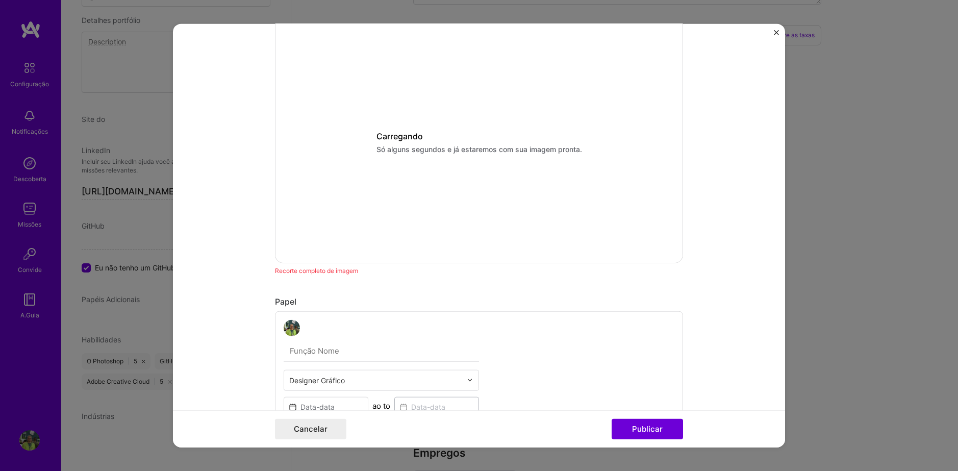
scroll to position [286, 0]
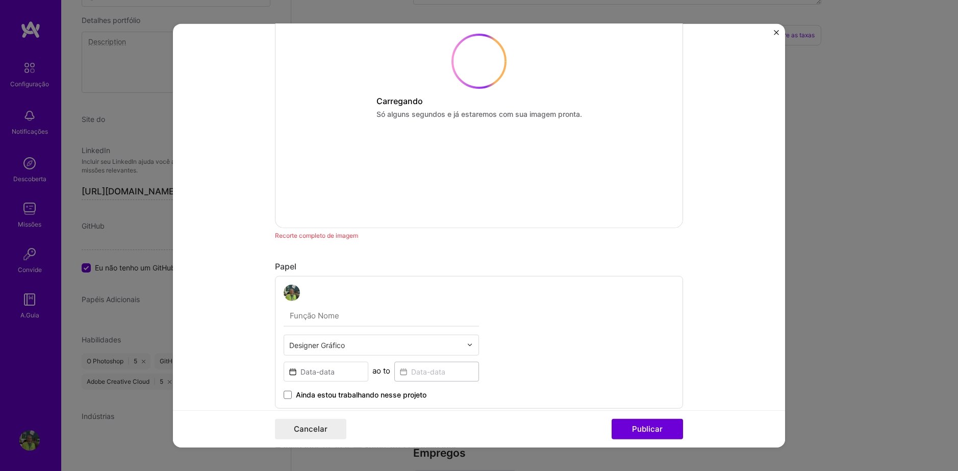
click at [331, 317] on input "text" at bounding box center [381, 315] width 195 height 21
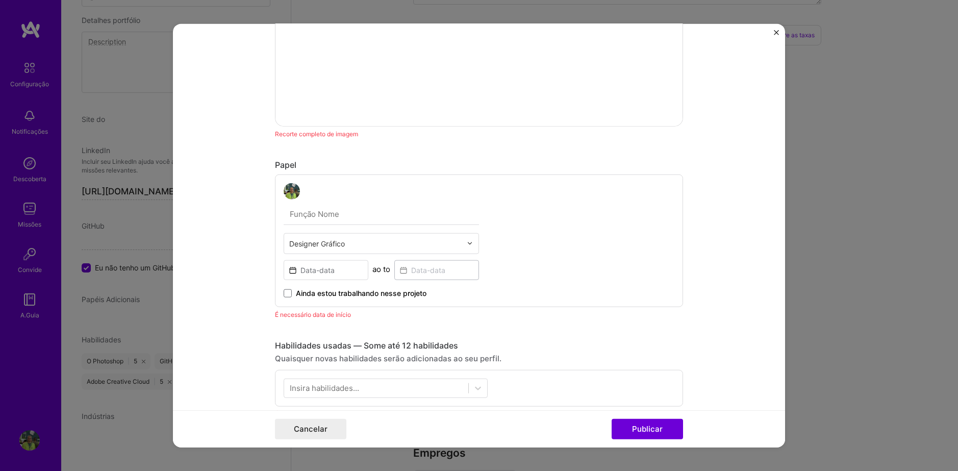
scroll to position [388, 0]
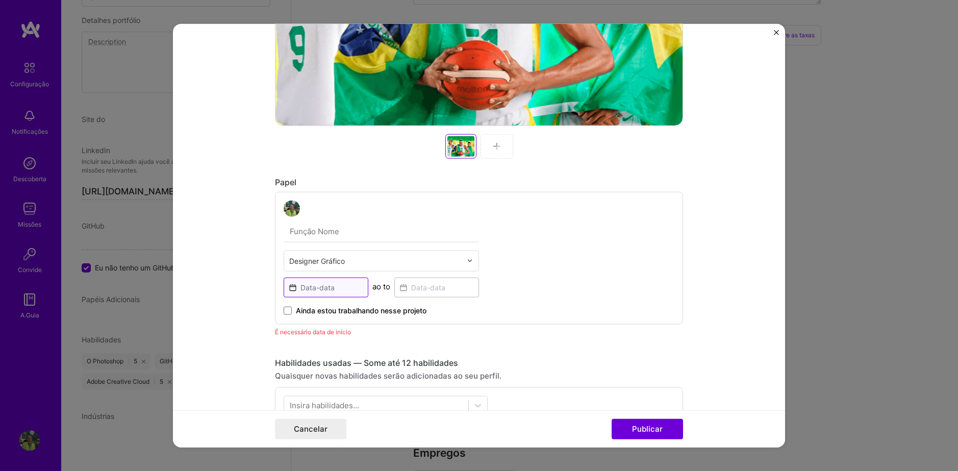
click at [341, 286] on input at bounding box center [326, 287] width 85 height 20
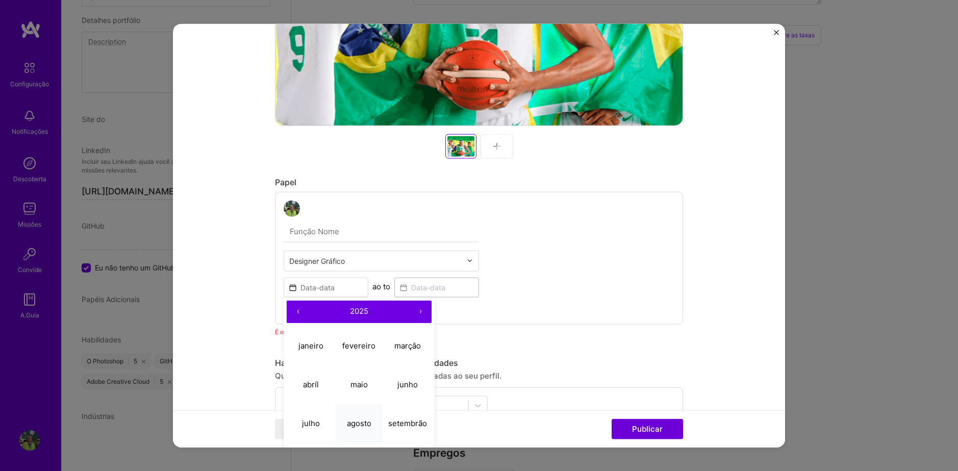
click at [354, 420] on abbr "agosto" at bounding box center [359, 423] width 24 height 10
type input "[DATE]"
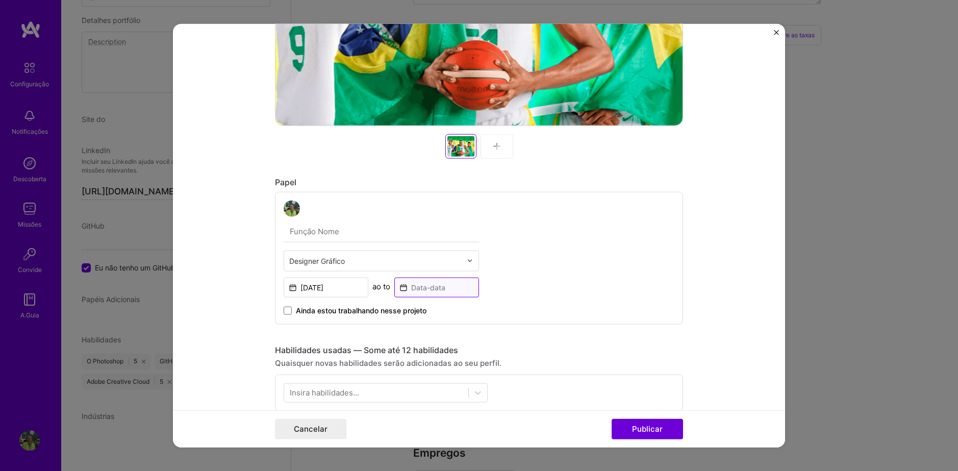
click at [420, 286] on input at bounding box center [436, 287] width 85 height 20
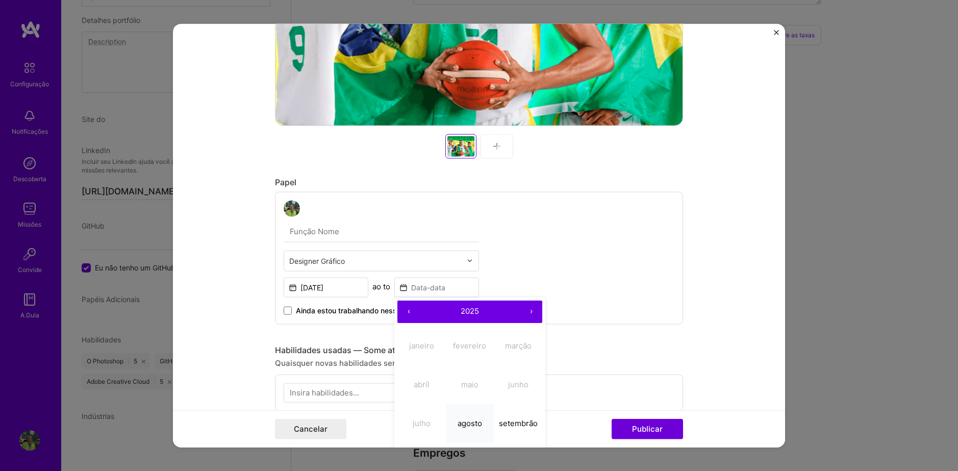
click at [458, 421] on abbr "agosto" at bounding box center [470, 423] width 24 height 10
type input "[DATE]"
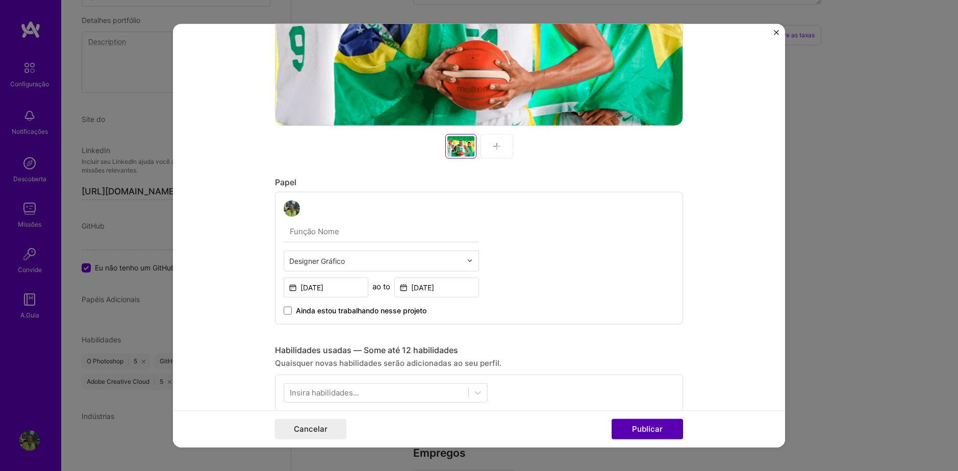
click at [631, 422] on button "Publicar" at bounding box center [647, 429] width 71 height 20
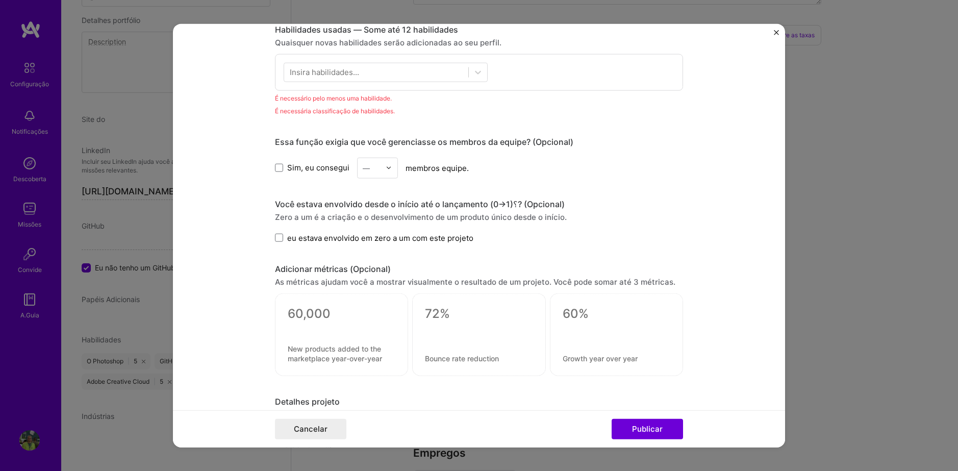
scroll to position [709, 0]
click at [372, 169] on input "text" at bounding box center [372, 167] width 18 height 11
click at [373, 169] on input "text" at bounding box center [372, 167] width 18 height 11
click at [458, 167] on div "Sim, eu consegui — membros equipe." at bounding box center [479, 167] width 408 height 21
click at [323, 71] on div "Insira habilidades..." at bounding box center [324, 71] width 69 height 11
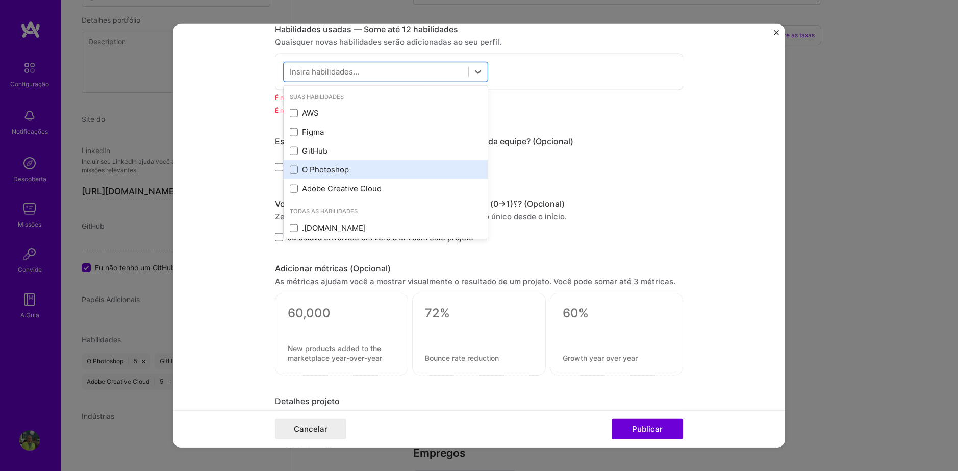
click at [323, 173] on div "O Photoshop" at bounding box center [386, 169] width 192 height 11
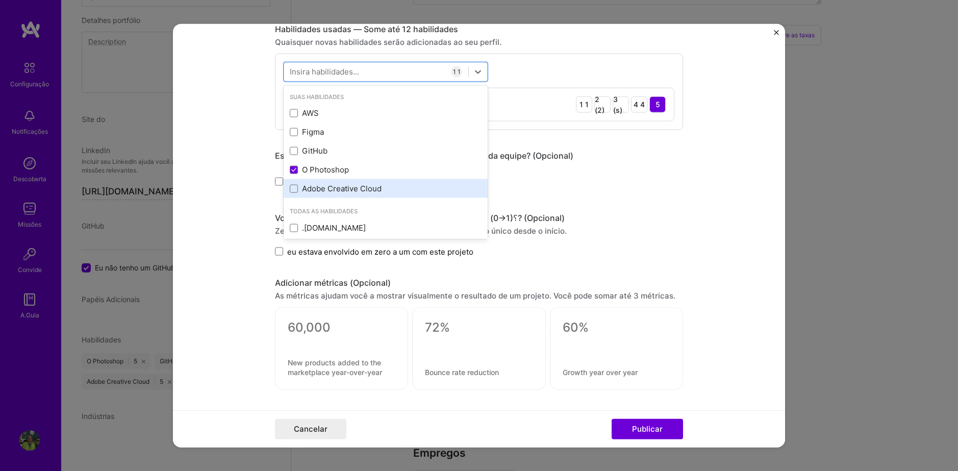
click at [322, 187] on div "Adobe Creative Cloud" at bounding box center [386, 188] width 192 height 11
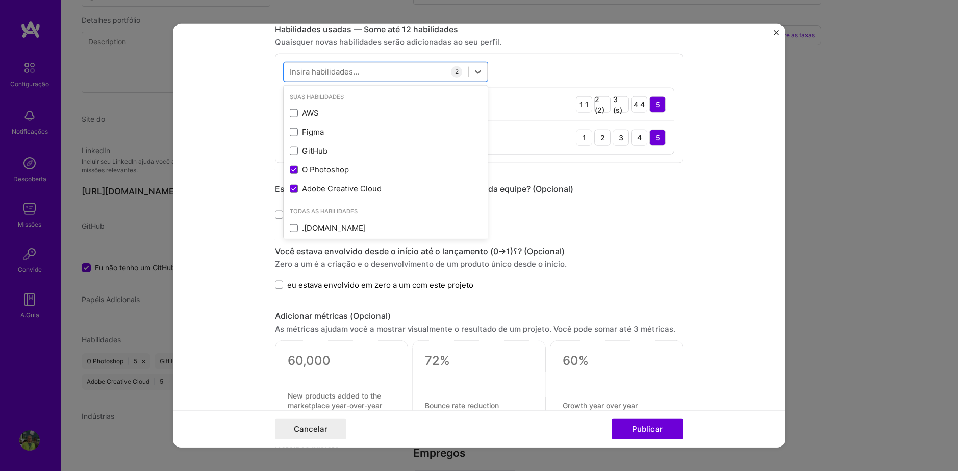
click at [678, 220] on div "Sim, eu consegui — membros equipe." at bounding box center [479, 214] width 408 height 21
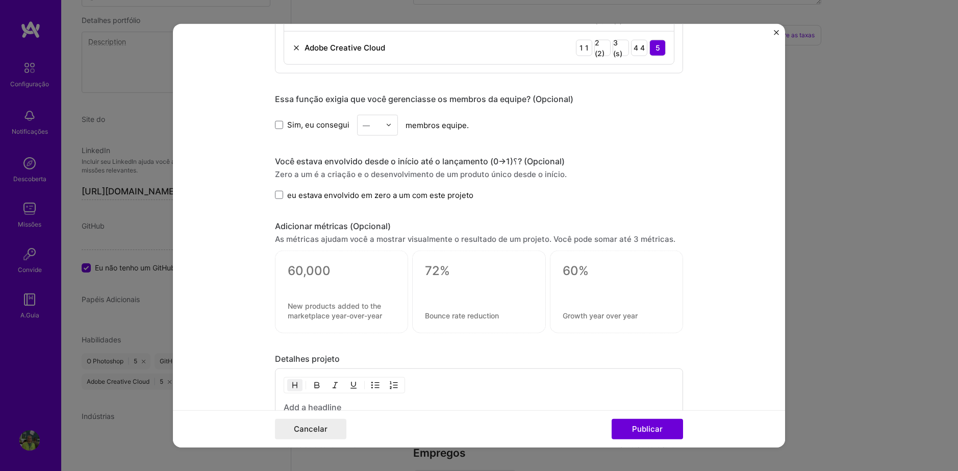
scroll to position [913, 0]
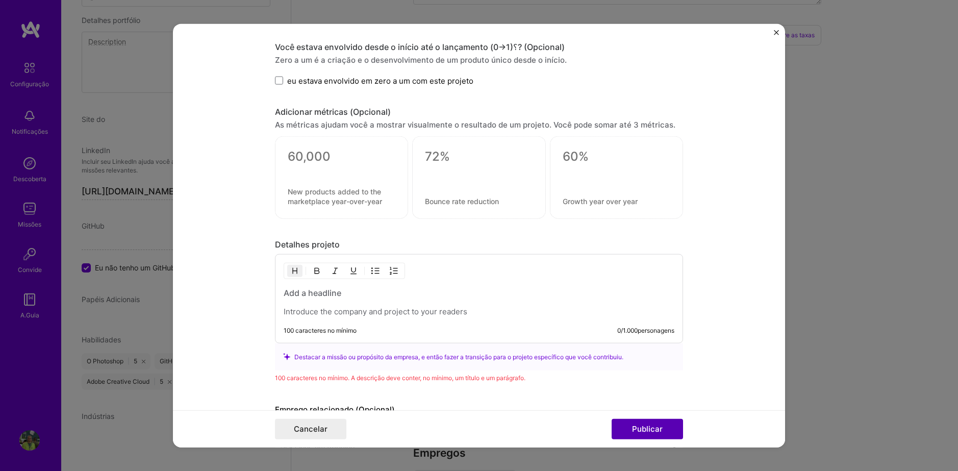
click at [661, 433] on button "Publicar" at bounding box center [647, 429] width 71 height 20
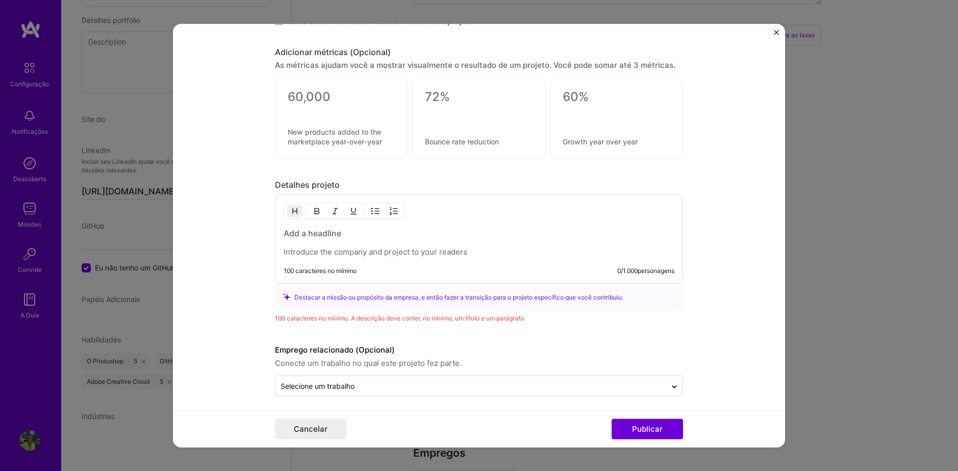
scroll to position [977, 0]
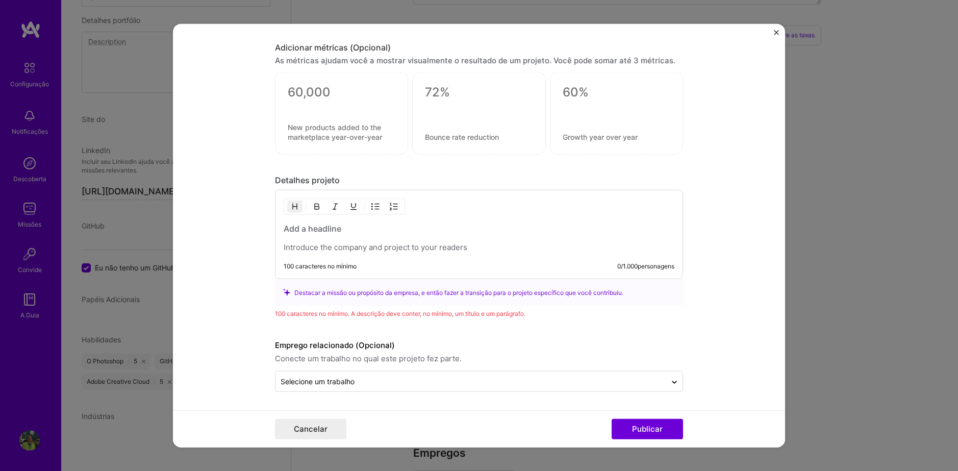
click at [400, 242] on p at bounding box center [479, 247] width 391 height 10
click at [349, 244] on p at bounding box center [479, 247] width 391 height 10
click at [648, 425] on button "Publicar" at bounding box center [647, 429] width 71 height 20
click at [381, 247] on p "I developed this project for portfolio" at bounding box center [479, 247] width 391 height 10
click at [566, 289] on div "Destacar a missão ou propósito da empresa, e então fazer a transição para o pro…" at bounding box center [479, 292] width 392 height 11
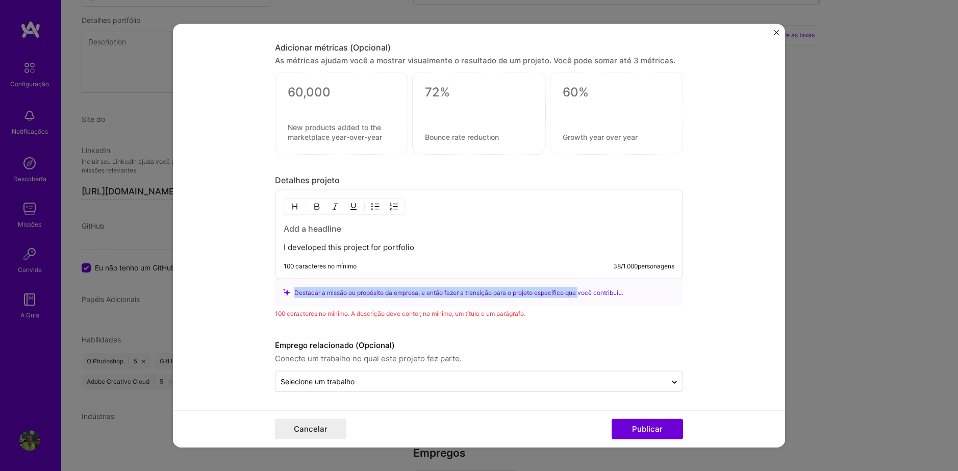
drag, startPoint x: 286, startPoint y: 293, endPoint x: 584, endPoint y: 296, distance: 298.5
click at [581, 297] on div "Destacar a missão ou propósito da empresa, e então fazer a transição para o pro…" at bounding box center [479, 292] width 392 height 11
click at [585, 296] on div "Destacar a missão ou propósito da empresa, e então fazer a transição para o pro…" at bounding box center [479, 292] width 392 height 11
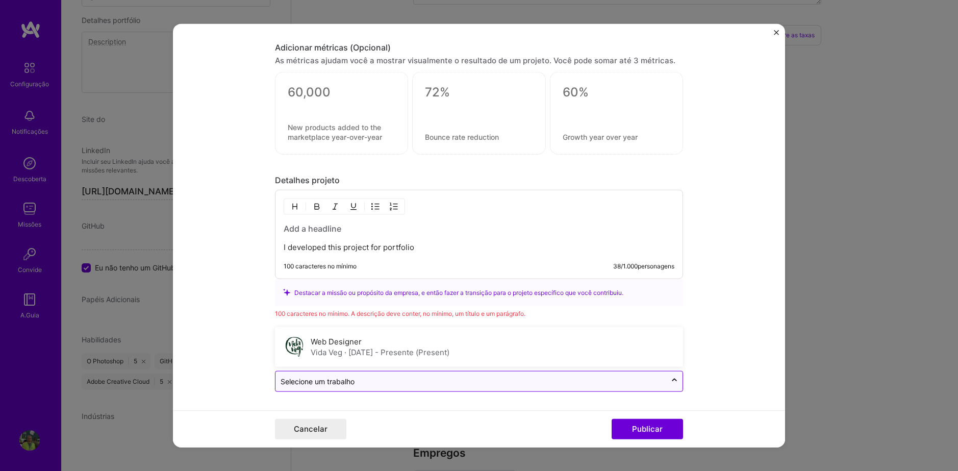
click at [361, 383] on input "text" at bounding box center [471, 381] width 381 height 11
click at [223, 293] on form "Título projeto Social Media - [GEOGRAPHIC_DATA] x Eua Empresa Instagram Indústr…" at bounding box center [479, 235] width 612 height 424
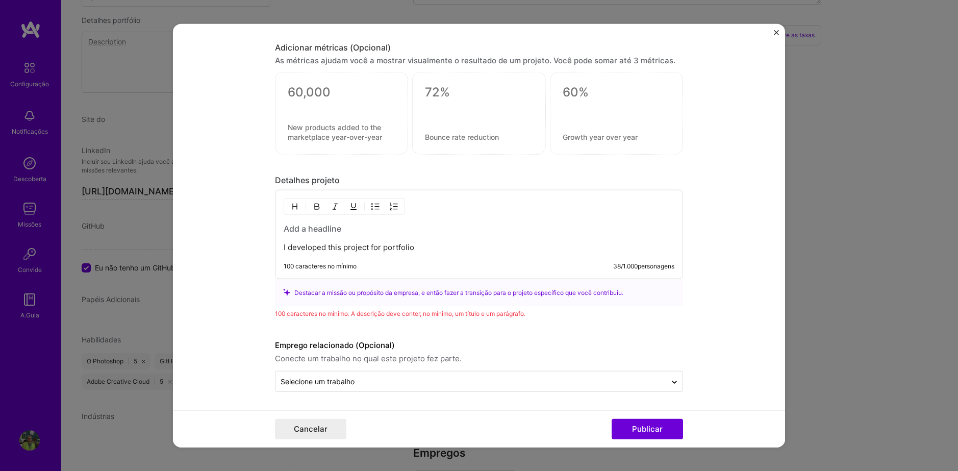
click at [423, 248] on p "I developed this project for portfolio" at bounding box center [479, 247] width 391 height 10
click at [445, 244] on p "I developed this project for portfolio" at bounding box center [479, 247] width 391 height 10
click at [388, 250] on p "I developed this project for portfolio" at bounding box center [479, 247] width 391 height 10
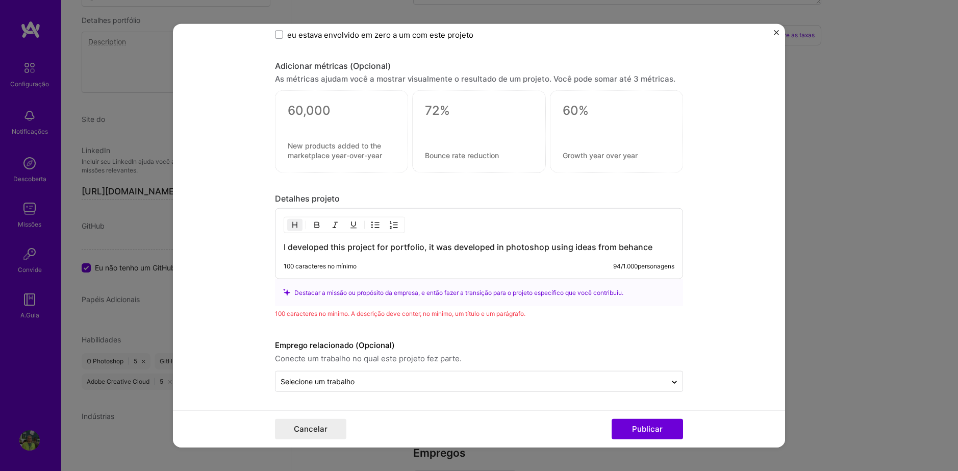
scroll to position [959, 0]
click at [415, 251] on h3 "I developed this project for portfolio, it was developed in photoshop using ide…" at bounding box center [479, 246] width 391 height 11
click at [652, 249] on h3 "I developed this project for portfolio, it was developed in photoshop using ide…" at bounding box center [479, 246] width 391 height 11
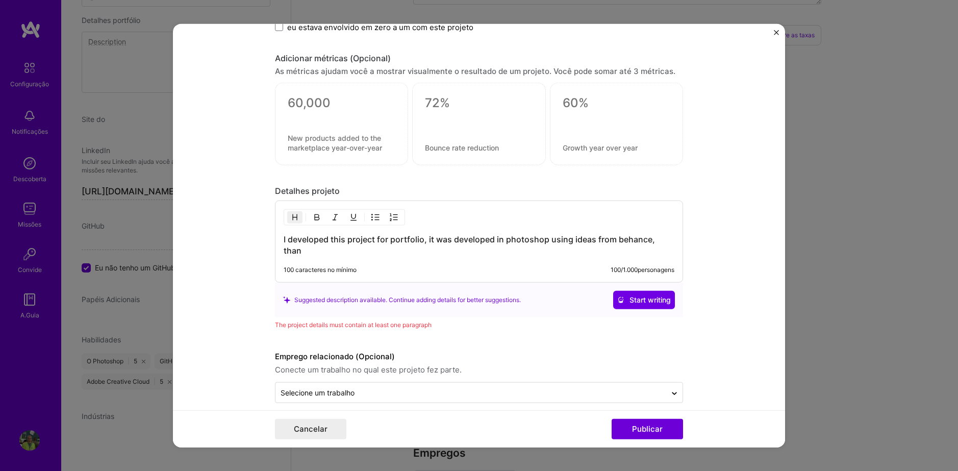
scroll to position [977, 0]
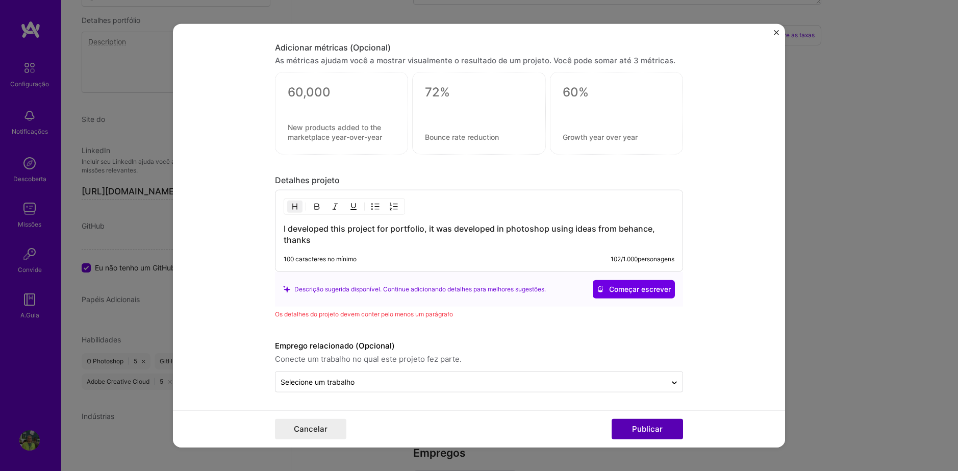
click at [670, 428] on button "Publicar" at bounding box center [647, 429] width 71 height 20
click at [401, 248] on div "I developed this project for portfolio, it was developed in photoshop using ide…" at bounding box center [479, 230] width 408 height 82
click at [399, 237] on h3 "I developed this project for portfolio, it was developed in photoshop using ide…" at bounding box center [479, 233] width 391 height 22
click at [425, 229] on h3 "I developed this project for portfolio, it was developed in photoshop using ide…" at bounding box center [479, 233] width 391 height 22
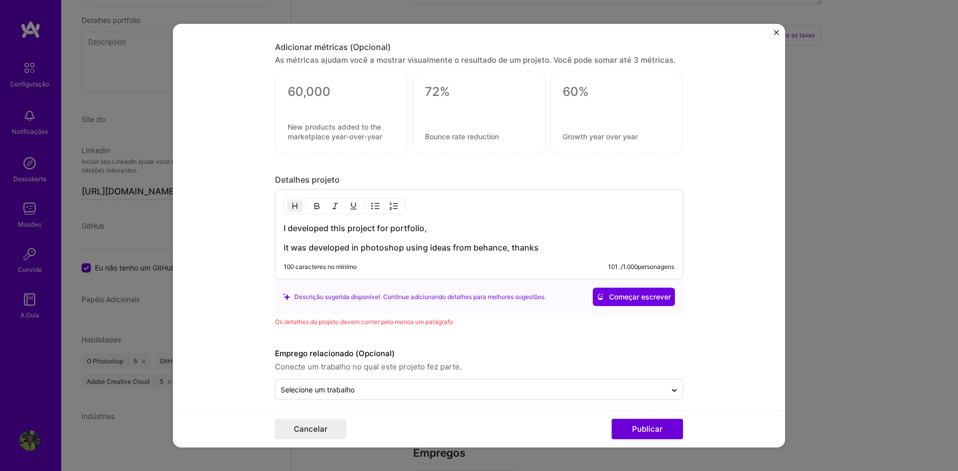
click at [526, 251] on h3 "it was developed in photoshop using ideas from behance, thanks" at bounding box center [479, 247] width 391 height 11
click at [653, 426] on button "Publicar" at bounding box center [647, 429] width 71 height 20
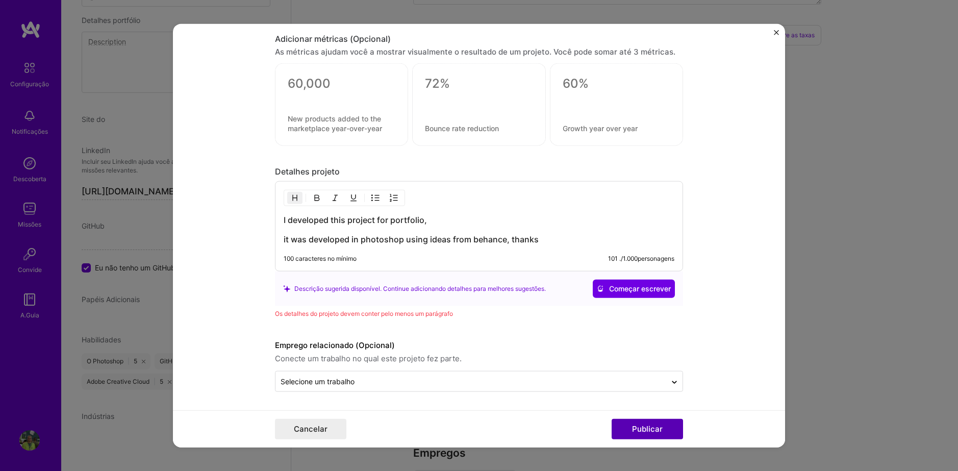
click at [658, 430] on button "Publicar" at bounding box center [647, 429] width 71 height 20
click at [279, 244] on div "I developed this project for portfolio, it was developed in photoshop using ide…" at bounding box center [479, 226] width 408 height 90
click at [284, 240] on h3 "it was developed in photoshop using ideas from behance, thanks" at bounding box center [479, 239] width 391 height 11
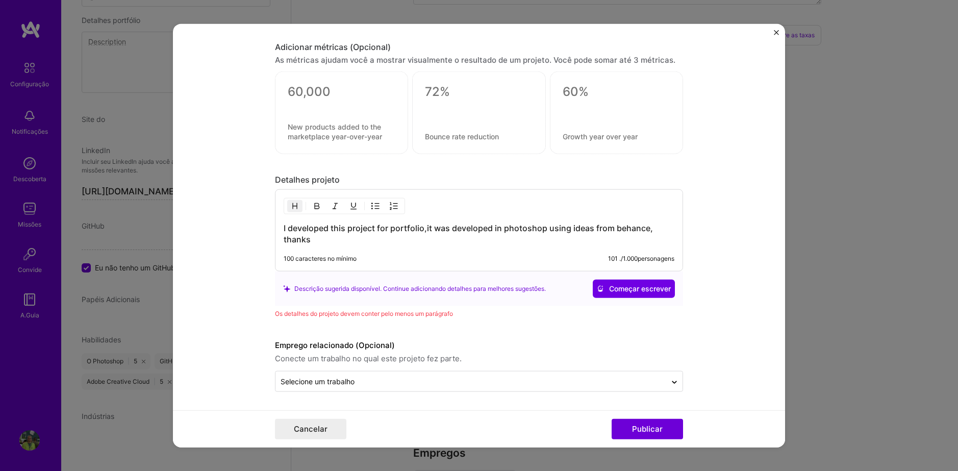
click at [373, 242] on h3 "I developed this project for portfolio,it was developed in photoshop using idea…" at bounding box center [479, 233] width 391 height 22
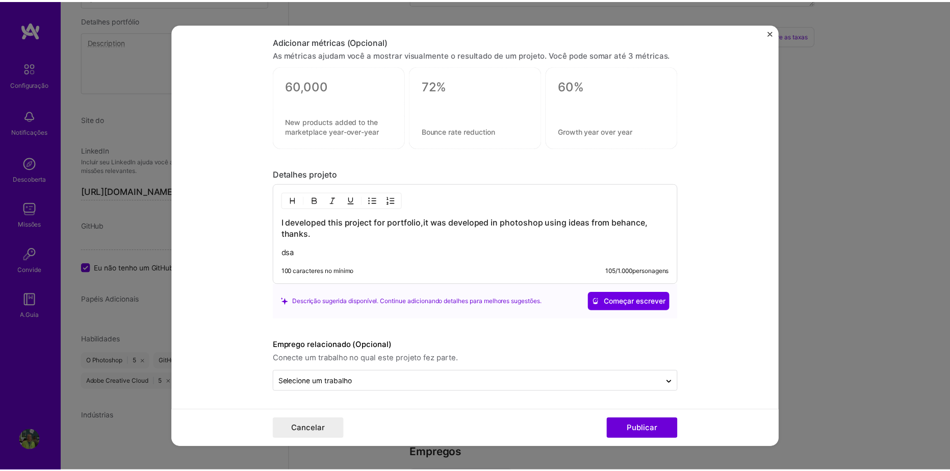
scroll to position [983, 0]
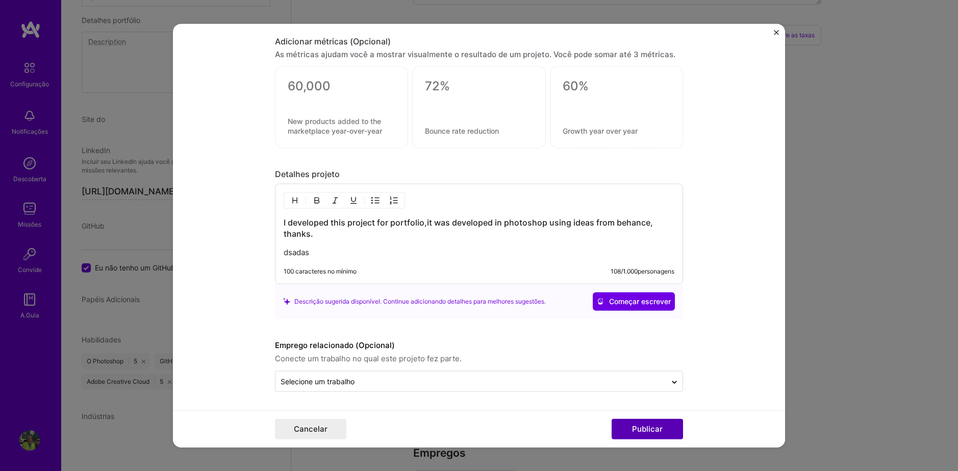
click at [652, 423] on button "Publicar" at bounding box center [647, 429] width 71 height 20
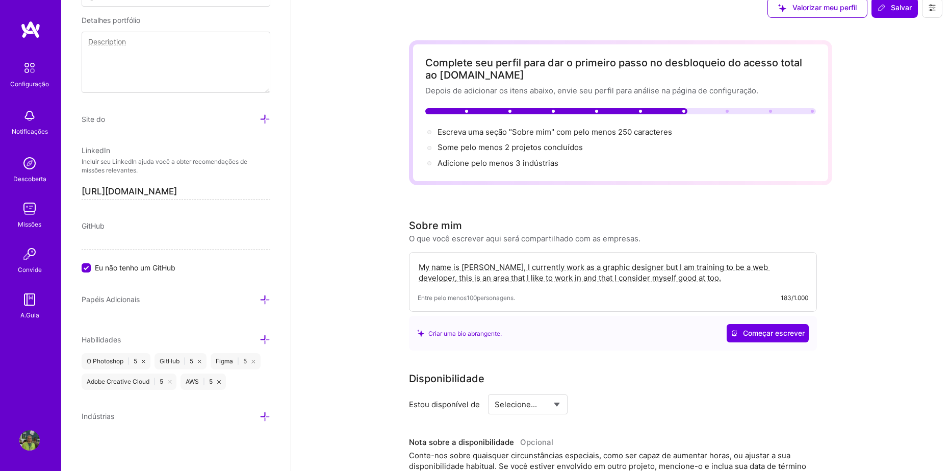
scroll to position [0, 0]
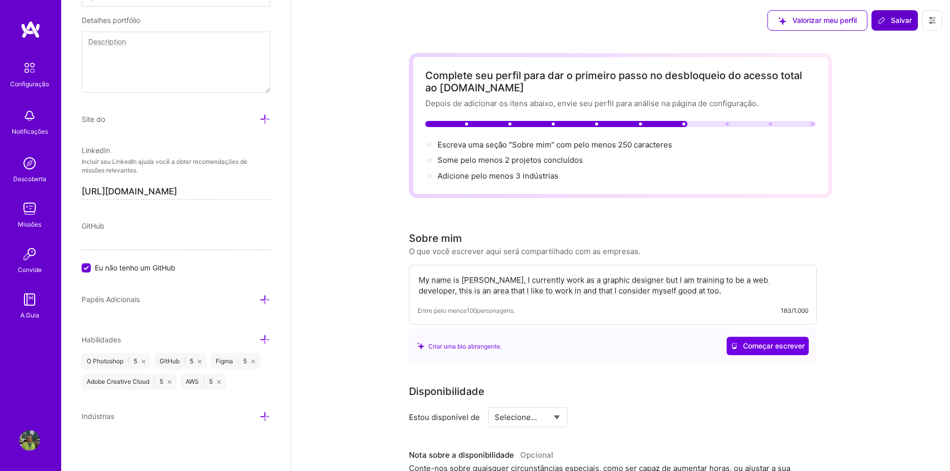
click at [885, 21] on icon at bounding box center [882, 20] width 8 height 8
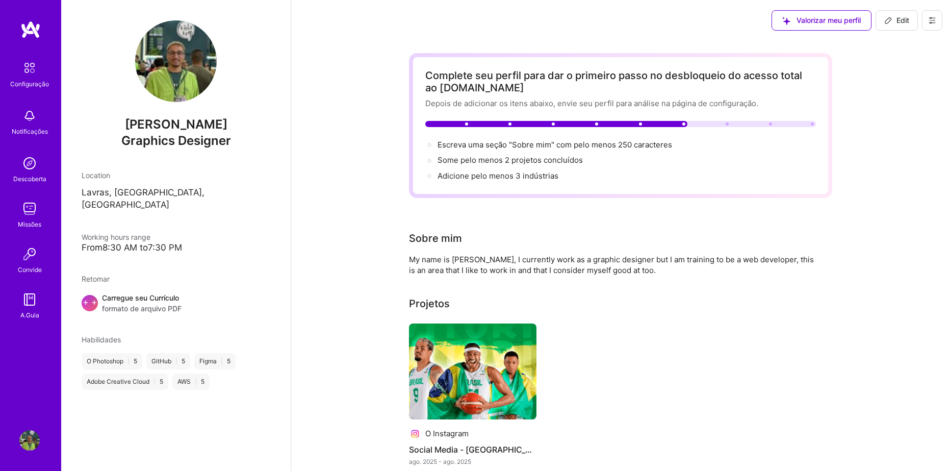
drag, startPoint x: 897, startPoint y: 24, endPoint x: 884, endPoint y: 60, distance: 38.6
click at [884, 60] on div "Valorizar meu perfil Edit Complete seu perfil para dar o primeiro passo no desb…" at bounding box center [621, 343] width 660 height 687
click at [142, 303] on span "formato de arquivo PDF" at bounding box center [142, 308] width 80 height 11
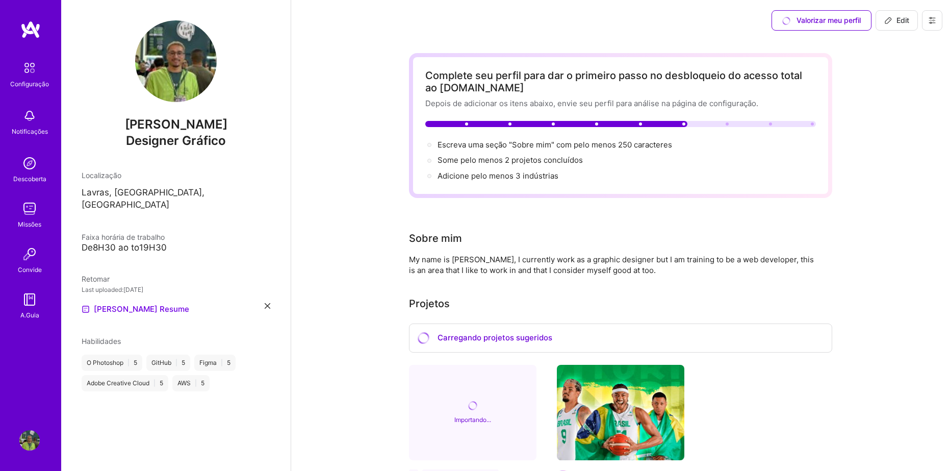
click at [30, 31] on img at bounding box center [30, 29] width 20 height 18
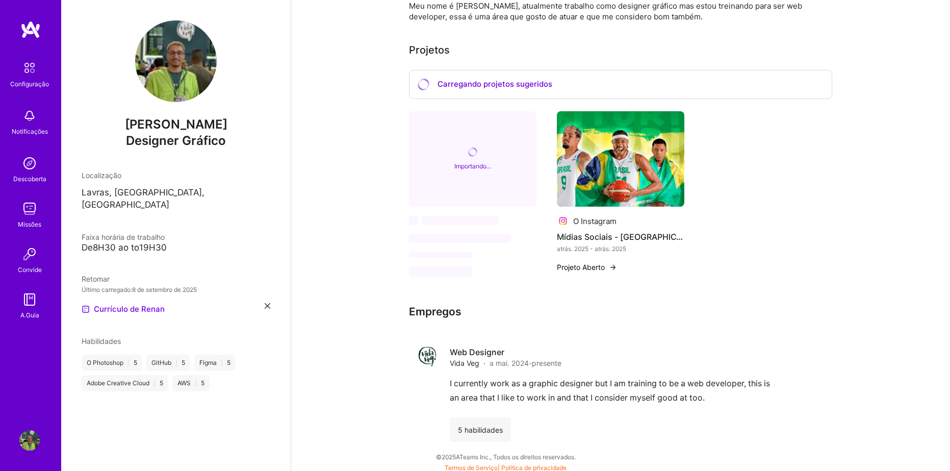
scroll to position [257, 0]
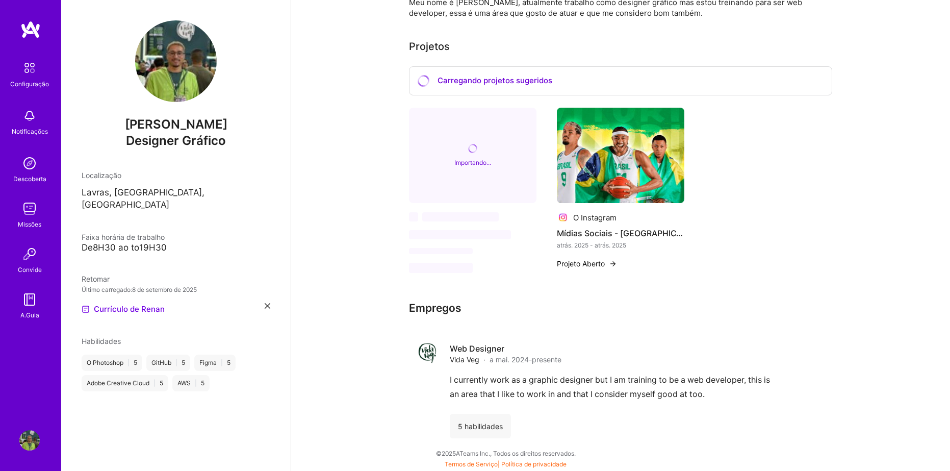
click at [17, 168] on link "Descoberta" at bounding box center [29, 168] width 63 height 31
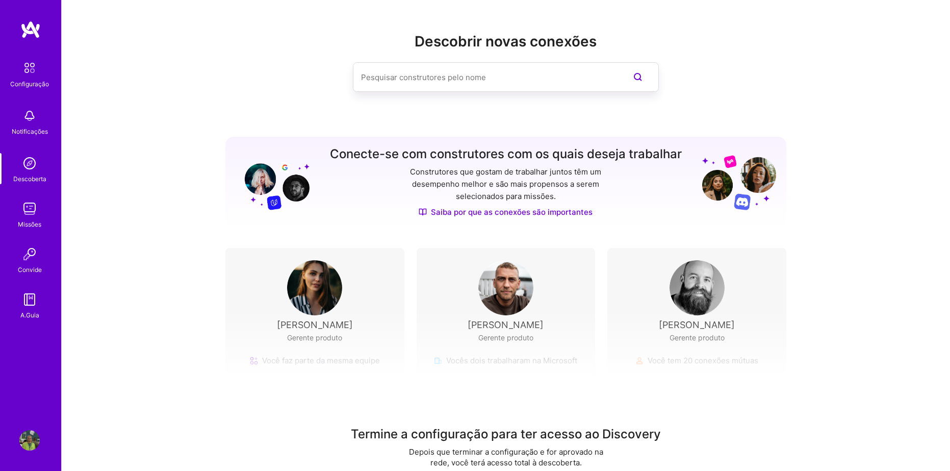
click at [433, 77] on input at bounding box center [485, 77] width 249 height 26
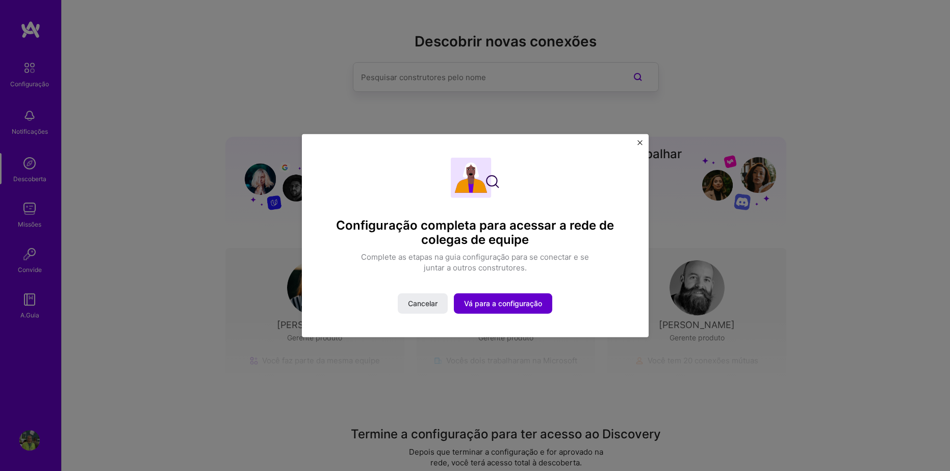
click at [521, 304] on span "Vá para a configuração" at bounding box center [503, 303] width 78 height 10
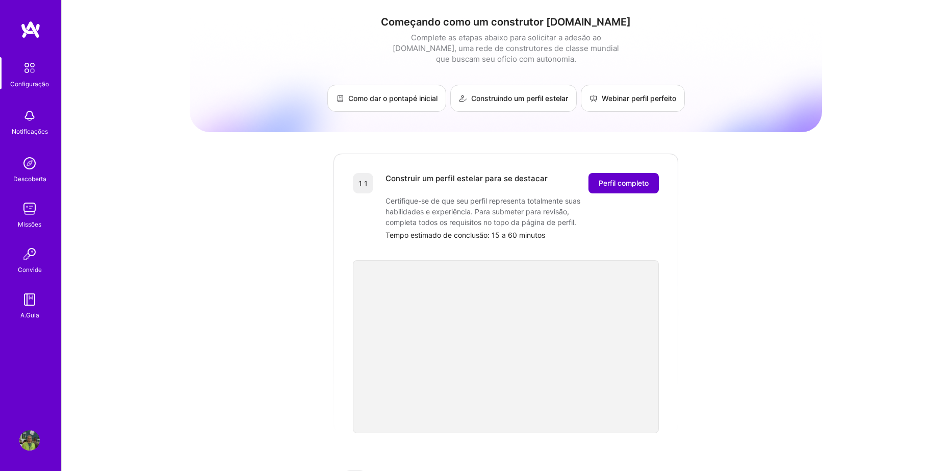
click at [634, 182] on span "Perfil completo" at bounding box center [624, 183] width 50 height 10
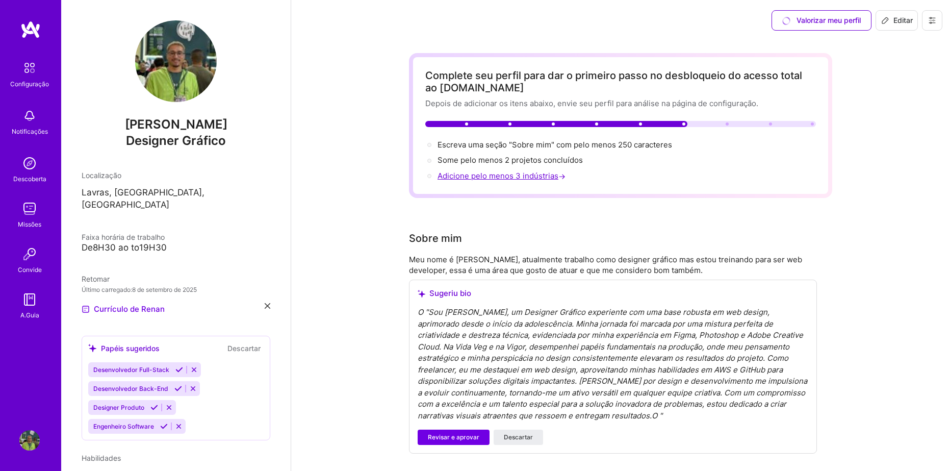
click at [520, 172] on div "Adicione pelo menos 3 indústrias →" at bounding box center [503, 175] width 130 height 11
click at [465, 437] on span "Revisar e aprovar" at bounding box center [454, 437] width 52 height 9
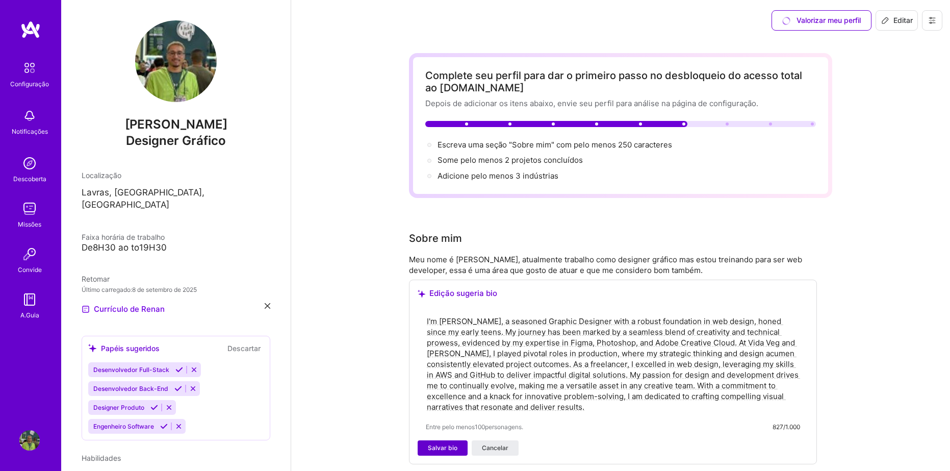
click at [437, 445] on span "Salvar bio" at bounding box center [443, 447] width 30 height 9
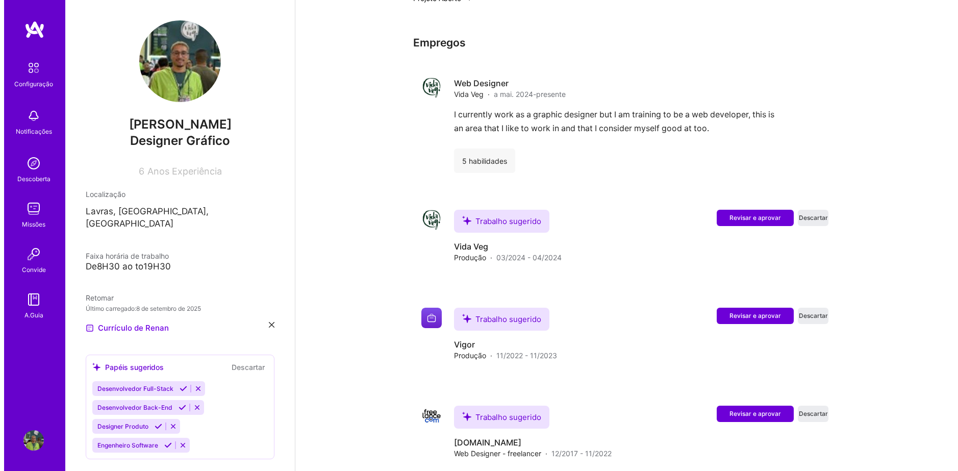
scroll to position [1045, 0]
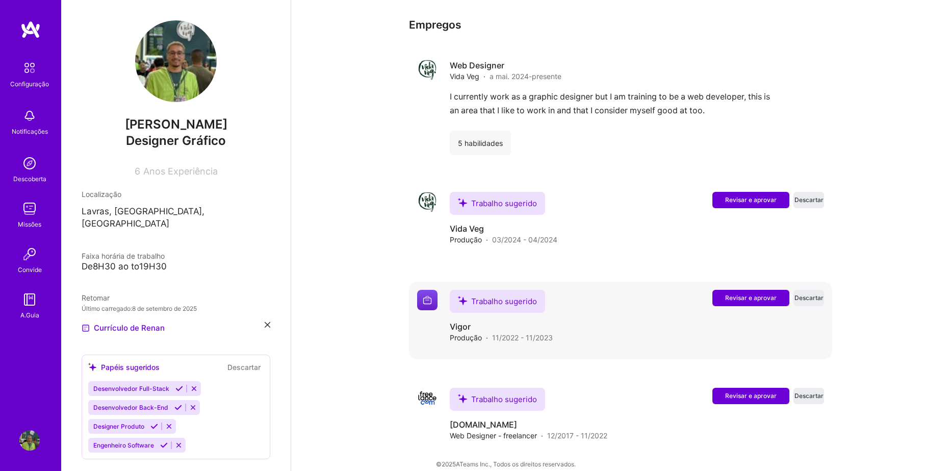
click at [764, 293] on span "Revisar e aprovar" at bounding box center [751, 297] width 52 height 9
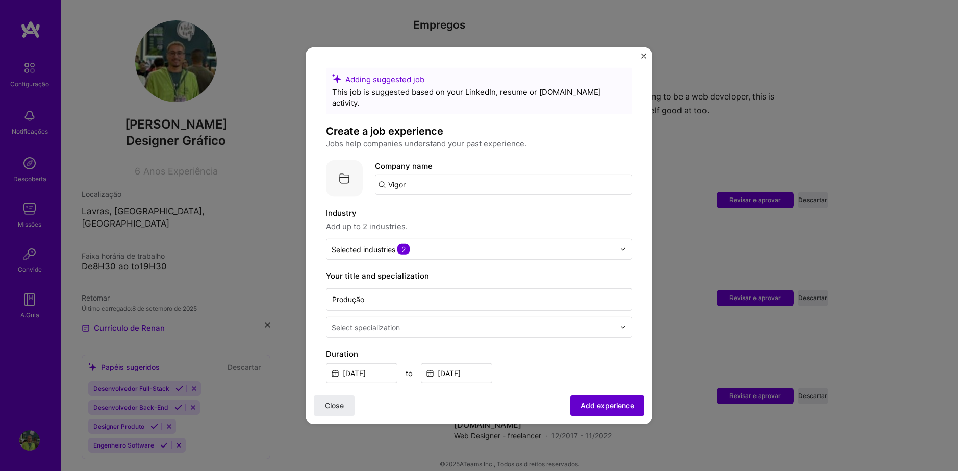
click at [595, 407] on span "Add experience" at bounding box center [608, 405] width 54 height 10
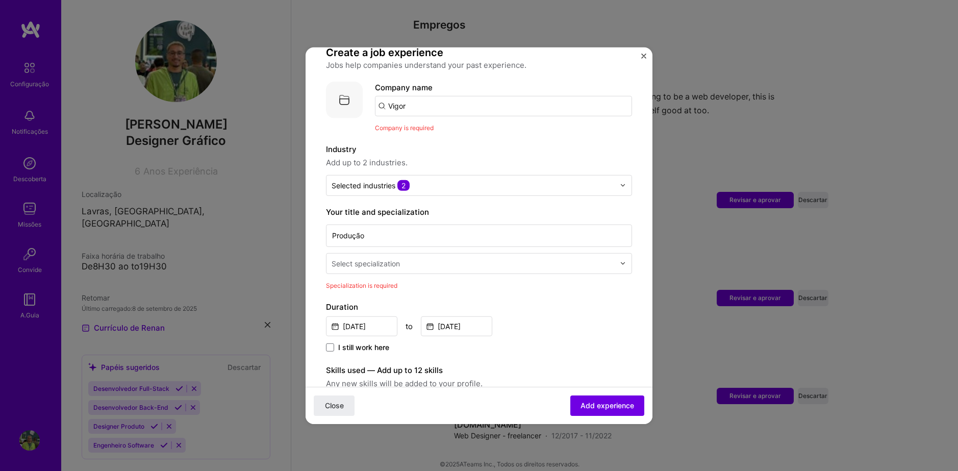
scroll to position [102, 0]
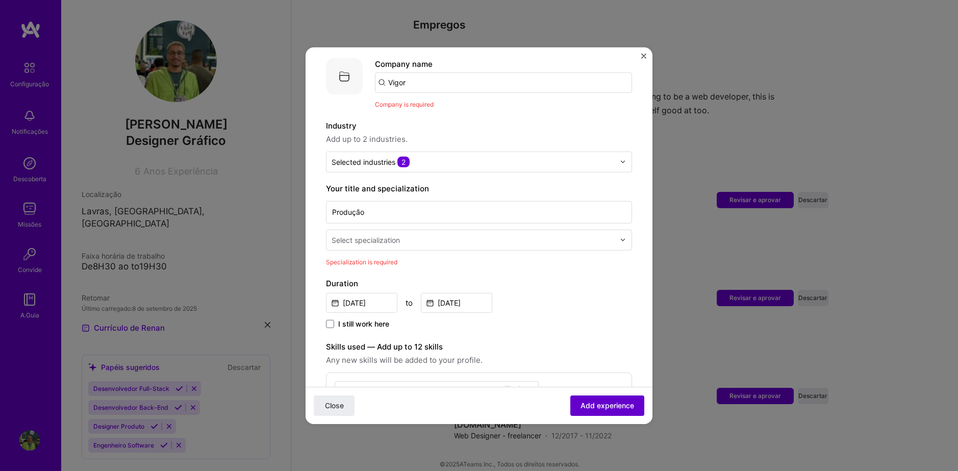
click at [610, 401] on span "Add experience" at bounding box center [608, 405] width 54 height 10
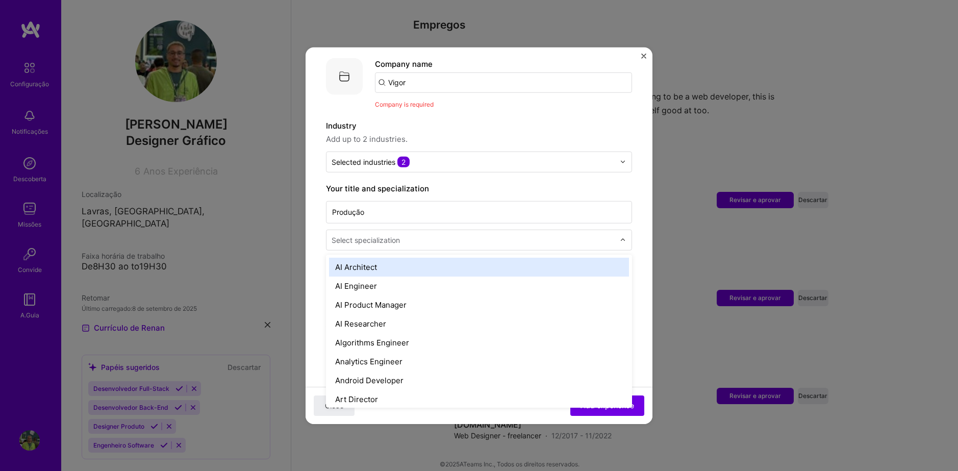
click at [381, 234] on div "Select specialization" at bounding box center [366, 239] width 68 height 11
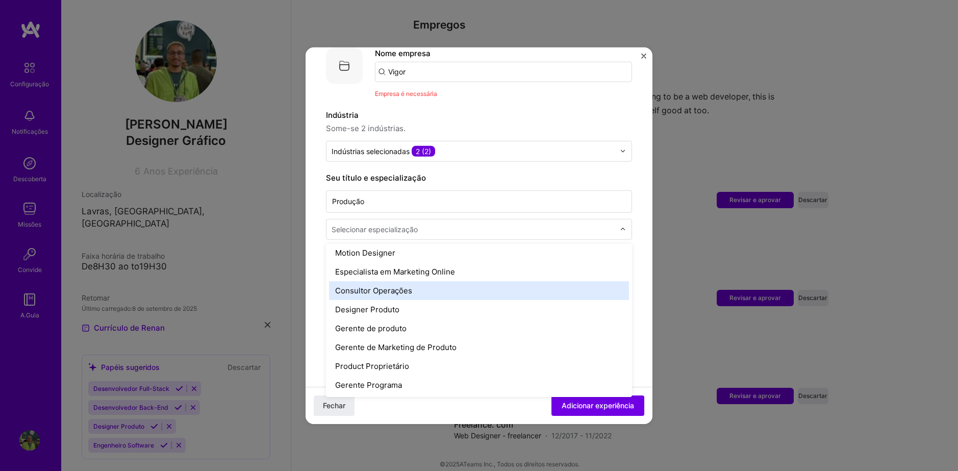
scroll to position [867, 0]
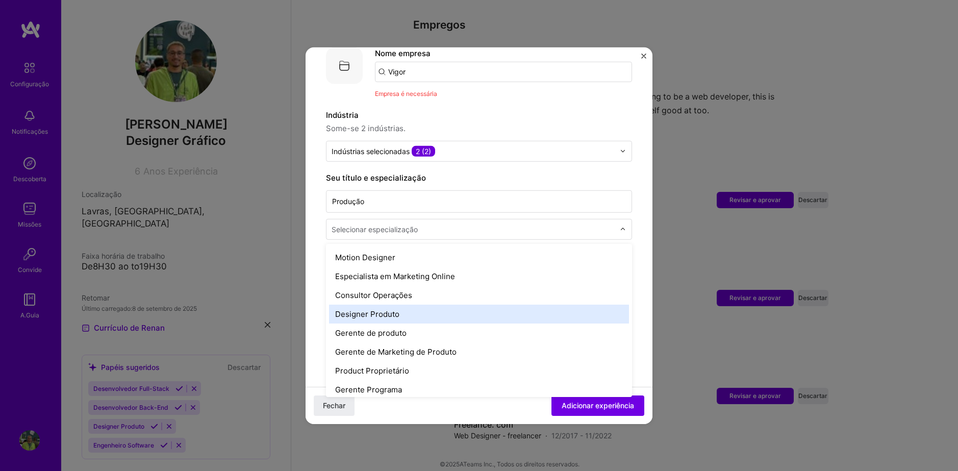
click at [389, 315] on div "Designer Produto" at bounding box center [479, 313] width 300 height 19
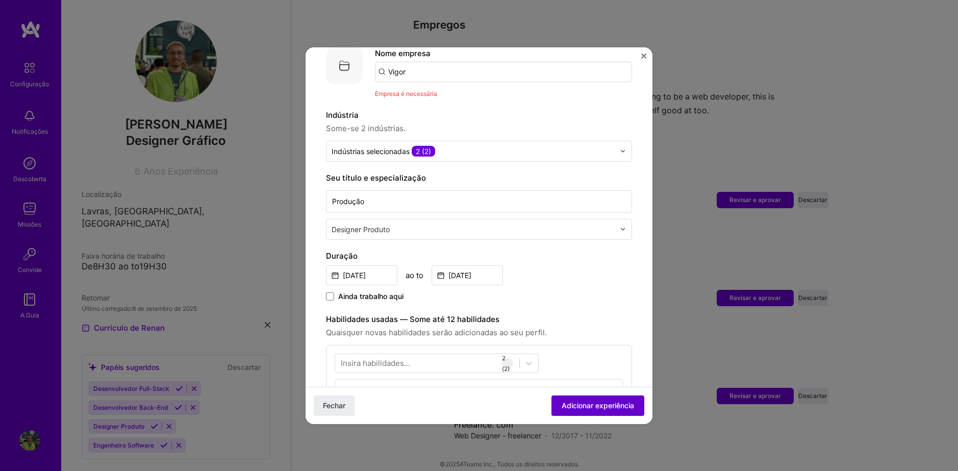
click at [616, 407] on span "Adicionar experiência" at bounding box center [598, 405] width 72 height 10
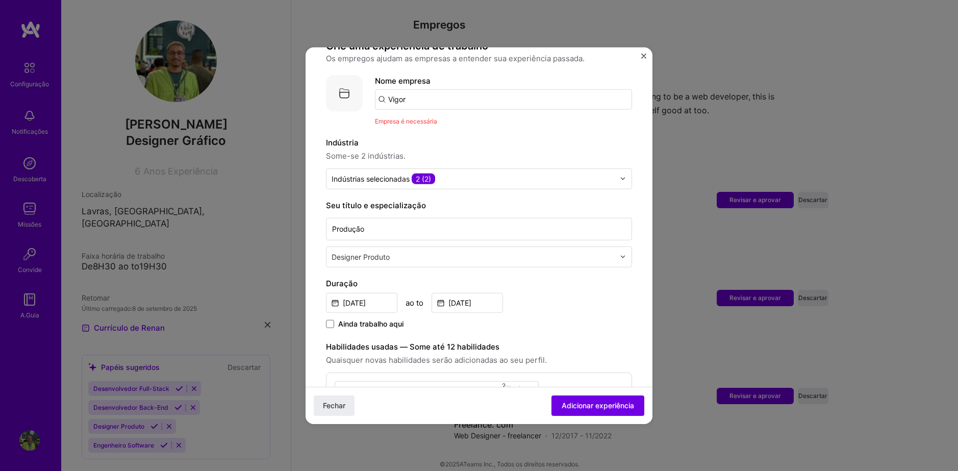
scroll to position [11, 0]
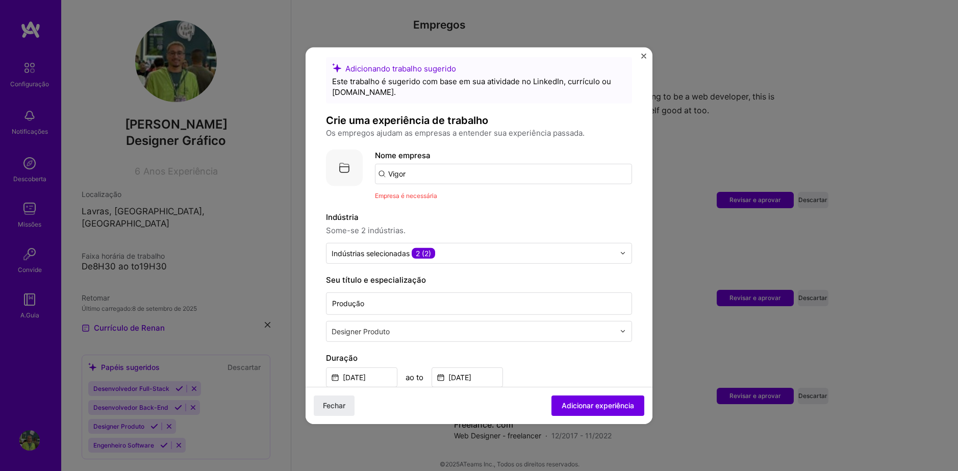
click at [440, 175] on input "Vigor" at bounding box center [503, 173] width 257 height 20
type input "vigor"
click at [444, 200] on span "Adicionar companhia" at bounding box center [417, 201] width 76 height 11
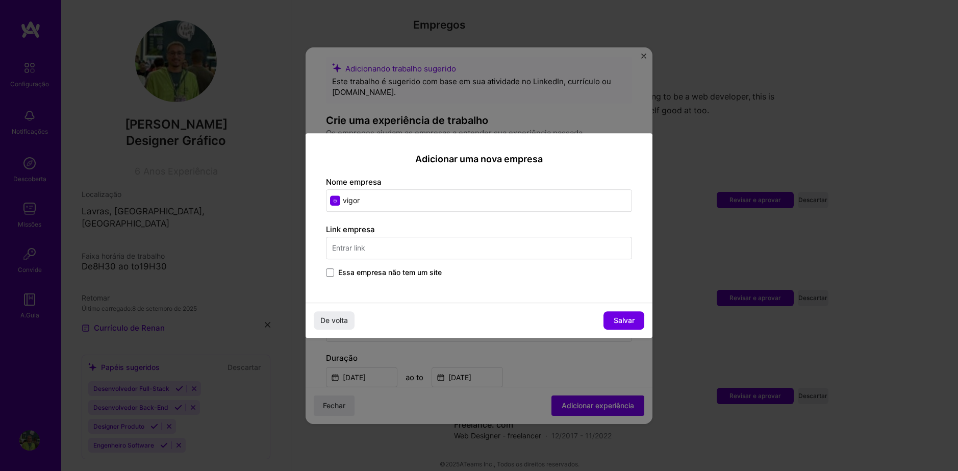
click at [385, 271] on span "Essa empresa não tem um site" at bounding box center [390, 272] width 104 height 10
click at [0, 0] on input "Essa empresa não tem um site" at bounding box center [0, 0] width 0 height 0
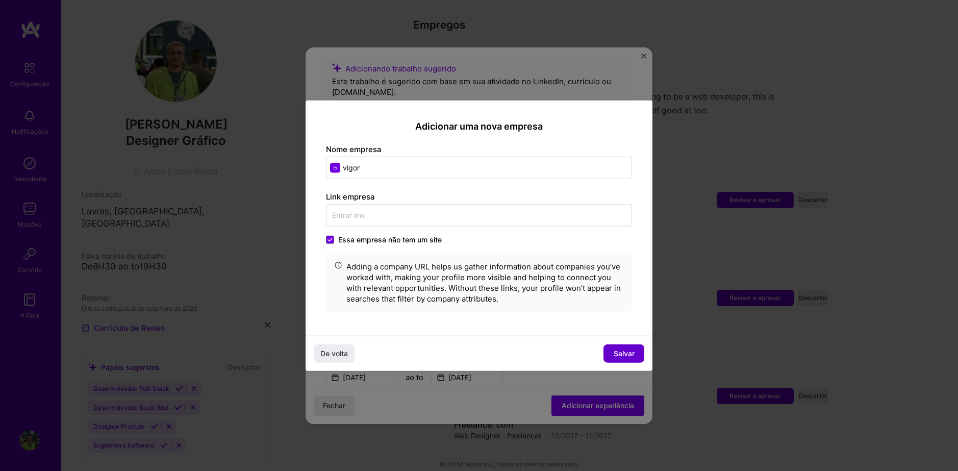
click at [624, 348] on span "Salvar" at bounding box center [624, 353] width 21 height 10
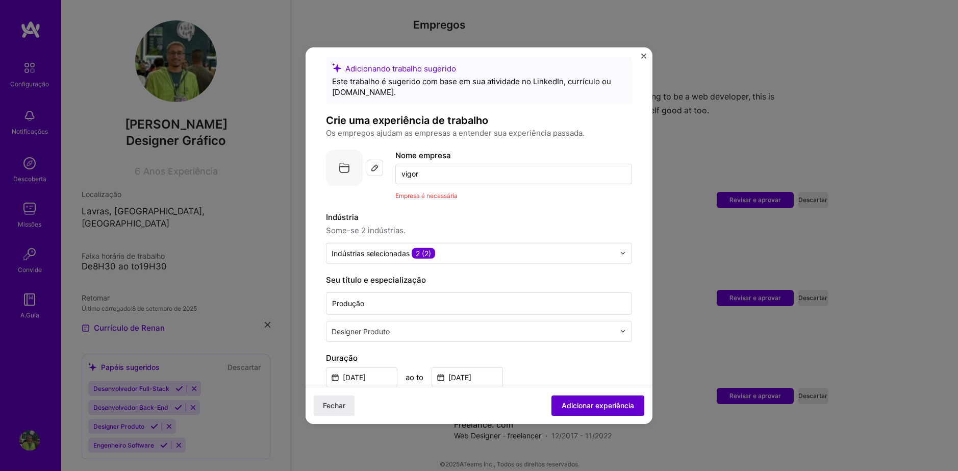
click at [606, 403] on span "Adicionar experiência" at bounding box center [598, 405] width 72 height 10
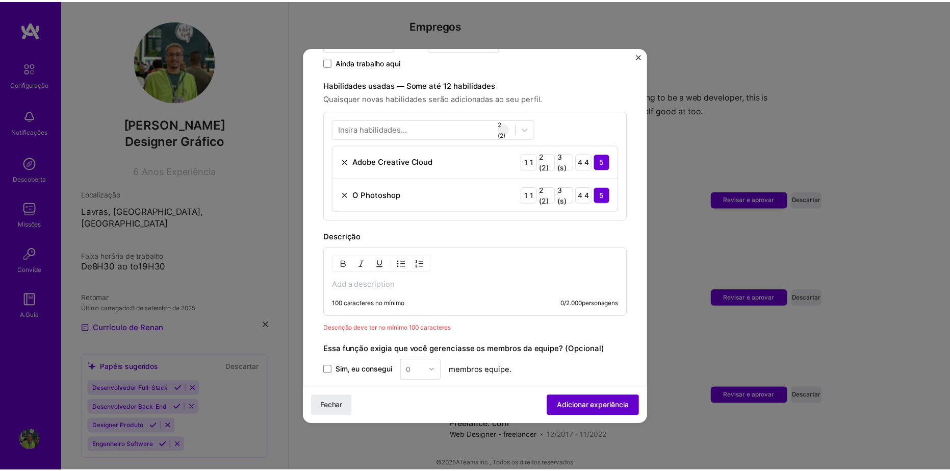
scroll to position [462, 0]
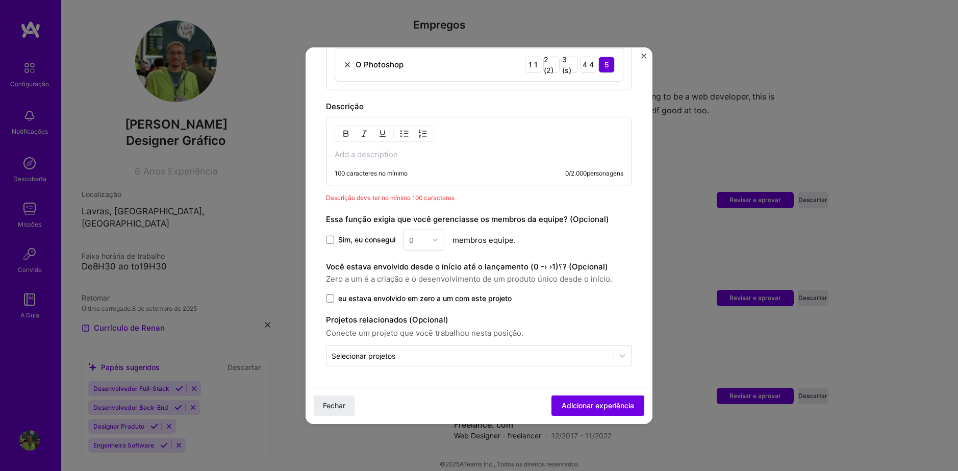
click at [414, 153] on p at bounding box center [479, 154] width 289 height 10
click at [595, 397] on button "Adicionar experiência" at bounding box center [597, 405] width 93 height 20
click at [598, 403] on span "Adicionar experiência" at bounding box center [598, 405] width 72 height 10
click at [335, 392] on div "Fechar Adicionar experiência" at bounding box center [479, 404] width 347 height 37
click at [351, 396] on button "Fechar" at bounding box center [334, 405] width 41 height 20
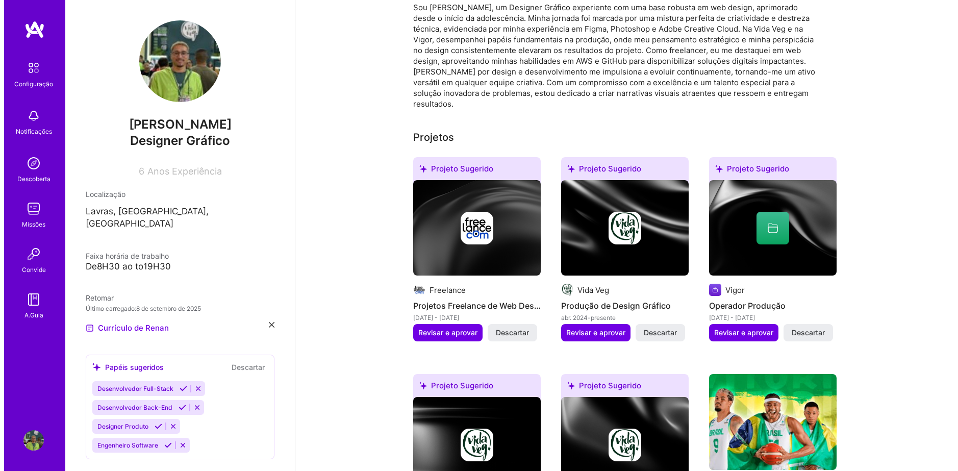
scroll to position [178, 0]
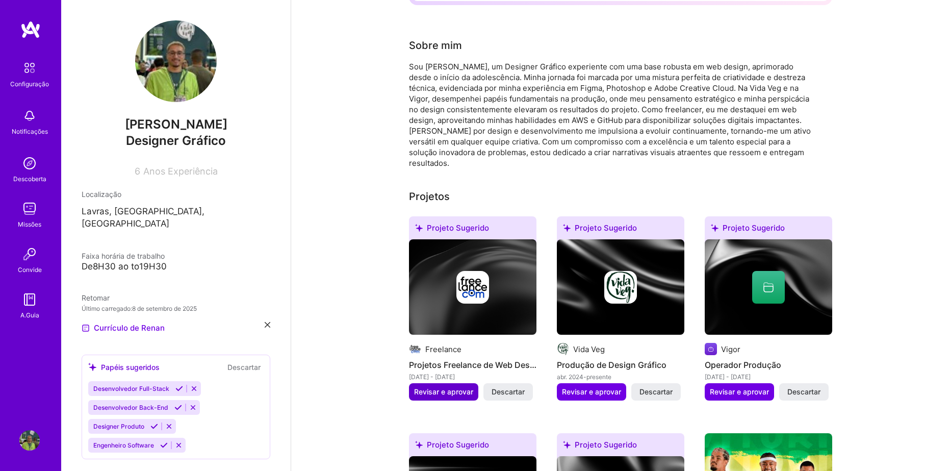
click at [446, 387] on span "Revisar e aprovar" at bounding box center [443, 392] width 59 height 10
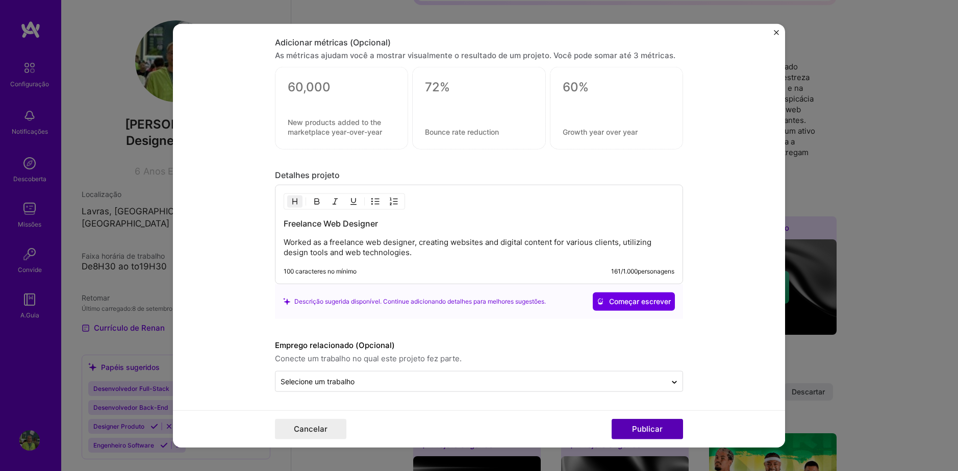
click at [650, 429] on button "Publicar" at bounding box center [647, 429] width 71 height 20
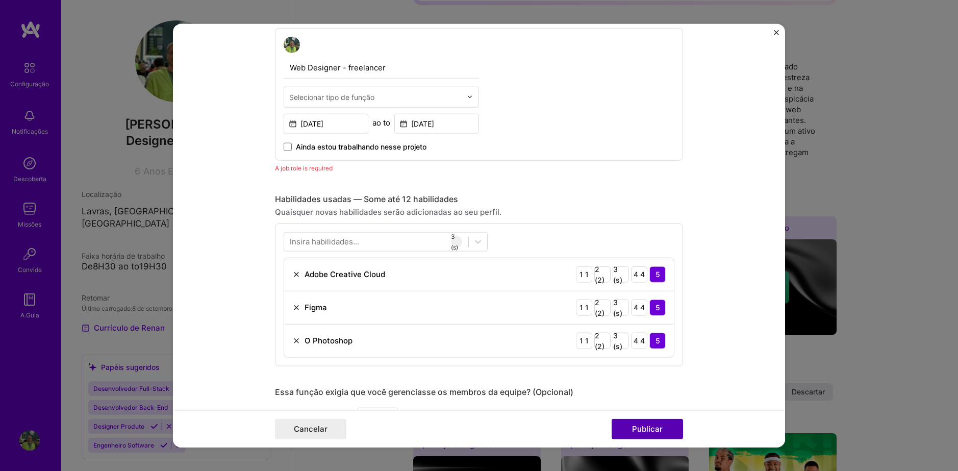
scroll to position [342, 0]
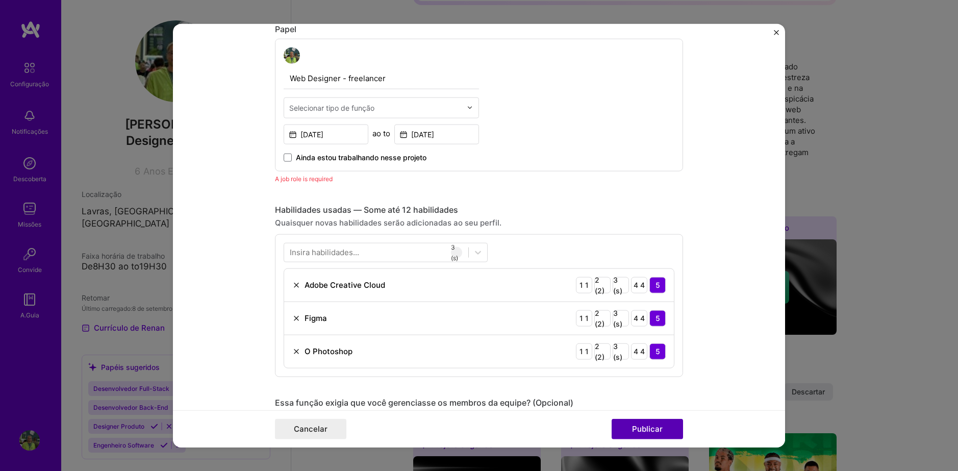
click at [650, 429] on button "Publicar" at bounding box center [647, 429] width 71 height 20
click at [355, 155] on span "Ainda estou trabalhando nesse projeto" at bounding box center [361, 157] width 131 height 10
click at [0, 0] on input "Ainda estou trabalhando nesse projeto" at bounding box center [0, 0] width 0 height 0
click at [296, 153] on span "Ainda estou trabalhando nesse projeto" at bounding box center [361, 157] width 131 height 10
click at [0, 0] on input "Ainda estou trabalhando nesse projeto" at bounding box center [0, 0] width 0 height 0
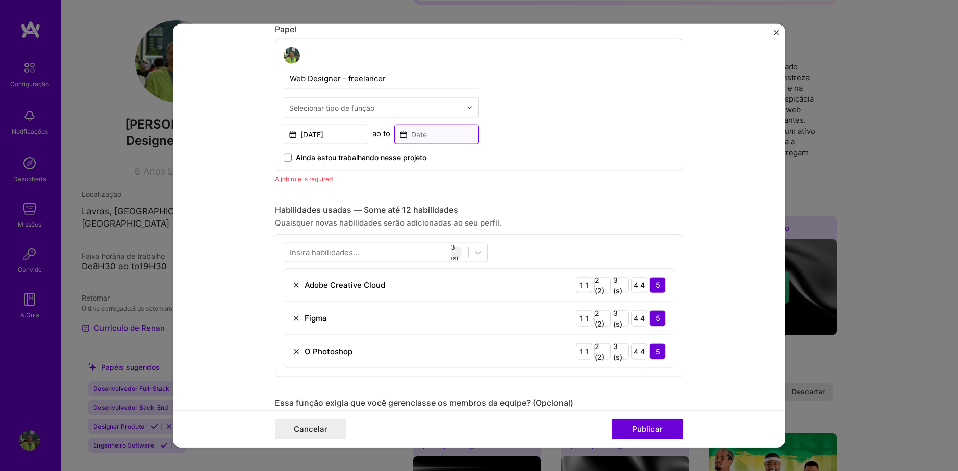
click at [414, 137] on input at bounding box center [436, 134] width 85 height 20
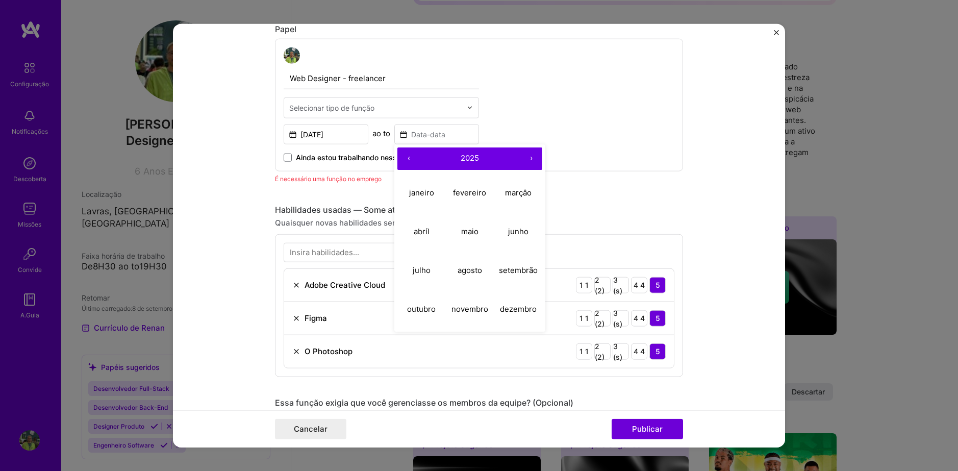
click at [408, 155] on button "‹" at bounding box center [408, 158] width 22 height 22
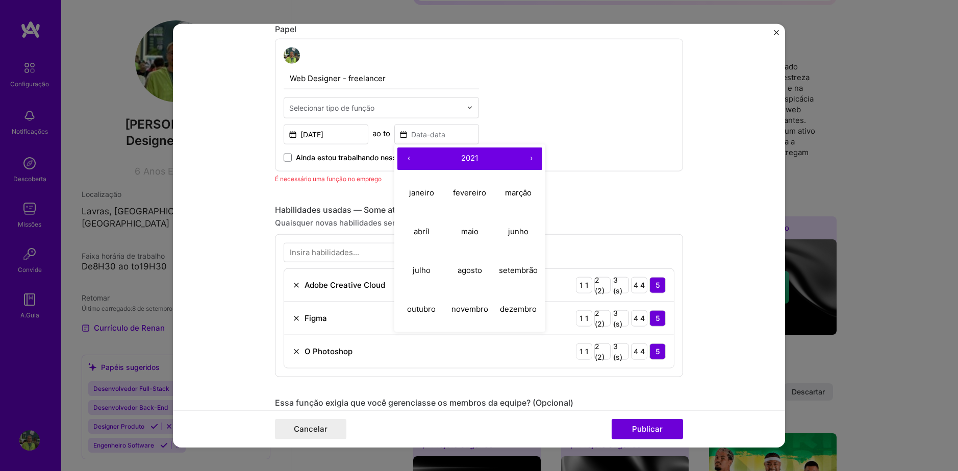
click at [408, 155] on button "‹" at bounding box center [408, 158] width 22 height 22
click at [518, 309] on abbr "dezembro" at bounding box center [518, 309] width 37 height 10
type input "[DATE]"
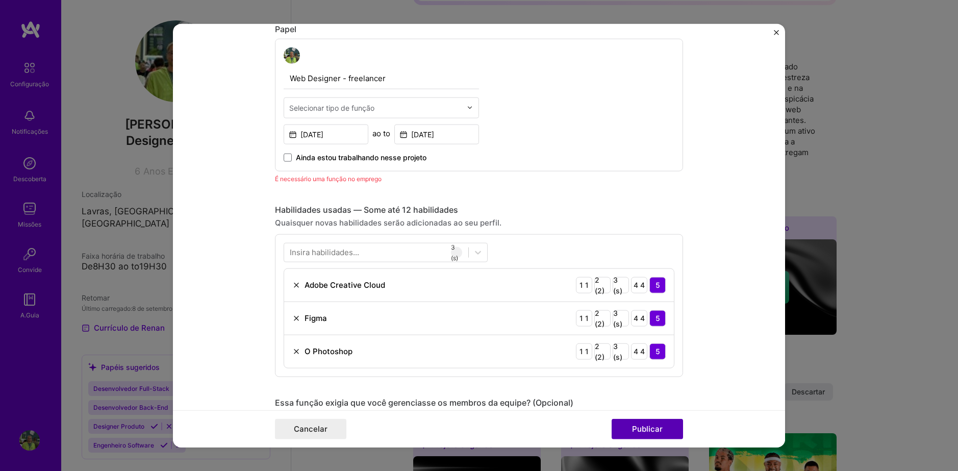
click at [673, 435] on button "Publicar" at bounding box center [647, 429] width 71 height 20
click at [392, 102] on div at bounding box center [375, 107] width 172 height 13
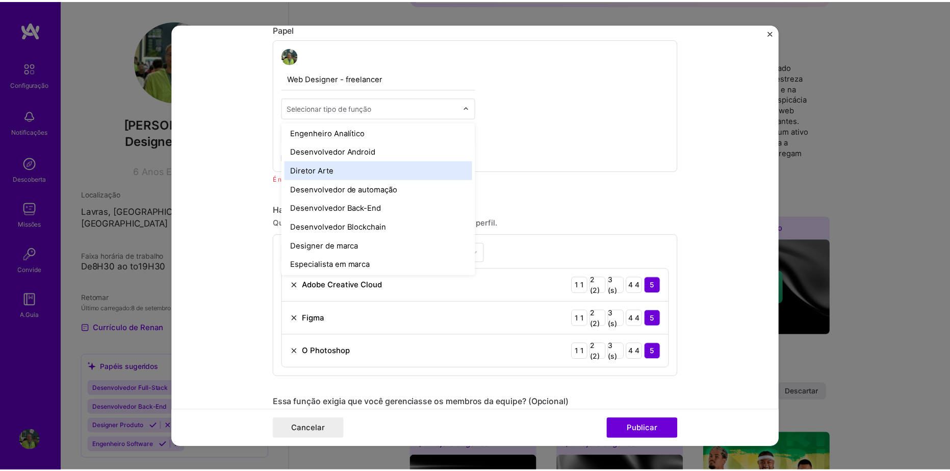
scroll to position [102, 0]
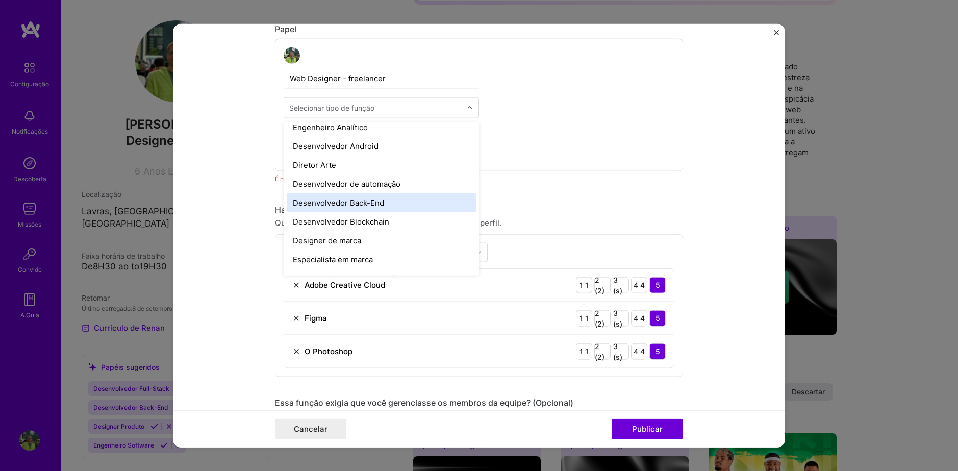
click at [345, 198] on div "Desenvolvedor Back-End" at bounding box center [381, 202] width 189 height 19
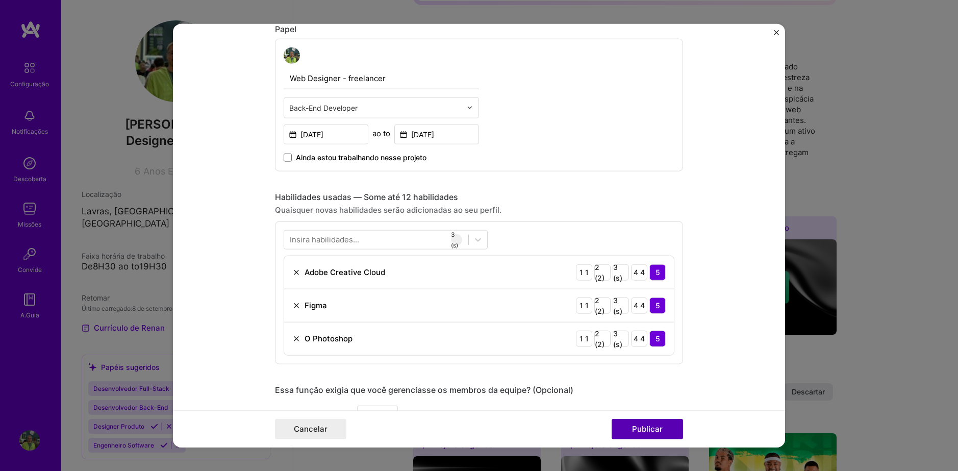
click at [628, 438] on button "Publicar" at bounding box center [647, 429] width 71 height 20
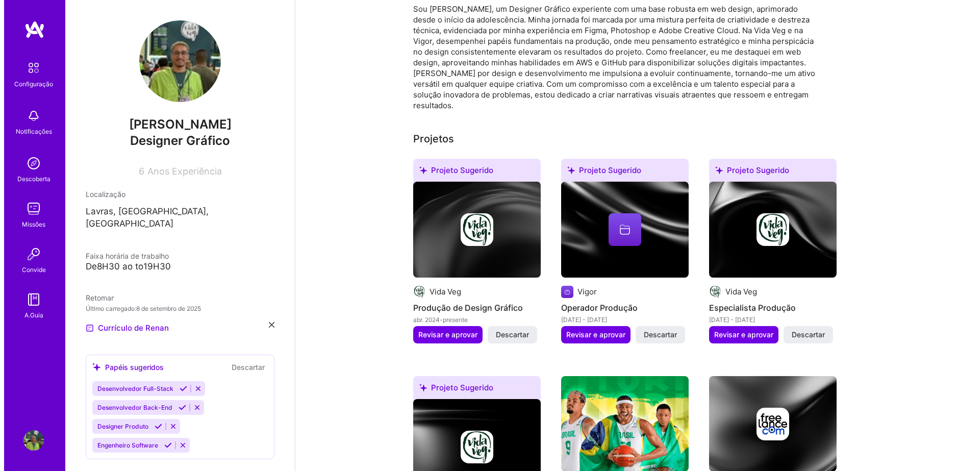
scroll to position [255, 0]
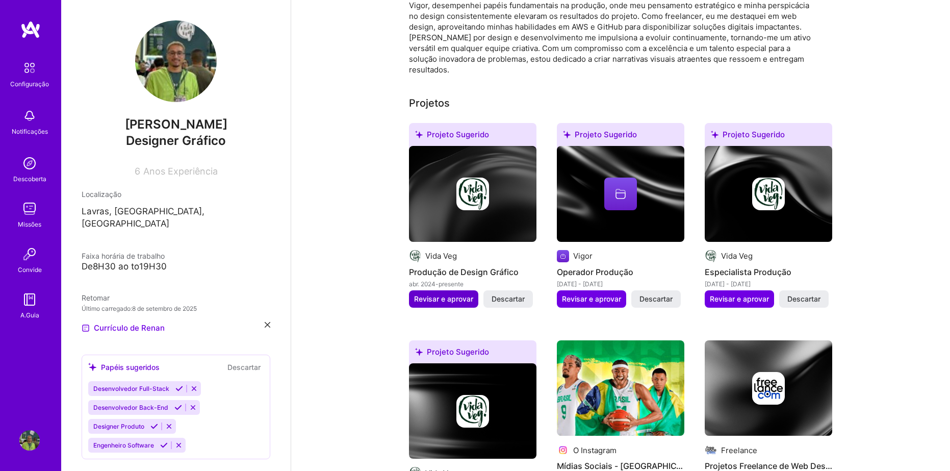
click at [458, 294] on span "Revisar e aprovar" at bounding box center [443, 299] width 59 height 10
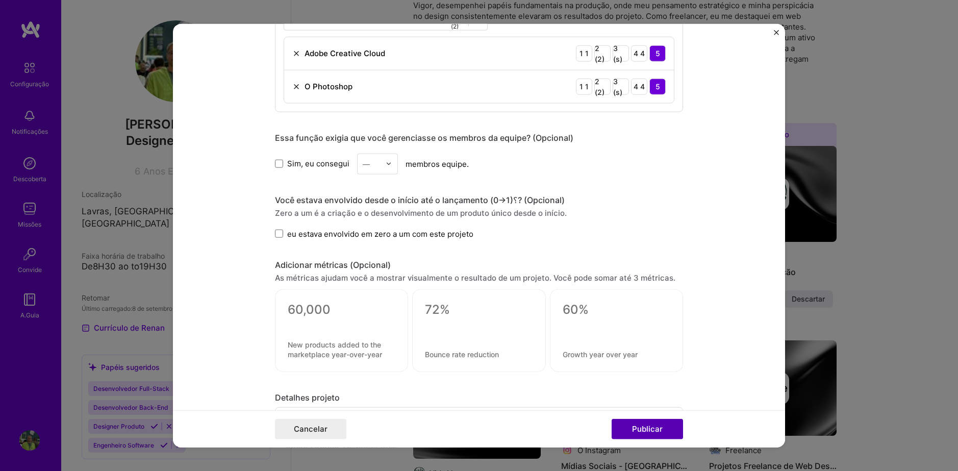
click at [651, 424] on button "Publicar" at bounding box center [647, 429] width 71 height 20
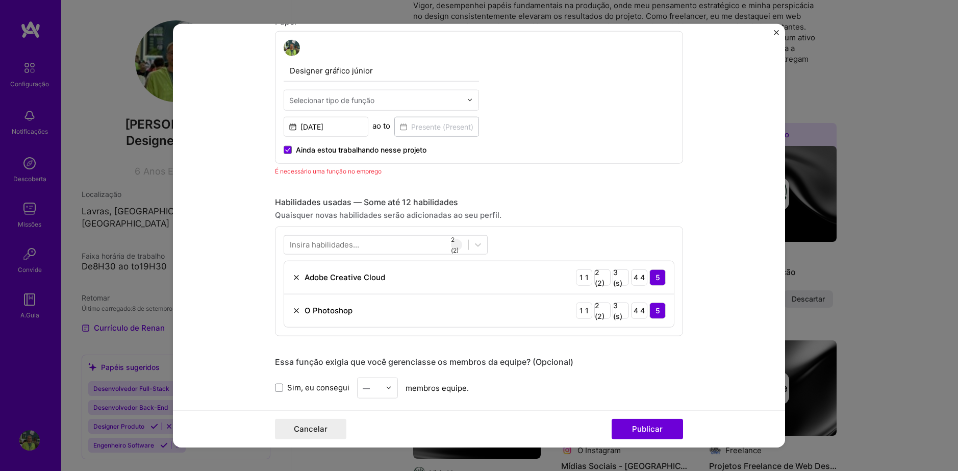
scroll to position [342, 0]
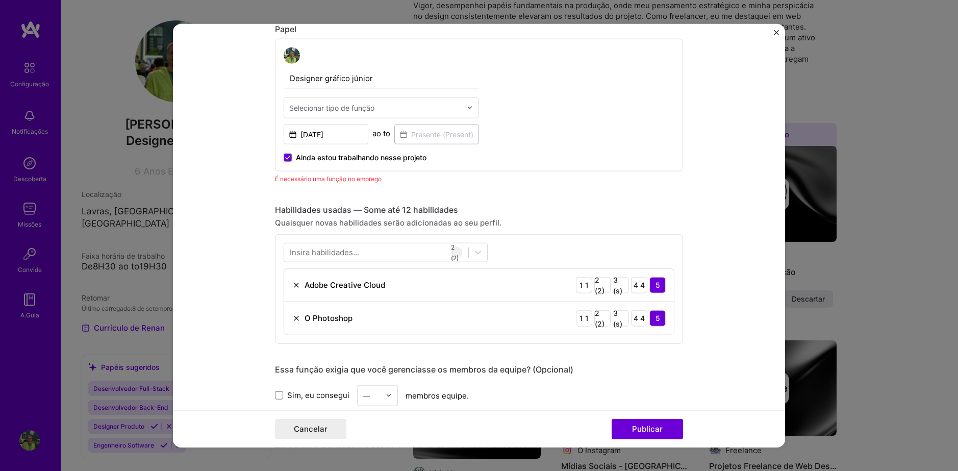
click at [374, 153] on span "Ainda estou trabalhando nesse projeto" at bounding box center [361, 157] width 131 height 10
click at [0, 0] on input "Ainda estou trabalhando nesse projeto" at bounding box center [0, 0] width 0 height 0
click at [450, 130] on input at bounding box center [436, 134] width 85 height 20
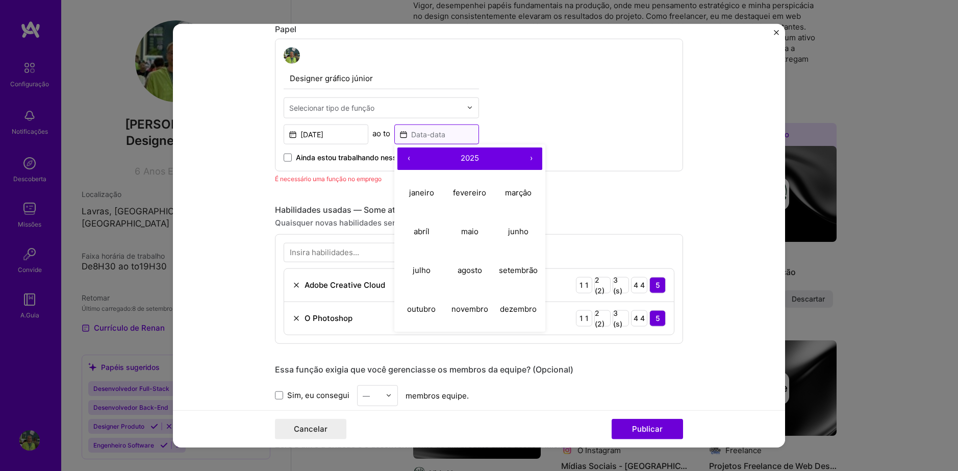
click at [444, 134] on input at bounding box center [436, 134] width 85 height 20
click at [335, 157] on span "Ainda estou trabalhando nesse projeto" at bounding box center [361, 157] width 131 height 10
click at [0, 0] on input "Ainda estou trabalhando nesse projeto" at bounding box center [0, 0] width 0 height 0
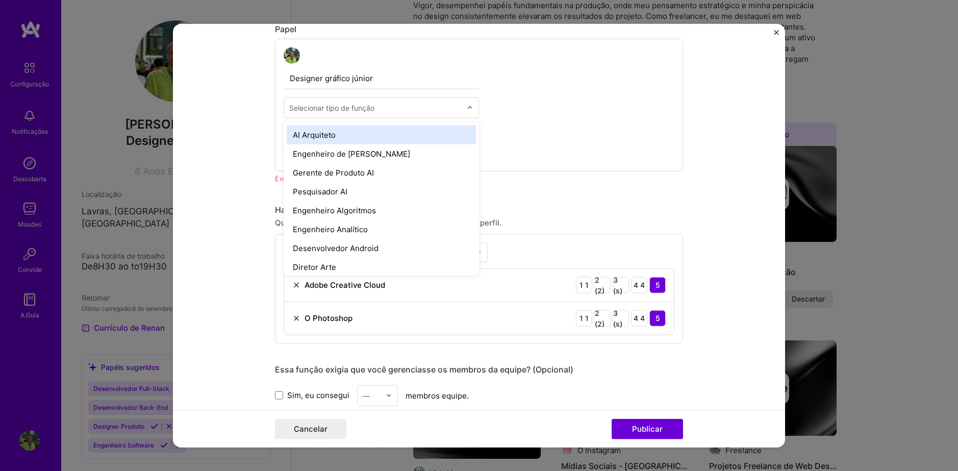
click at [351, 104] on div "Selecionar tipo de função" at bounding box center [331, 107] width 85 height 11
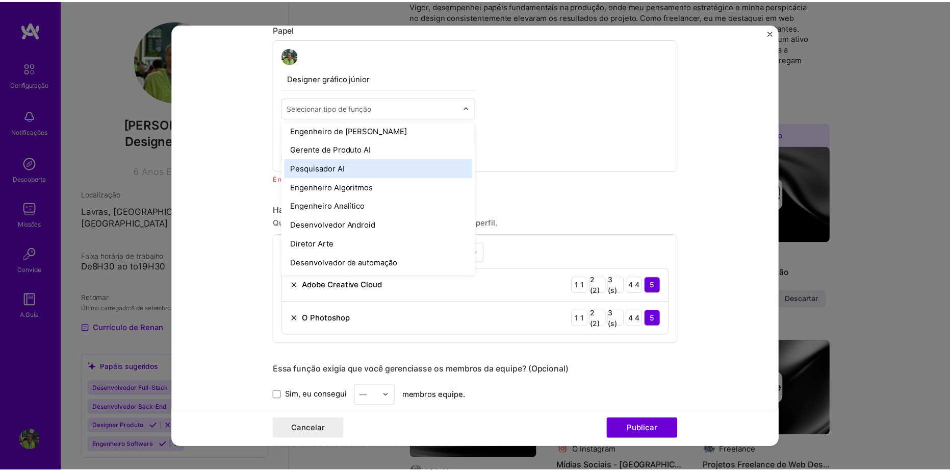
scroll to position [102, 0]
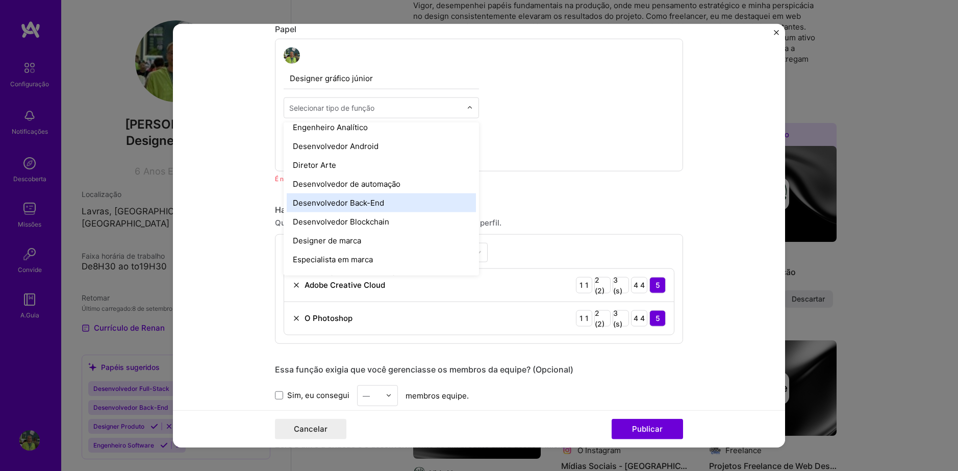
click at [348, 204] on div "Desenvolvedor Back-End" at bounding box center [381, 202] width 189 height 19
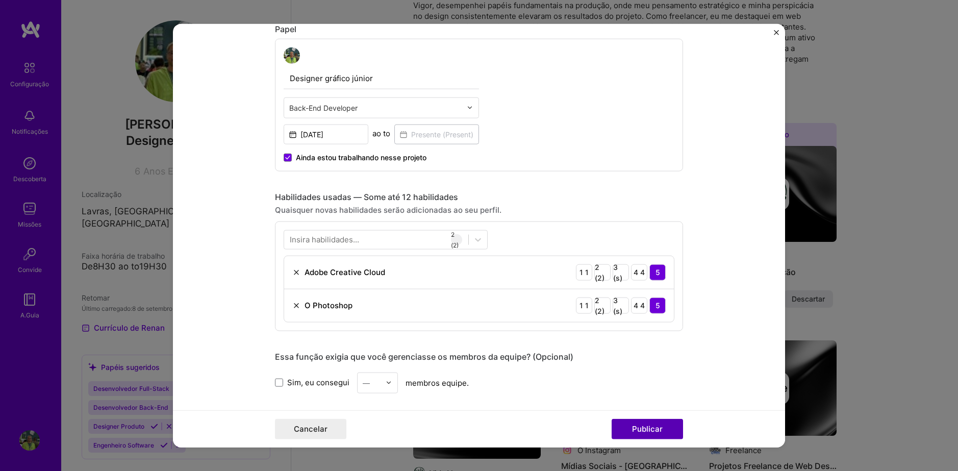
click at [656, 426] on button "Publicar" at bounding box center [647, 429] width 71 height 20
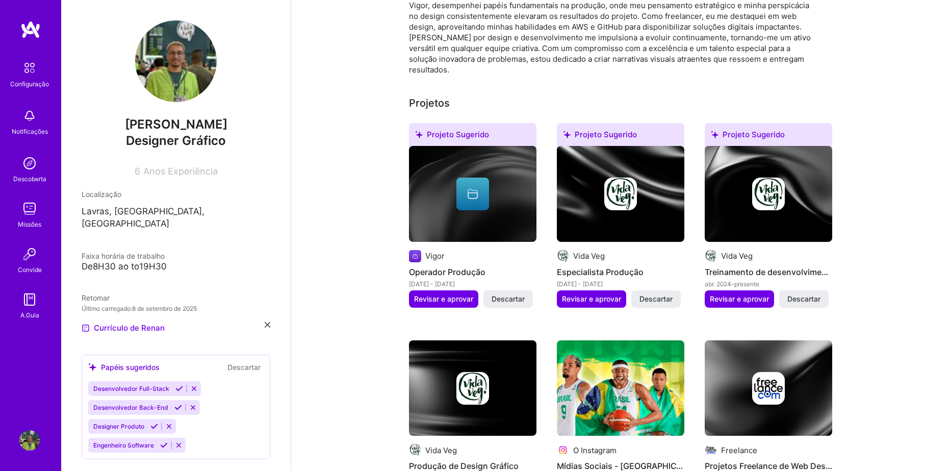
scroll to position [0, 0]
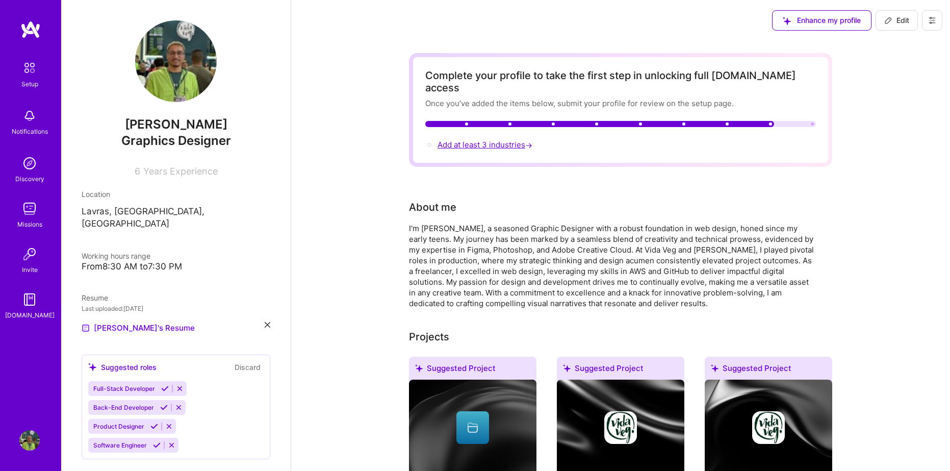
click at [499, 140] on span "Add at least 3 industries →" at bounding box center [486, 145] width 97 height 10
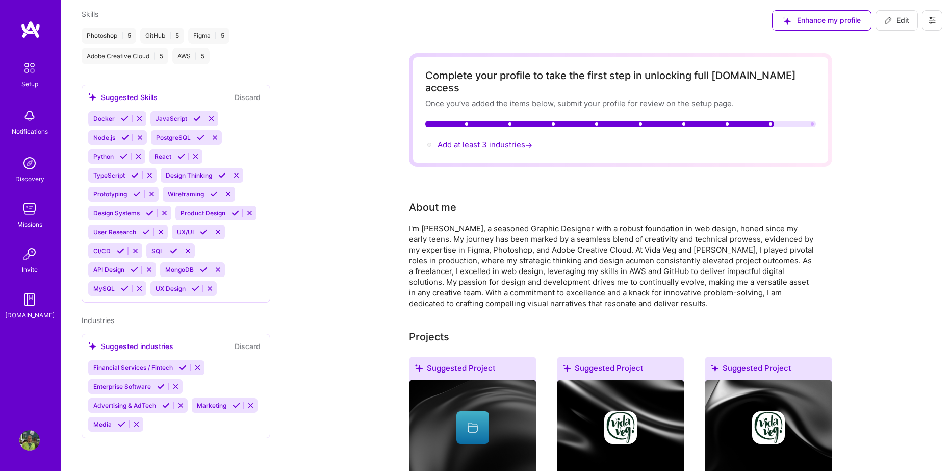
select select "US"
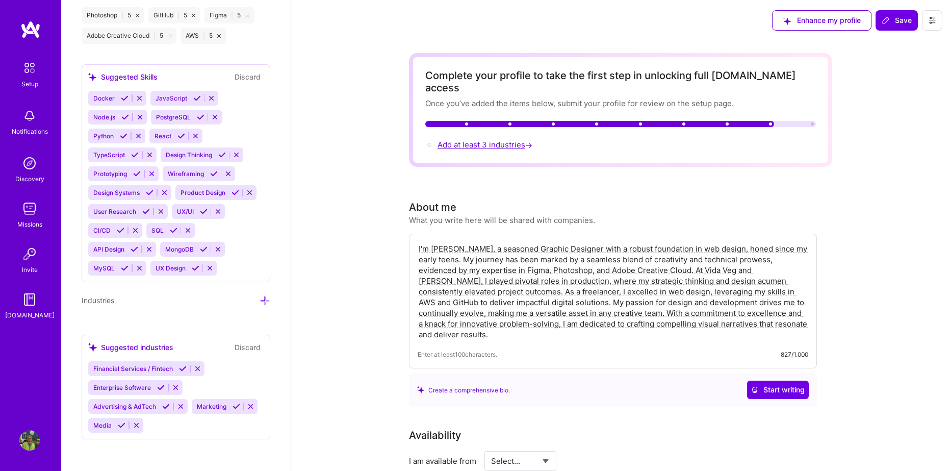
scroll to position [1050, 0]
click at [260, 298] on icon at bounding box center [265, 299] width 11 height 11
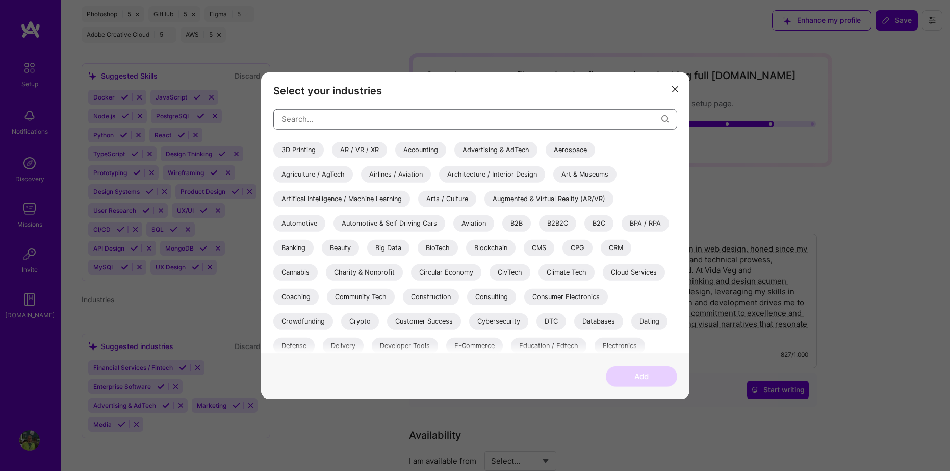
click at [376, 113] on input "modal" at bounding box center [472, 119] width 380 height 26
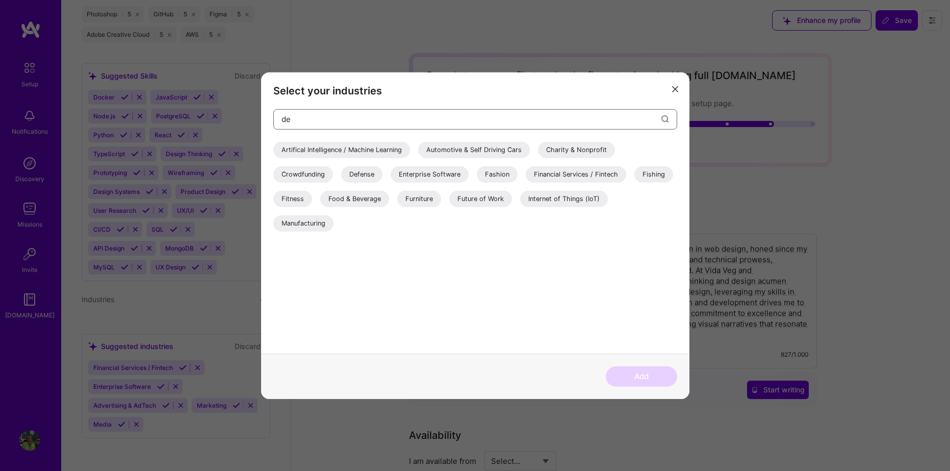
type input "des"
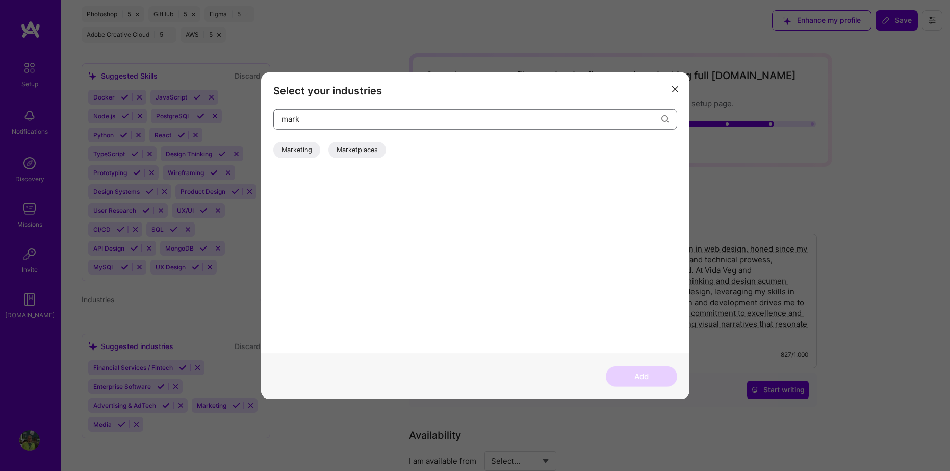
type input "mark"
click at [296, 146] on div "Marketing" at bounding box center [296, 149] width 47 height 16
drag, startPoint x: 312, startPoint y: 120, endPoint x: 257, endPoint y: 119, distance: 54.6
click at [257, 119] on div "Select your industries mark Marketing Marketplaces Add" at bounding box center [475, 235] width 950 height 471
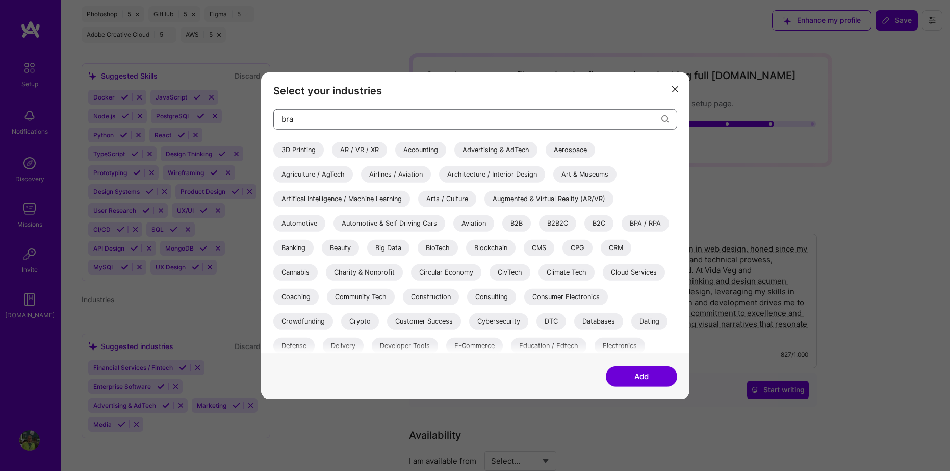
type input "bran"
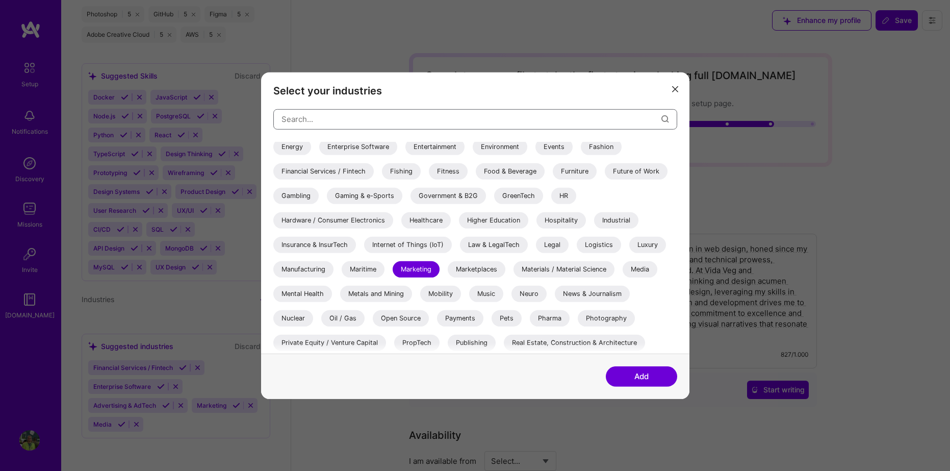
scroll to position [225, 0]
click at [578, 308] on div "Photography" at bounding box center [606, 316] width 57 height 16
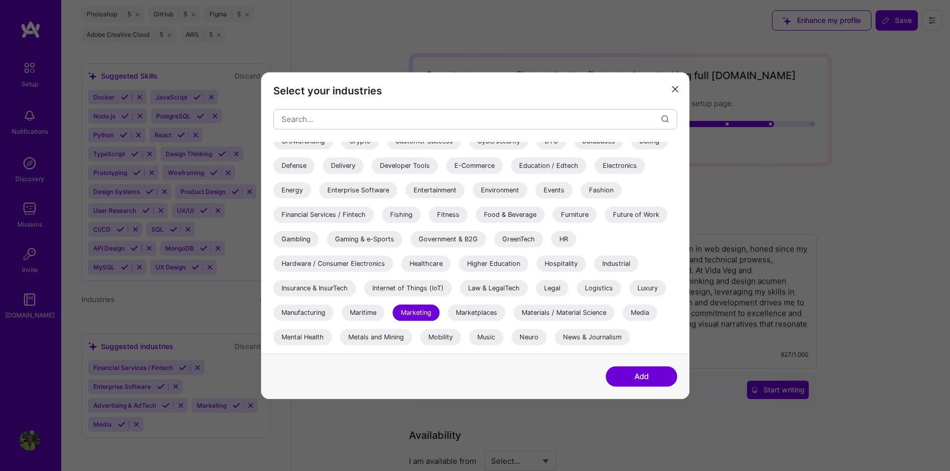
scroll to position [174, 0]
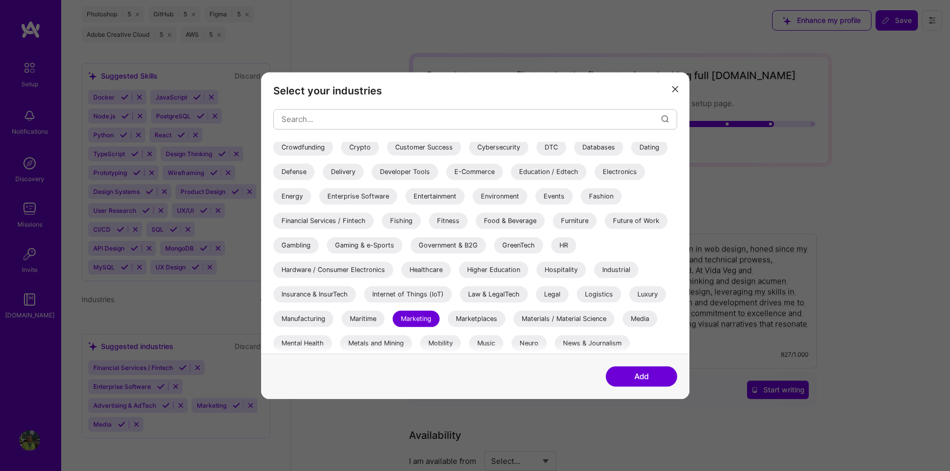
click at [623, 310] on div "Media" at bounding box center [640, 318] width 35 height 16
click at [644, 375] on button "Add" at bounding box center [641, 376] width 71 height 20
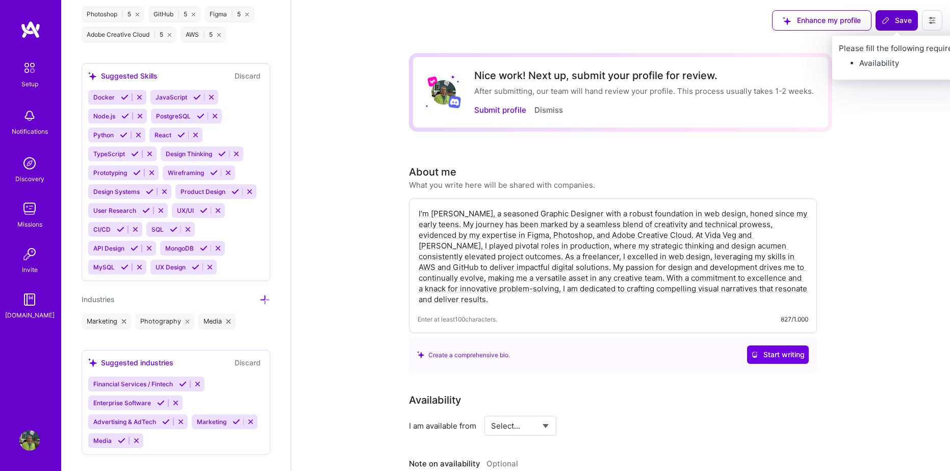
click at [903, 20] on span "Save" at bounding box center [897, 20] width 30 height 10
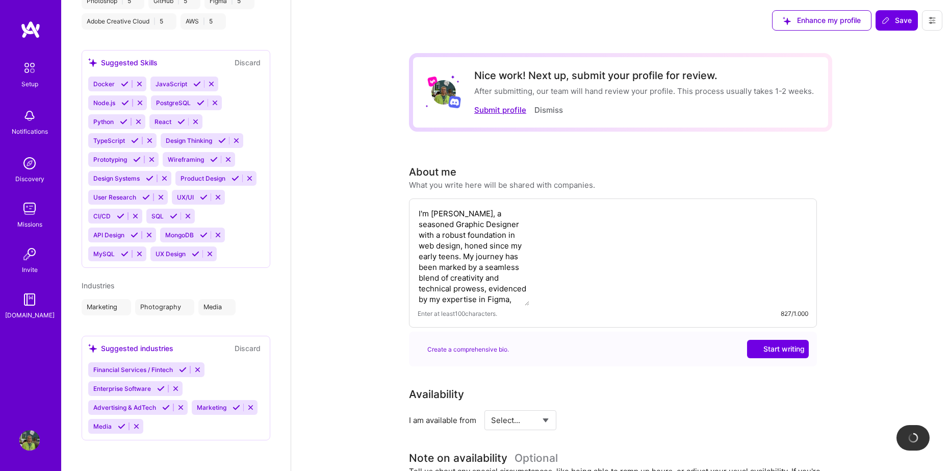
scroll to position [472, 0]
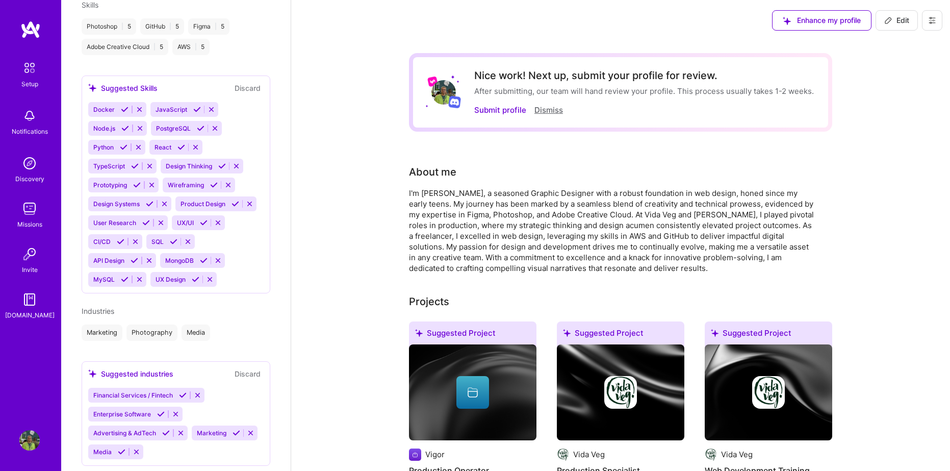
click at [543, 111] on button "Dismiss" at bounding box center [549, 110] width 29 height 11
click at [27, 199] on img at bounding box center [29, 208] width 20 height 20
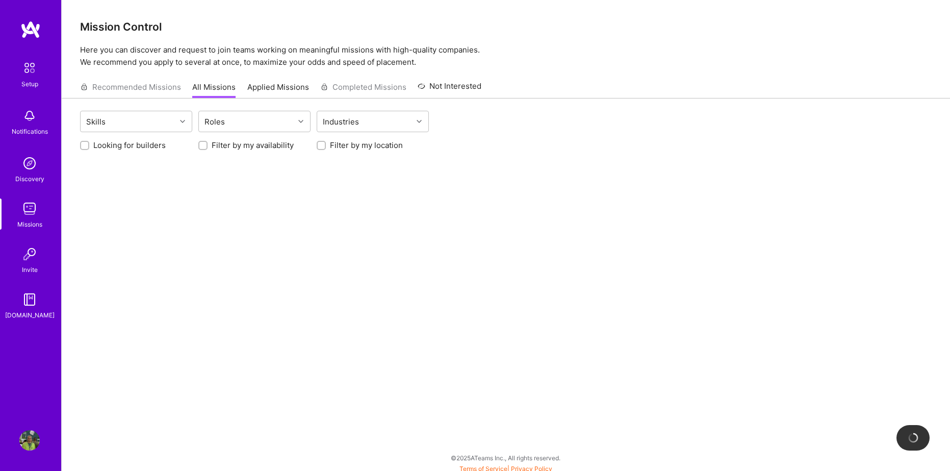
click at [25, 163] on img at bounding box center [29, 163] width 20 height 20
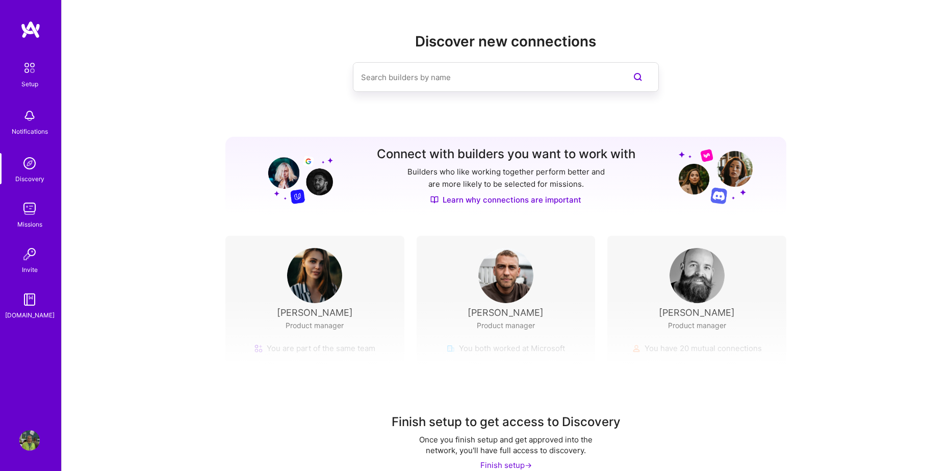
click at [409, 81] on input at bounding box center [485, 77] width 249 height 26
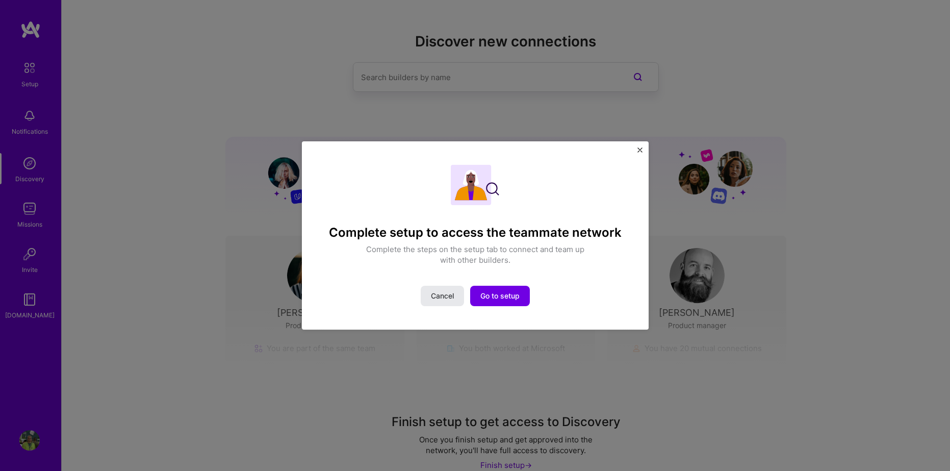
click at [449, 287] on button "Cancel" at bounding box center [442, 296] width 43 height 20
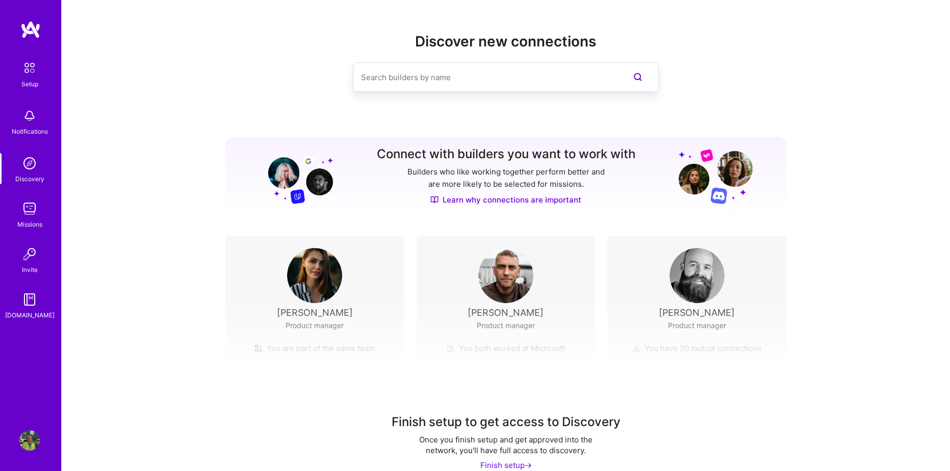
click at [446, 83] on input at bounding box center [485, 77] width 249 height 26
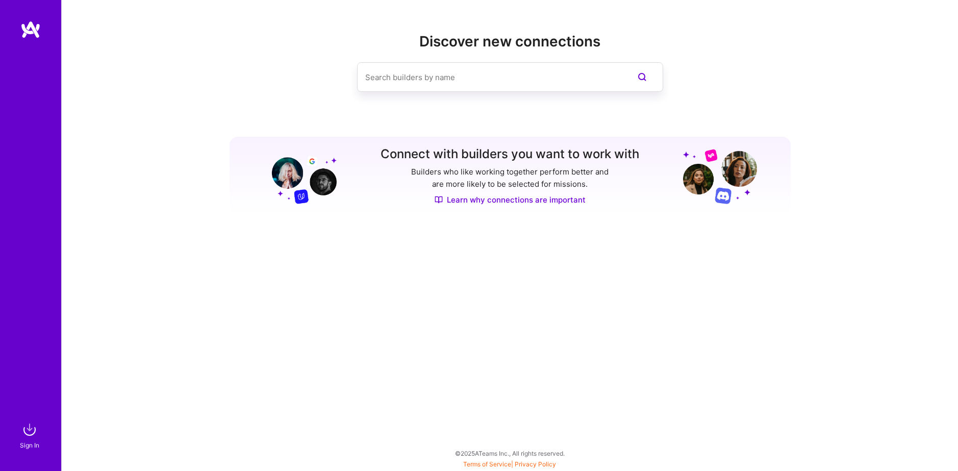
click at [430, 65] on input at bounding box center [489, 77] width 249 height 26
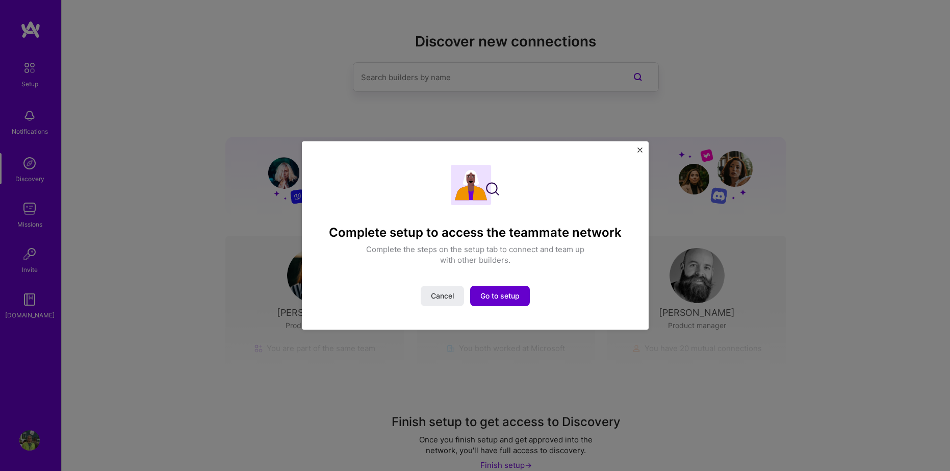
click at [509, 303] on button "Go to setup" at bounding box center [500, 296] width 60 height 20
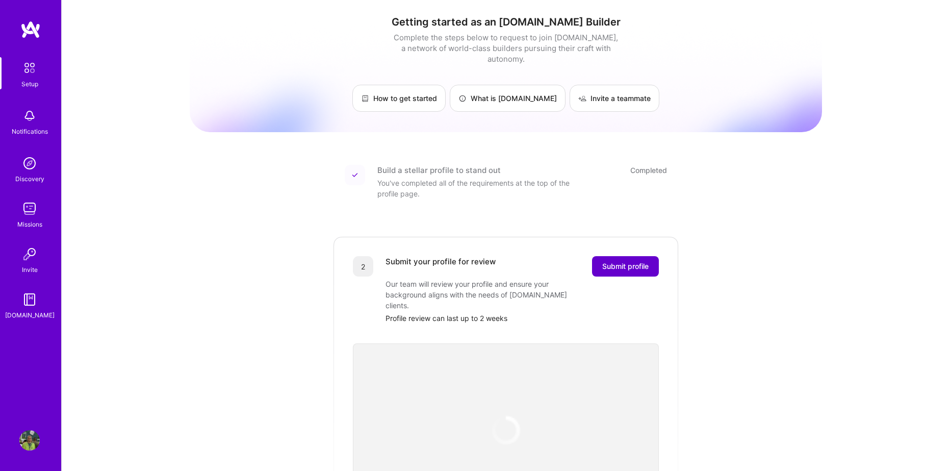
click at [634, 256] on button "Submit profile" at bounding box center [625, 266] width 67 height 20
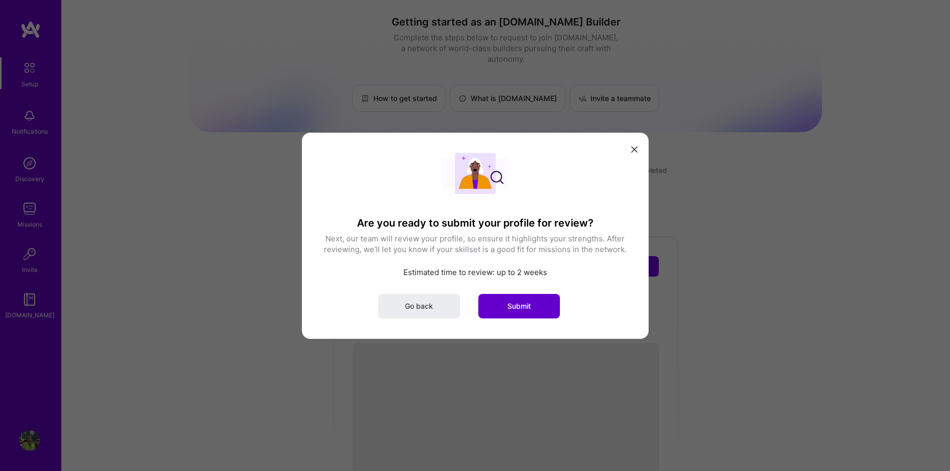
click at [541, 306] on button "Submit" at bounding box center [520, 305] width 82 height 24
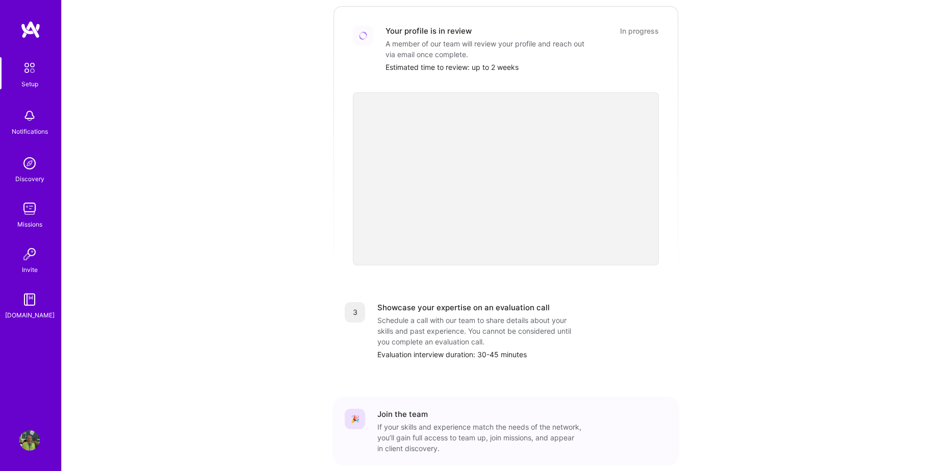
scroll to position [271, 0]
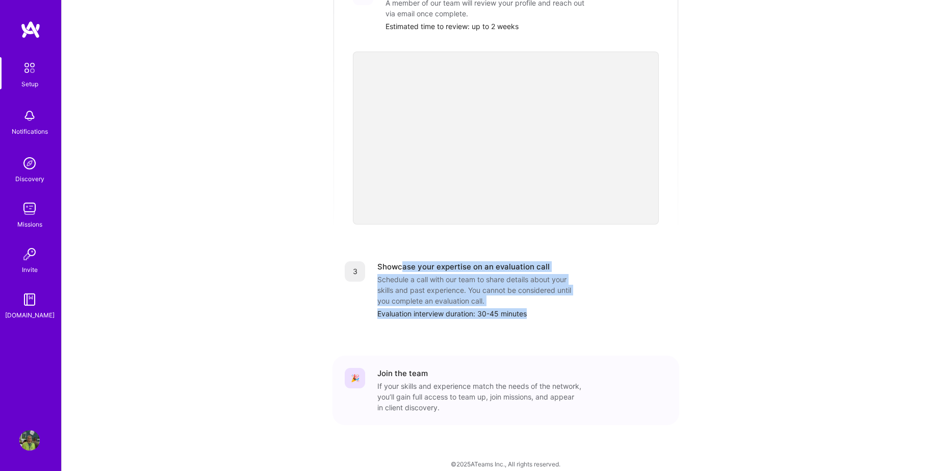
drag, startPoint x: 402, startPoint y: 259, endPoint x: 558, endPoint y: 301, distance: 161.1
click at [558, 301] on div "Showcase your expertise on an evaluation call Schedule a call with our team to …" at bounding box center [523, 290] width 290 height 58
click at [558, 308] on div "Evaluation interview duration: 30-45 minutes" at bounding box center [523, 313] width 290 height 11
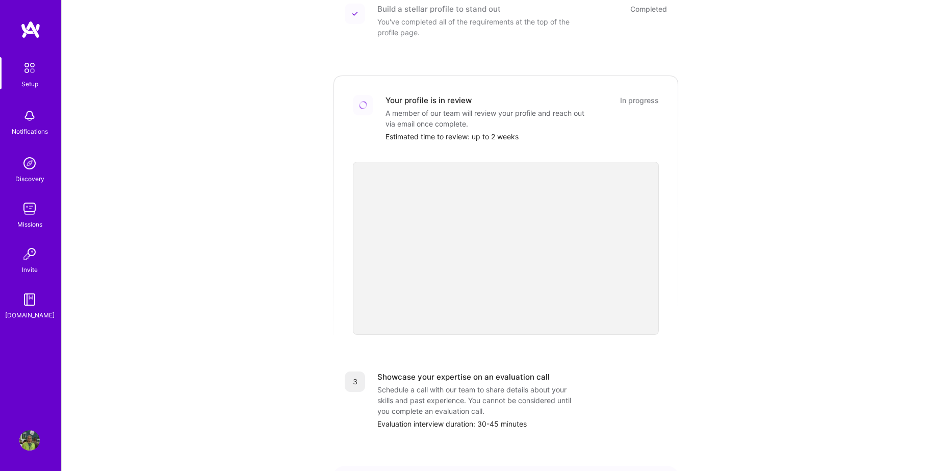
scroll to position [0, 0]
